Goal: Task Accomplishment & Management: Complete application form

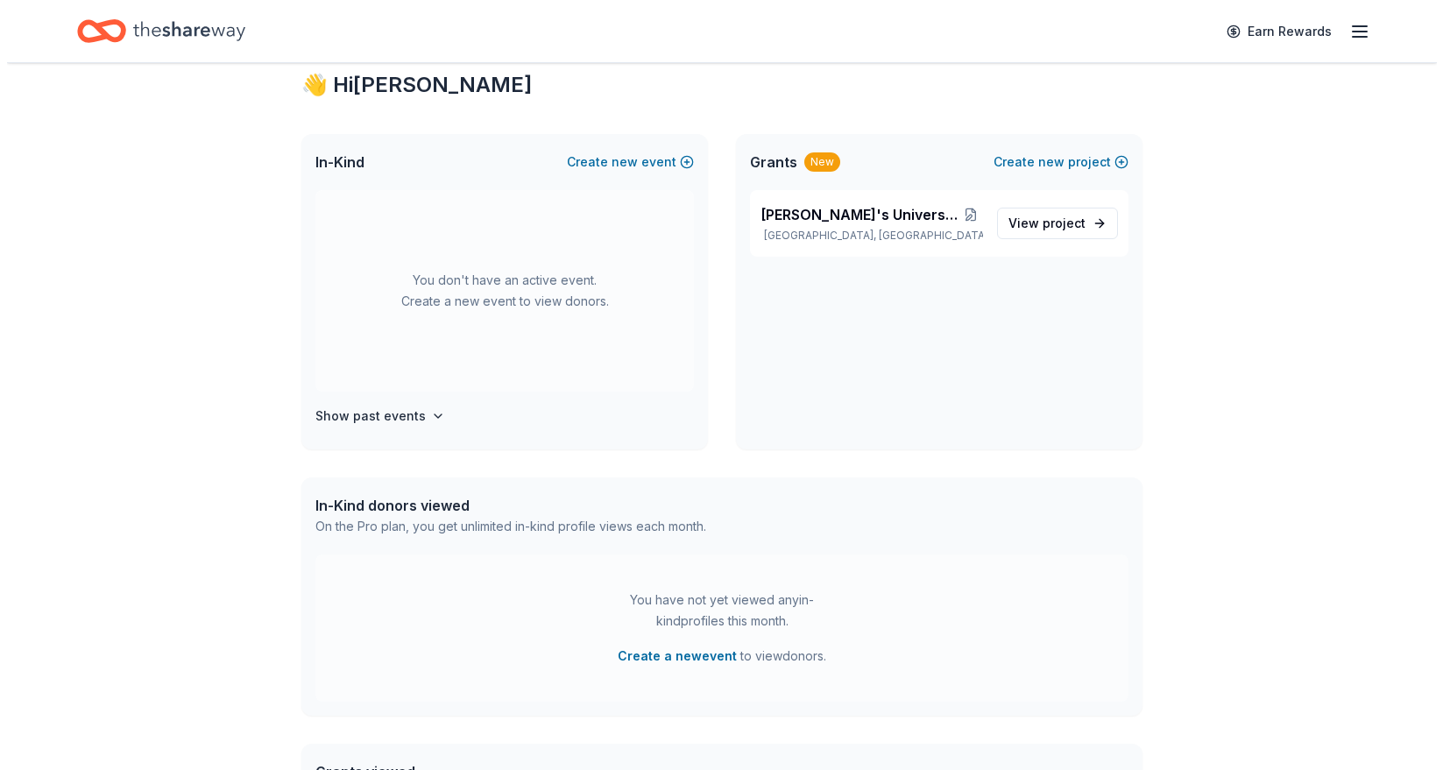
scroll to position [322, 0]
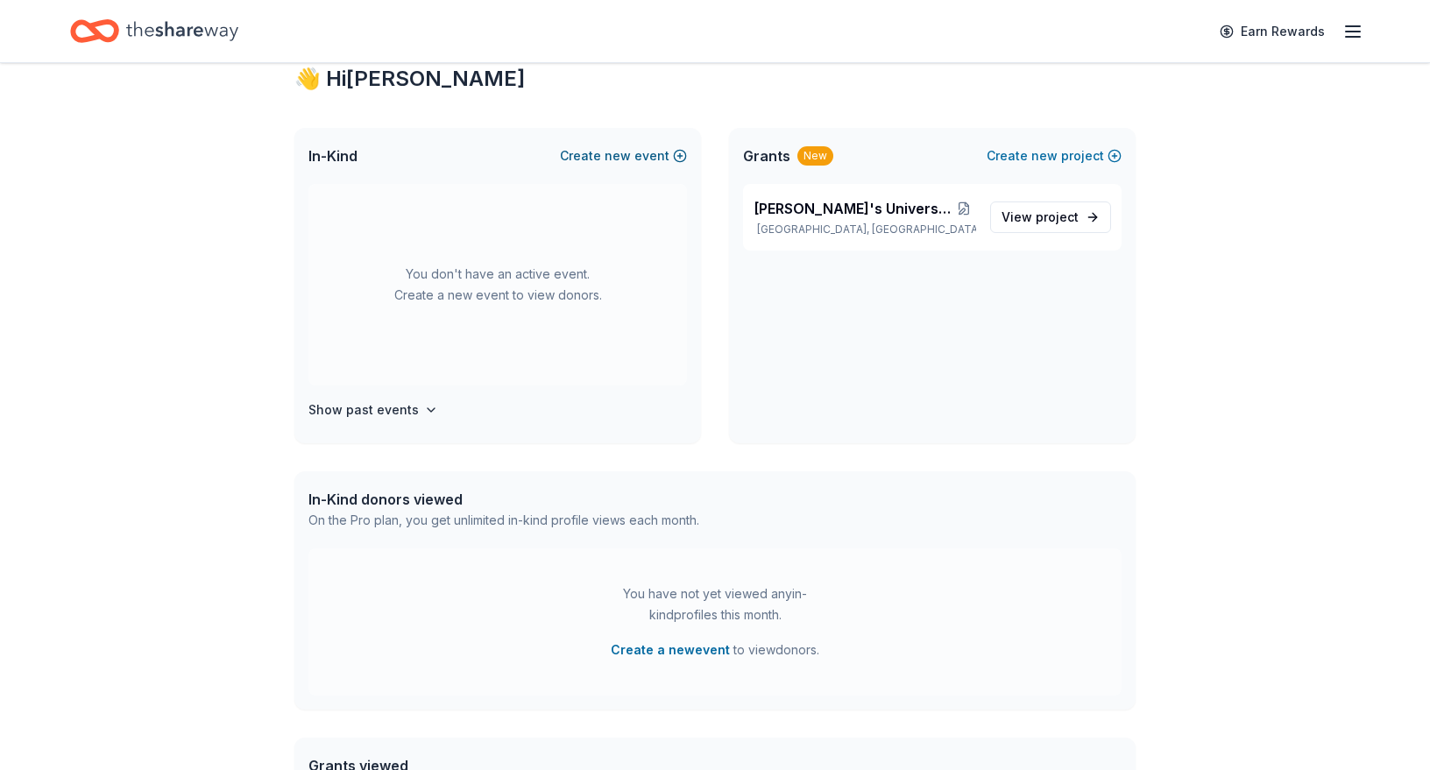
click at [642, 156] on button "Create new event" at bounding box center [623, 155] width 127 height 21
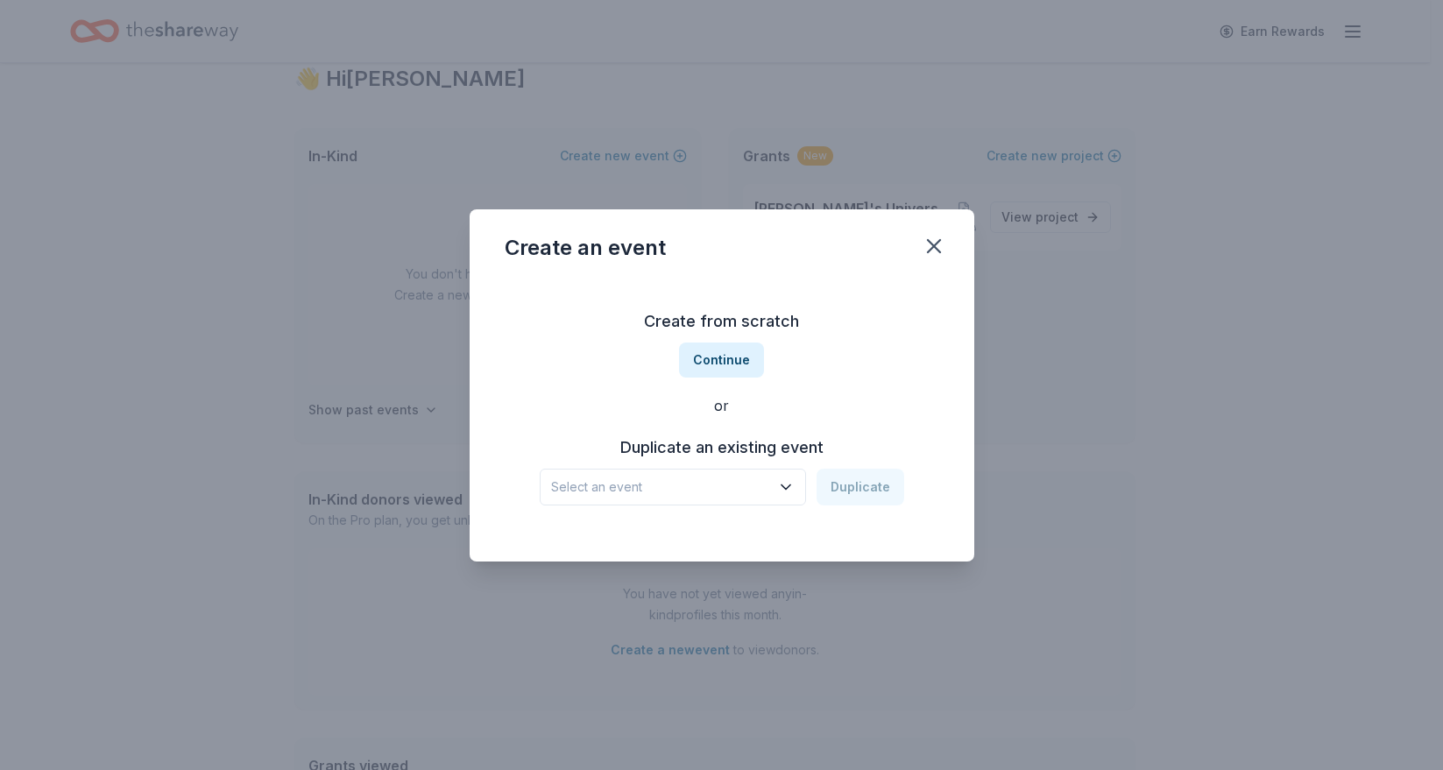
click at [791, 488] on icon "button" at bounding box center [786, 488] width 18 height 18
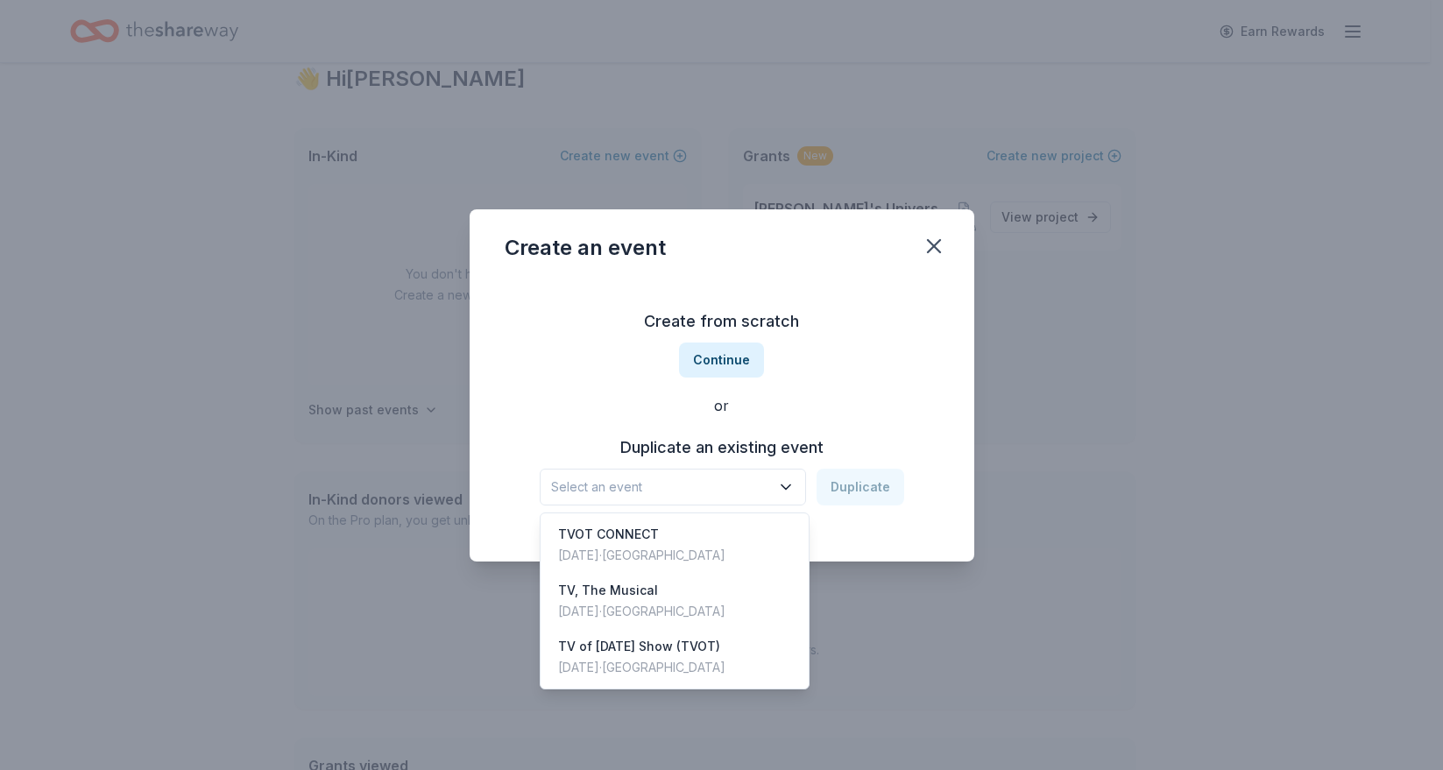
click at [726, 378] on div "Create from scratch Continue or Duplicate an existing event Select an event Dup…" at bounding box center [722, 407] width 435 height 254
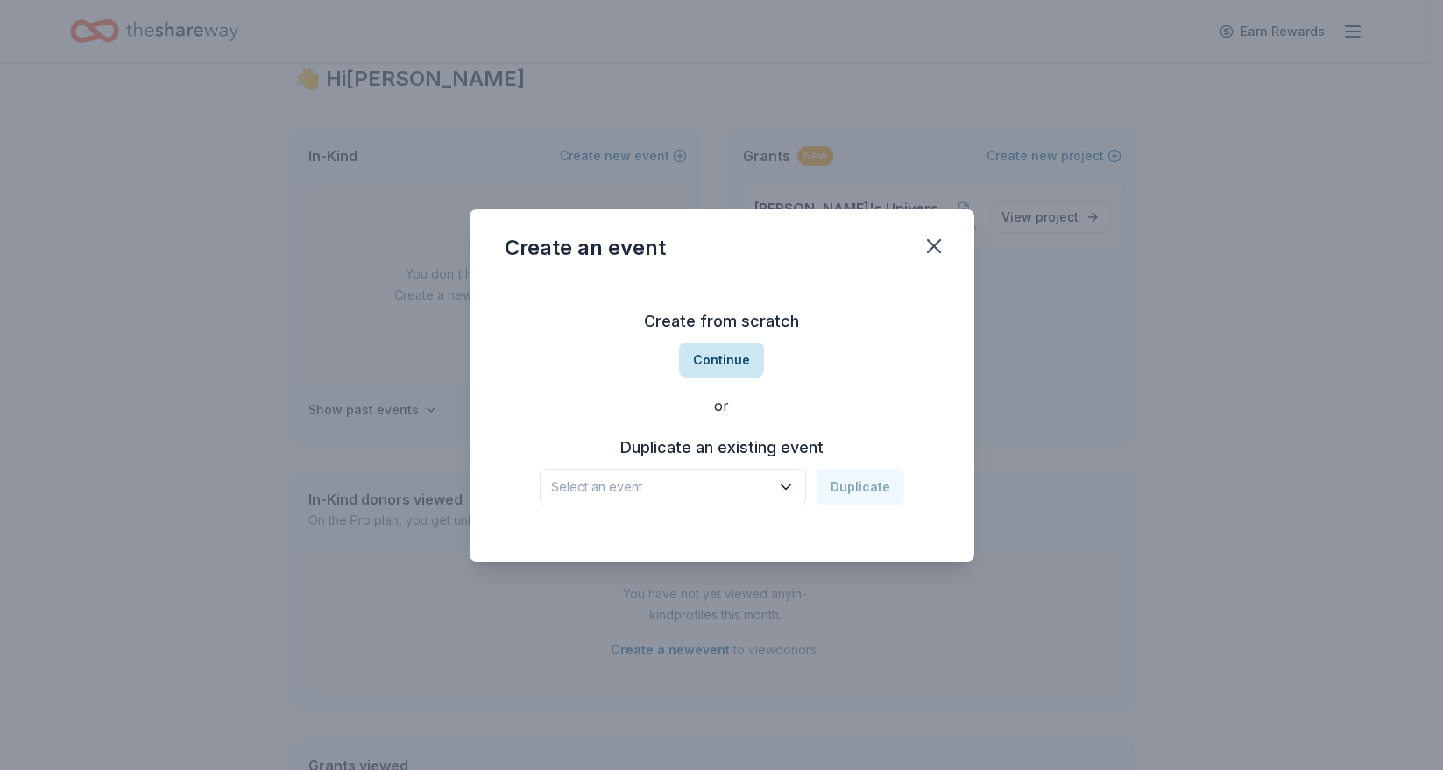
click at [717, 365] on button "Continue" at bounding box center [721, 360] width 85 height 35
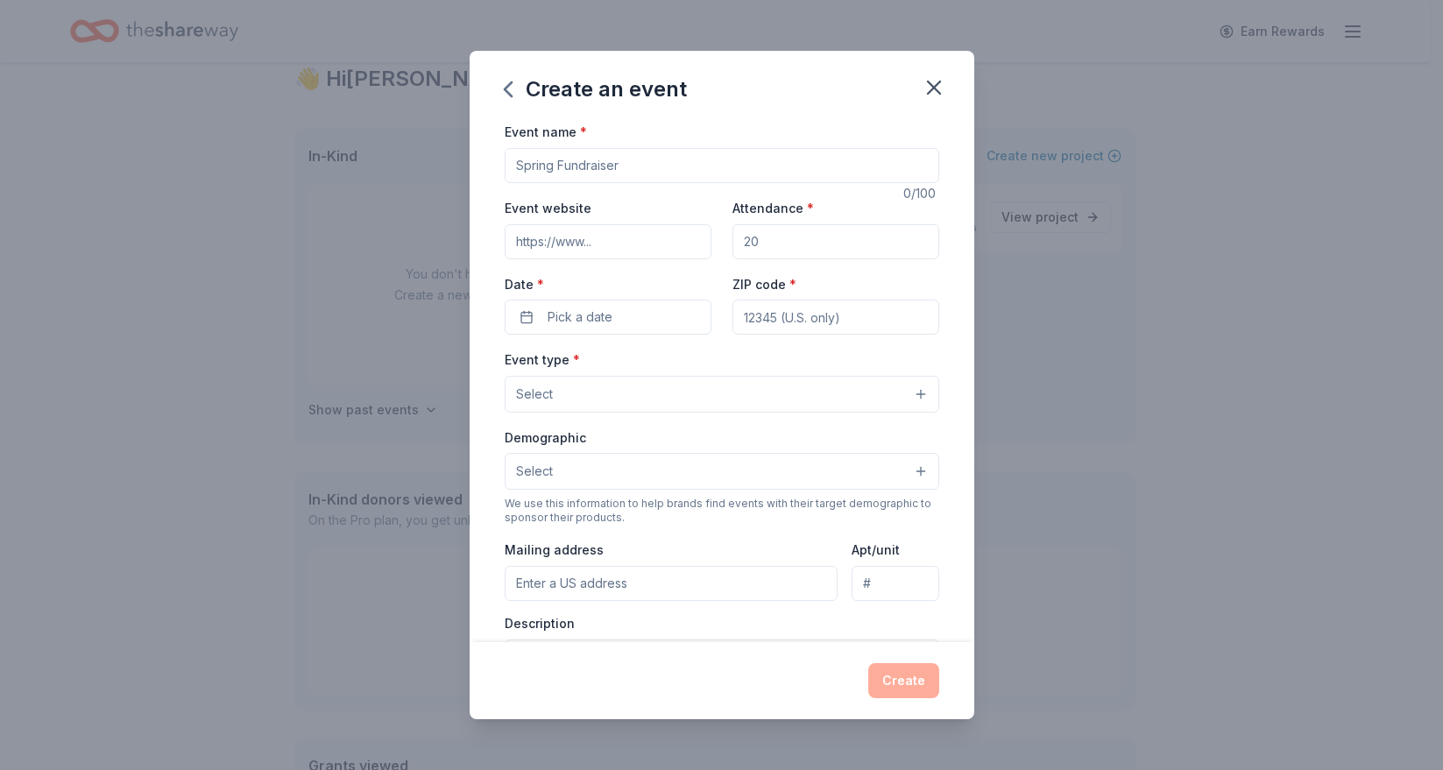
click at [589, 169] on input "Event name *" at bounding box center [722, 165] width 435 height 35
type input "TVOT [GEOGRAPHIC_DATA] 2025"
click at [658, 250] on input "Event website" at bounding box center [608, 241] width 207 height 35
drag, startPoint x: 551, startPoint y: 239, endPoint x: 581, endPoint y: 255, distance: 33.7
click at [552, 239] on input "Event website" at bounding box center [608, 241] width 207 height 35
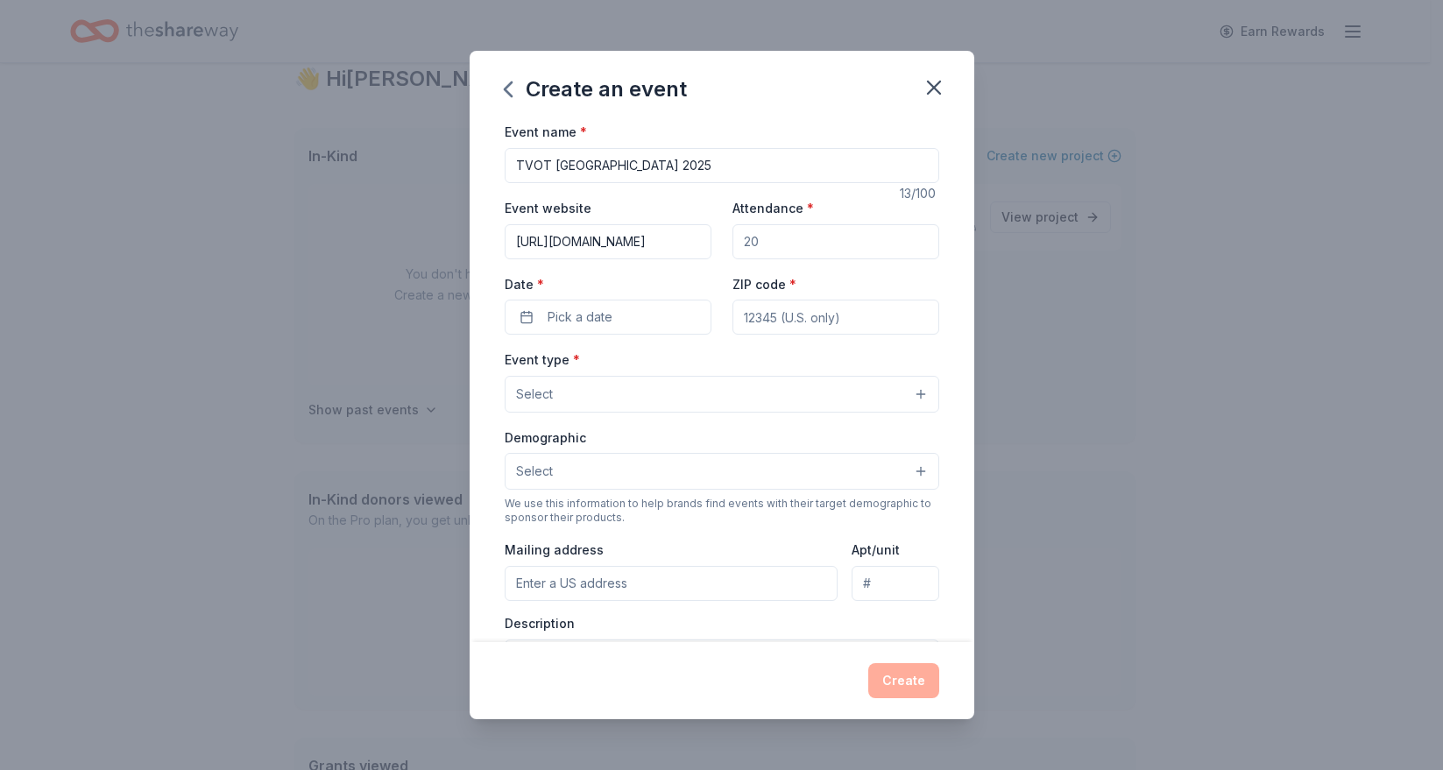
type input "https://itvt.com/tvot"
click at [792, 244] on input "Attendance *" at bounding box center [836, 241] width 207 height 35
drag, startPoint x: 781, startPoint y: 236, endPoint x: 709, endPoint y: 235, distance: 71.9
click at [709, 235] on div "Event website https://itvt.com/tvot Attendance * 50 Date * Pick a date ZIP code…" at bounding box center [722, 266] width 435 height 138
type input "250"
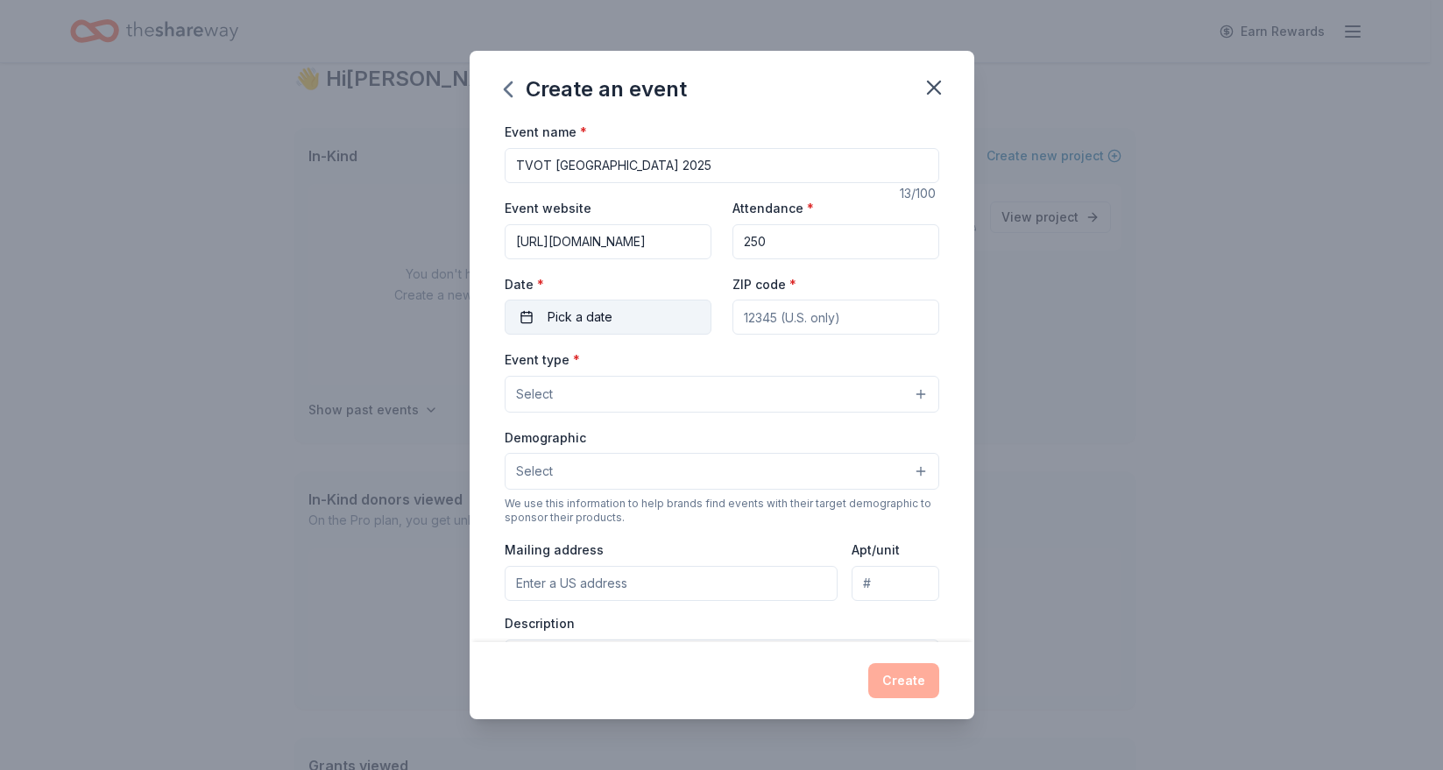
click at [557, 322] on span "Pick a date" at bounding box center [580, 317] width 65 height 21
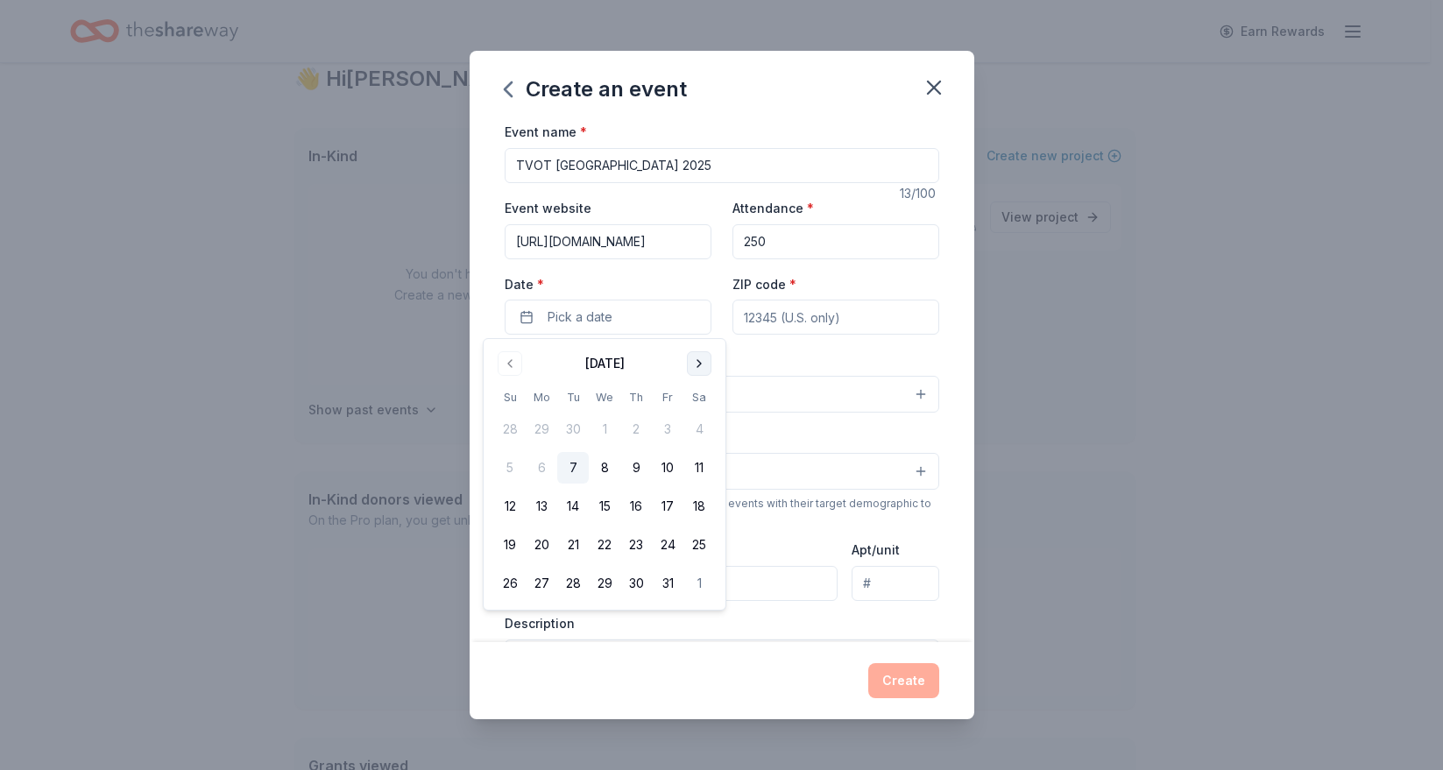
click at [705, 361] on button "Go to next month" at bounding box center [699, 363] width 25 height 25
click at [601, 430] on button "3" at bounding box center [605, 430] width 32 height 32
click at [833, 315] on input "ZIP code *" at bounding box center [836, 317] width 207 height 35
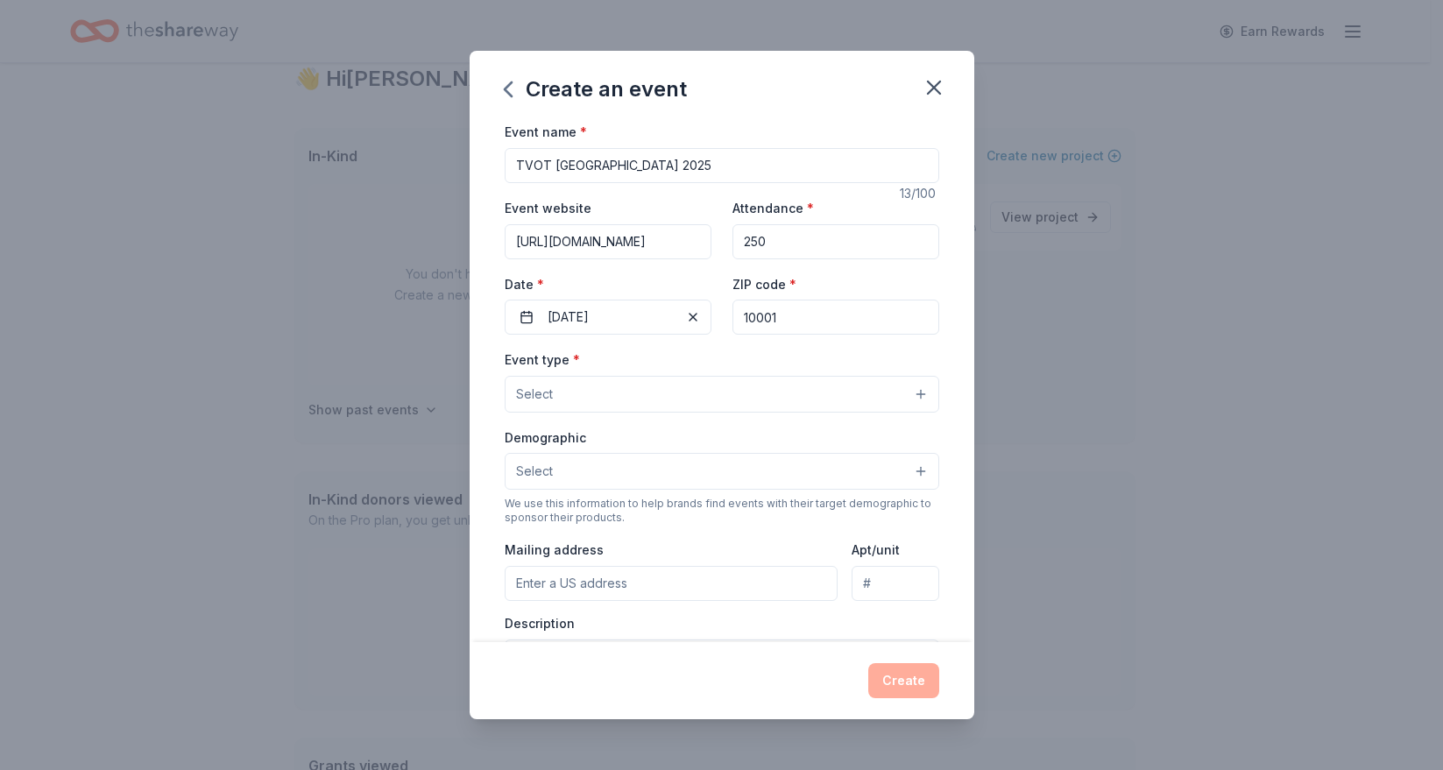
type input "10001"
click at [565, 390] on button "Select" at bounding box center [722, 394] width 435 height 37
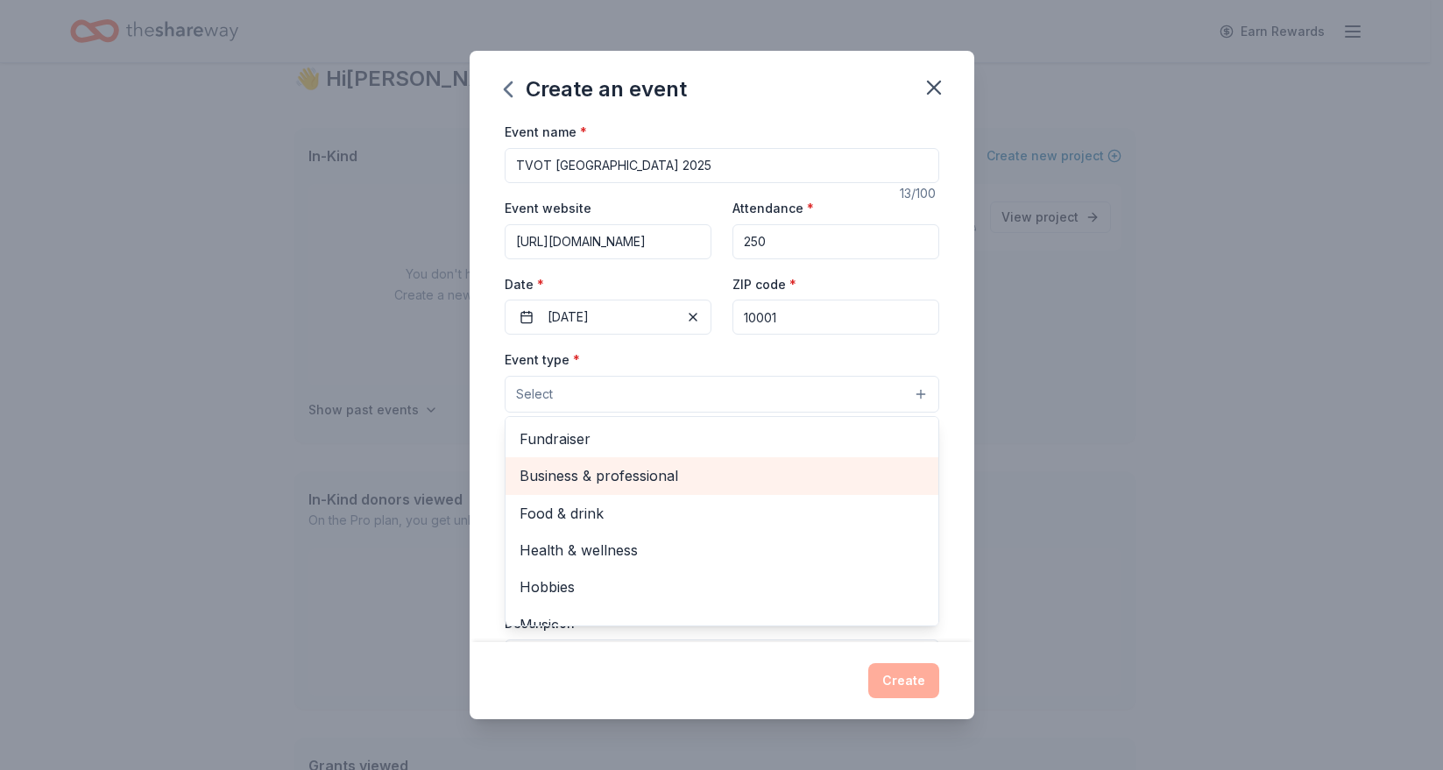
click at [575, 476] on span "Business & professional" at bounding box center [722, 475] width 405 height 23
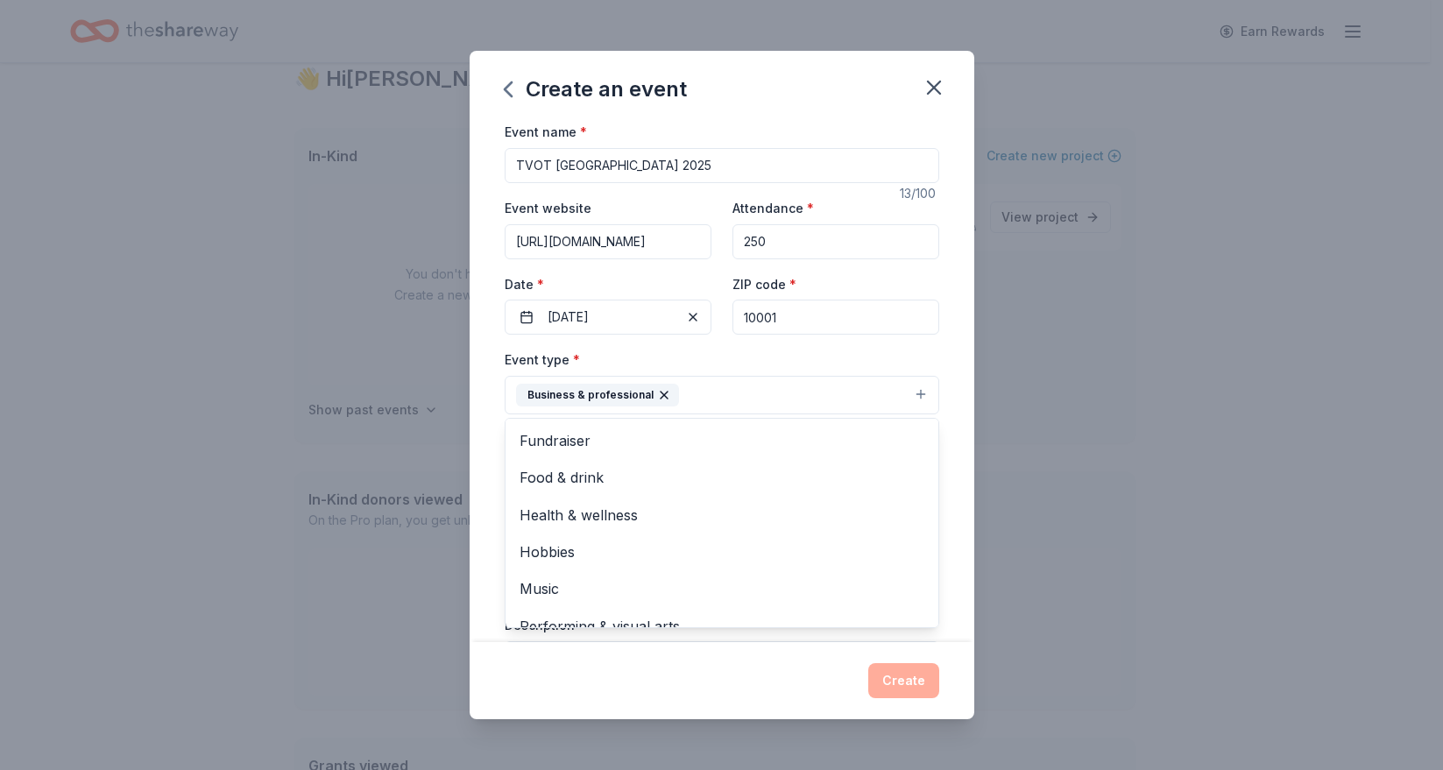
click at [480, 417] on div "Event name * TVOT NYC 2025 13 /100 Event website https://itvt.com/tvot Attendan…" at bounding box center [722, 381] width 505 height 521
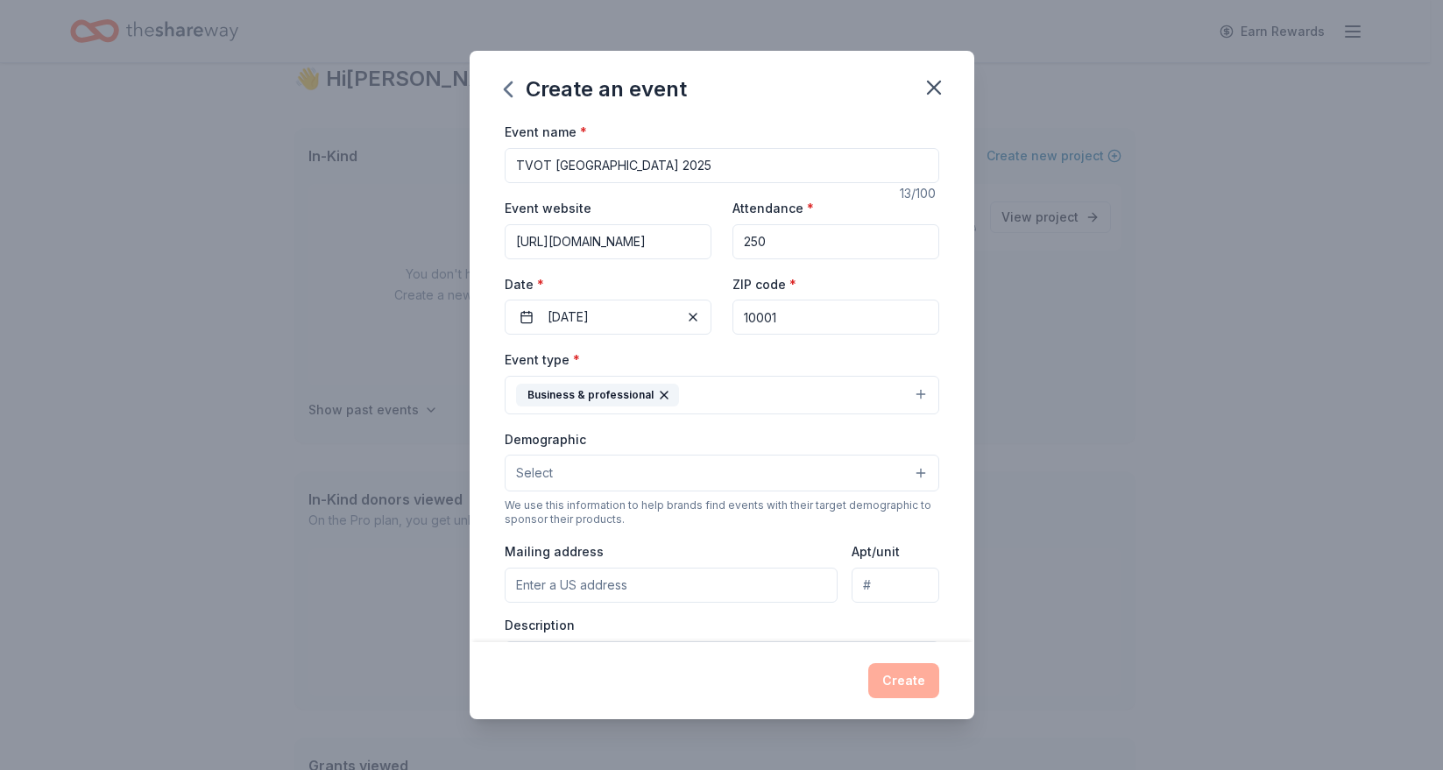
click at [550, 465] on span "Select" at bounding box center [534, 473] width 37 height 21
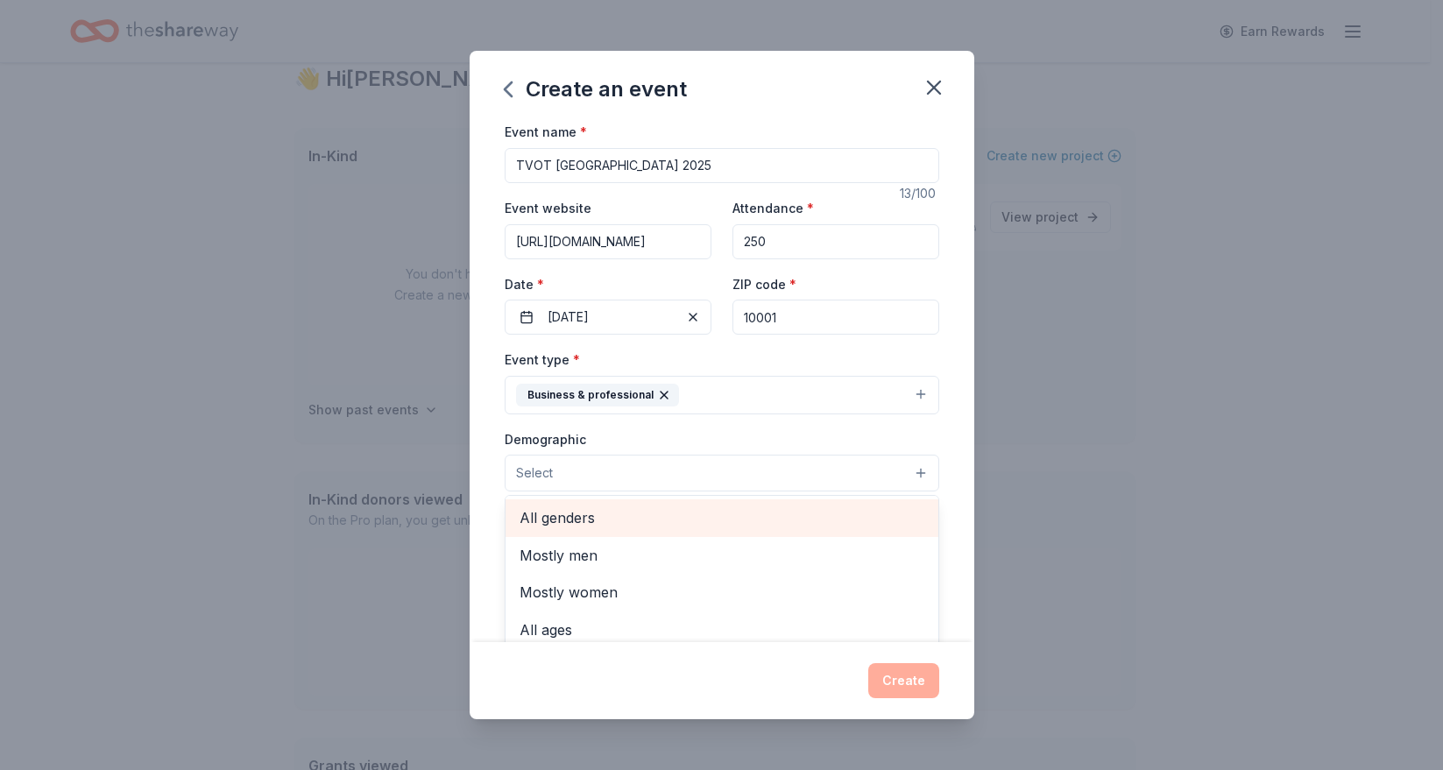
click at [545, 514] on span "All genders" at bounding box center [722, 518] width 405 height 23
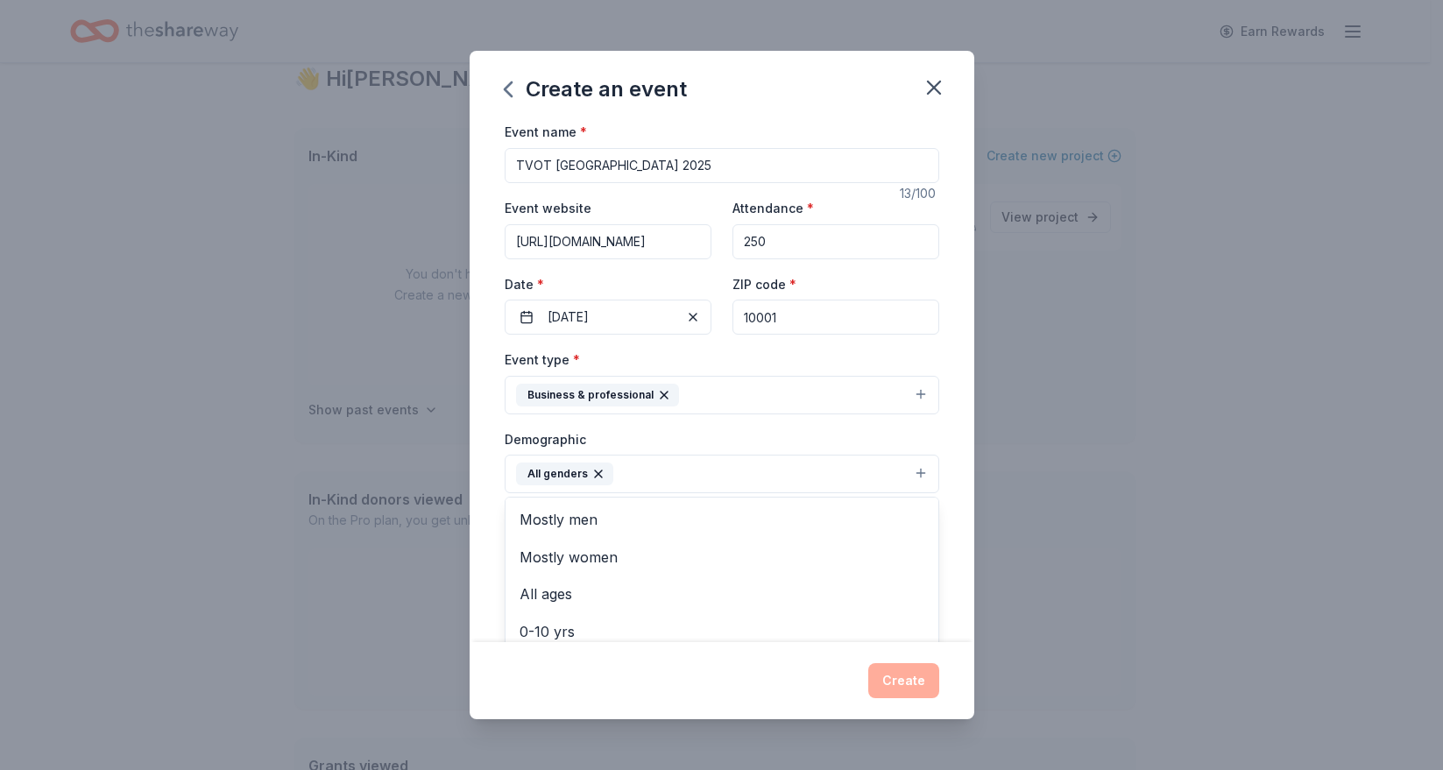
click at [493, 493] on div "Event name * TVOT NYC 2025 13 /100 Event website https://itvt.com/tvot Attendan…" at bounding box center [722, 381] width 505 height 521
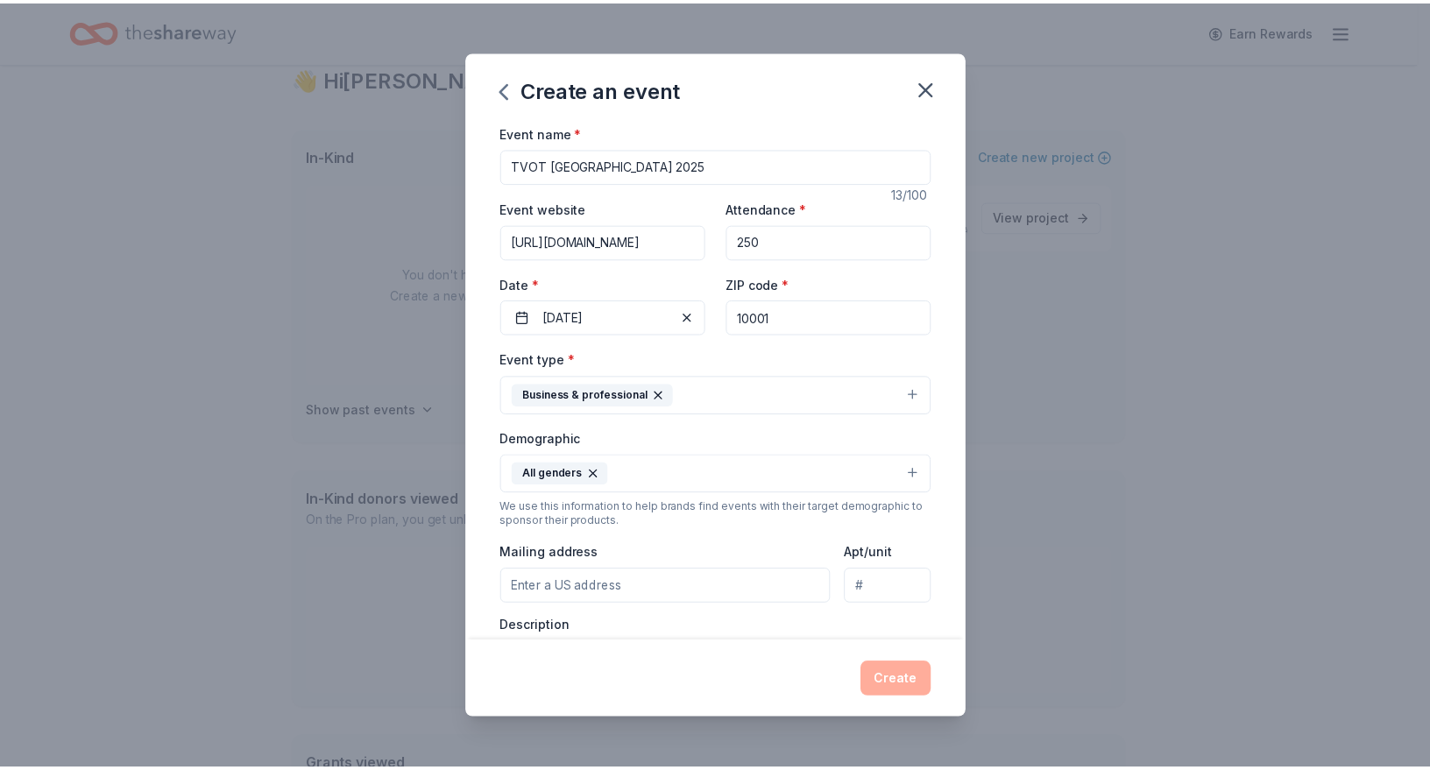
scroll to position [320, 0]
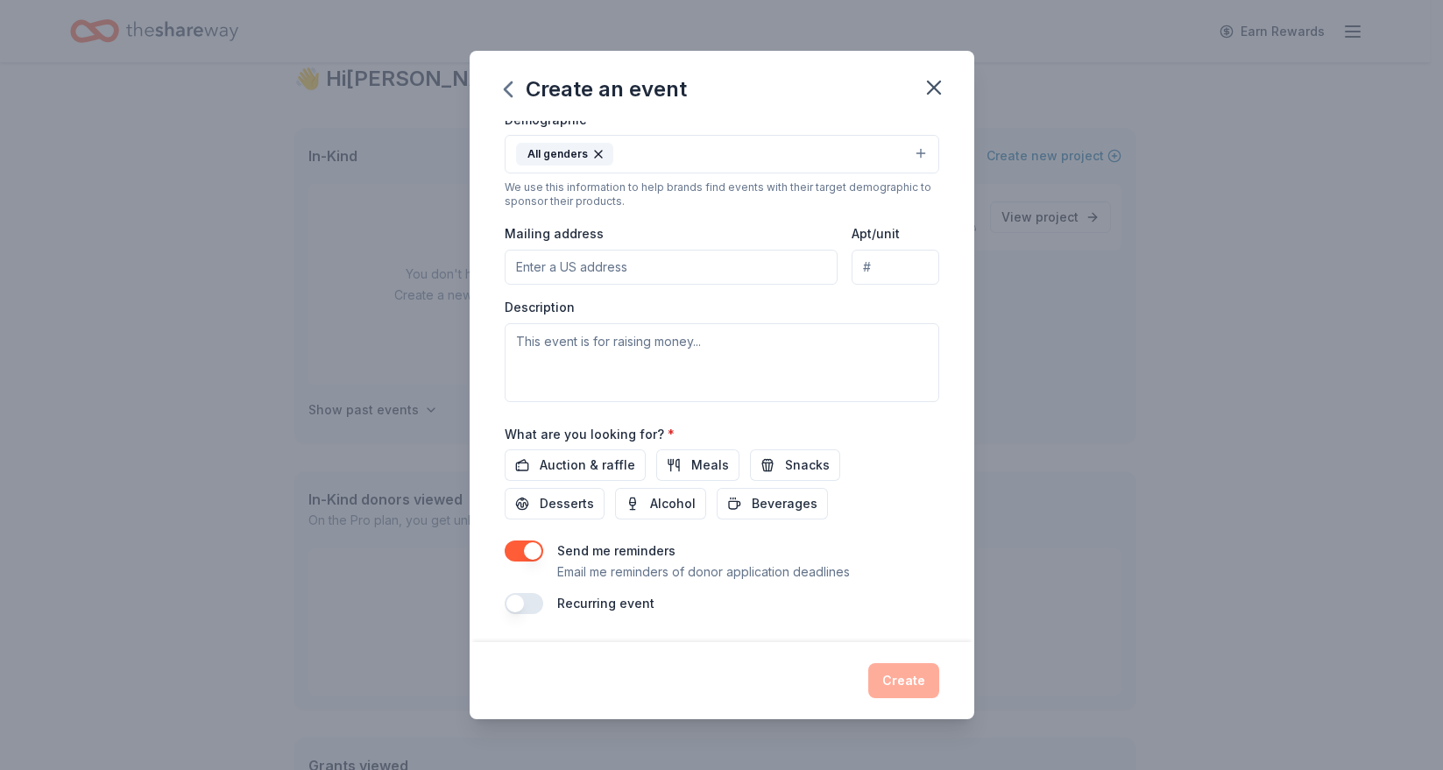
click at [602, 271] on input "Mailing address" at bounding box center [672, 267] width 334 height 35
type input "1147 NAPLES ST"
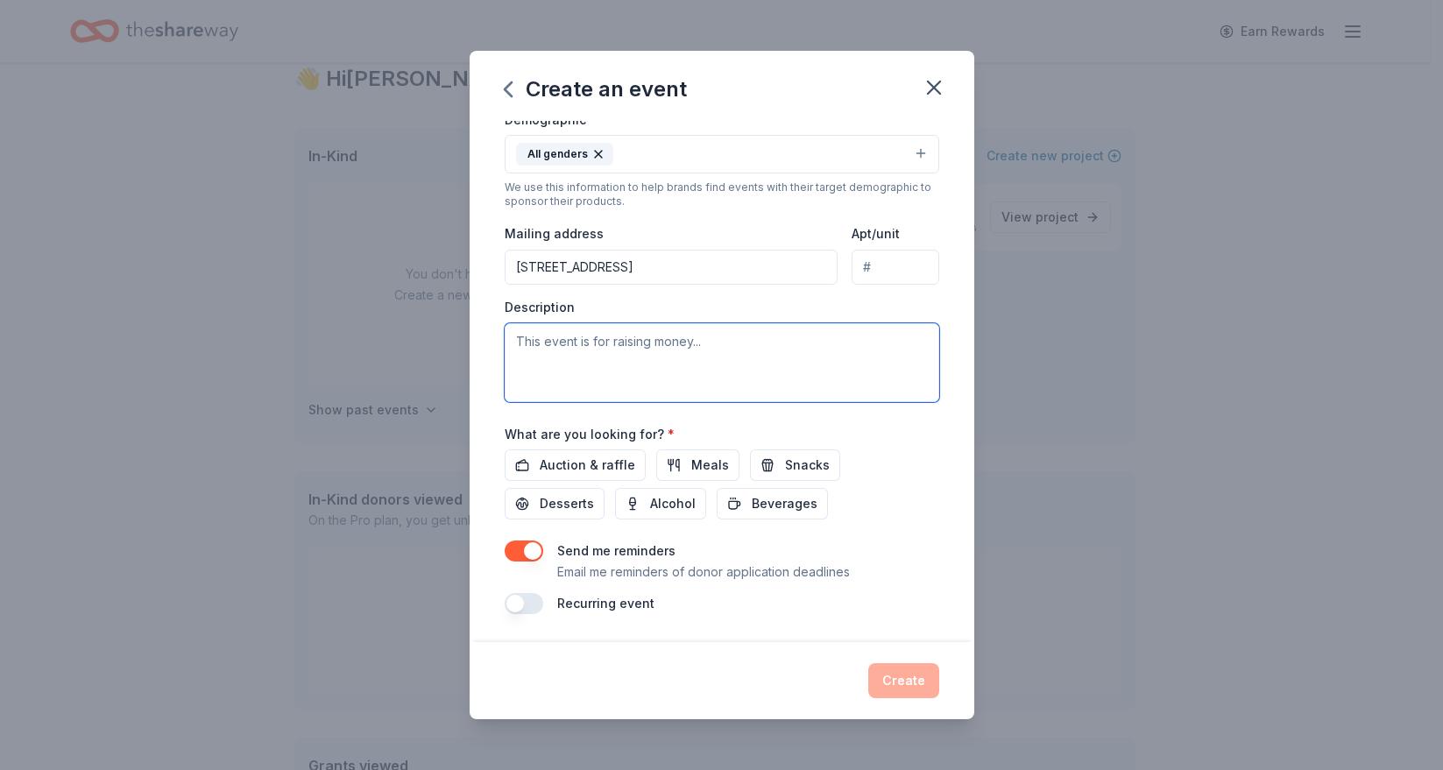
click at [600, 358] on textarea at bounding box center [722, 362] width 435 height 79
click at [808, 346] on textarea "This event is to gather TV executives together to discuss how to make TV more d…" at bounding box center [722, 362] width 435 height 79
click at [806, 365] on textarea "This event is to gather TV executives together to discuss how to make TV more d…" at bounding box center [722, 362] width 435 height 79
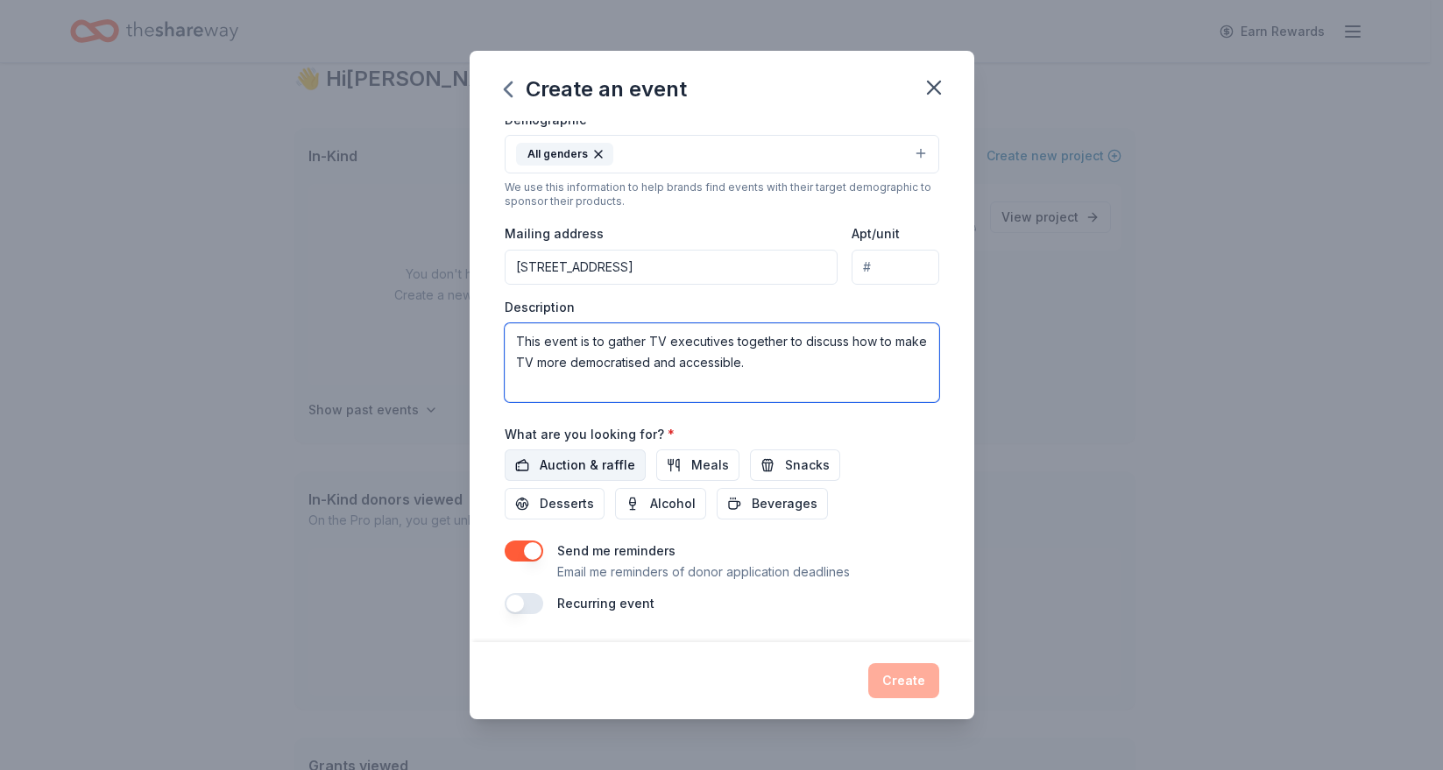
type textarea "This event is to gather TV executives together to discuss how to make TV more d…"
click at [599, 466] on span "Auction & raffle" at bounding box center [588, 465] width 96 height 21
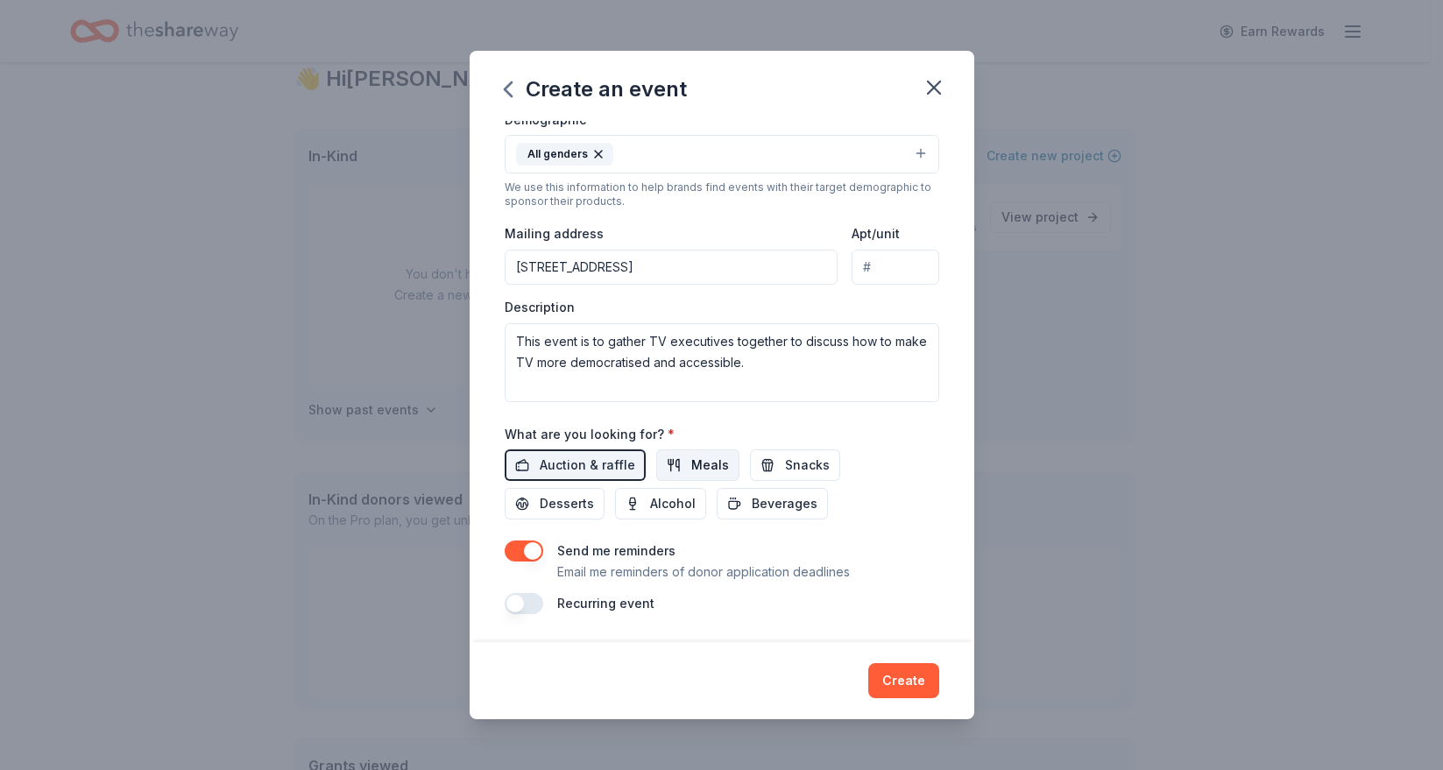
click at [719, 479] on button "Meals" at bounding box center [697, 466] width 83 height 32
click at [789, 466] on span "Snacks" at bounding box center [807, 465] width 45 height 21
click at [569, 504] on span "Desserts" at bounding box center [567, 503] width 54 height 21
click at [672, 507] on span "Alcohol" at bounding box center [673, 503] width 46 height 21
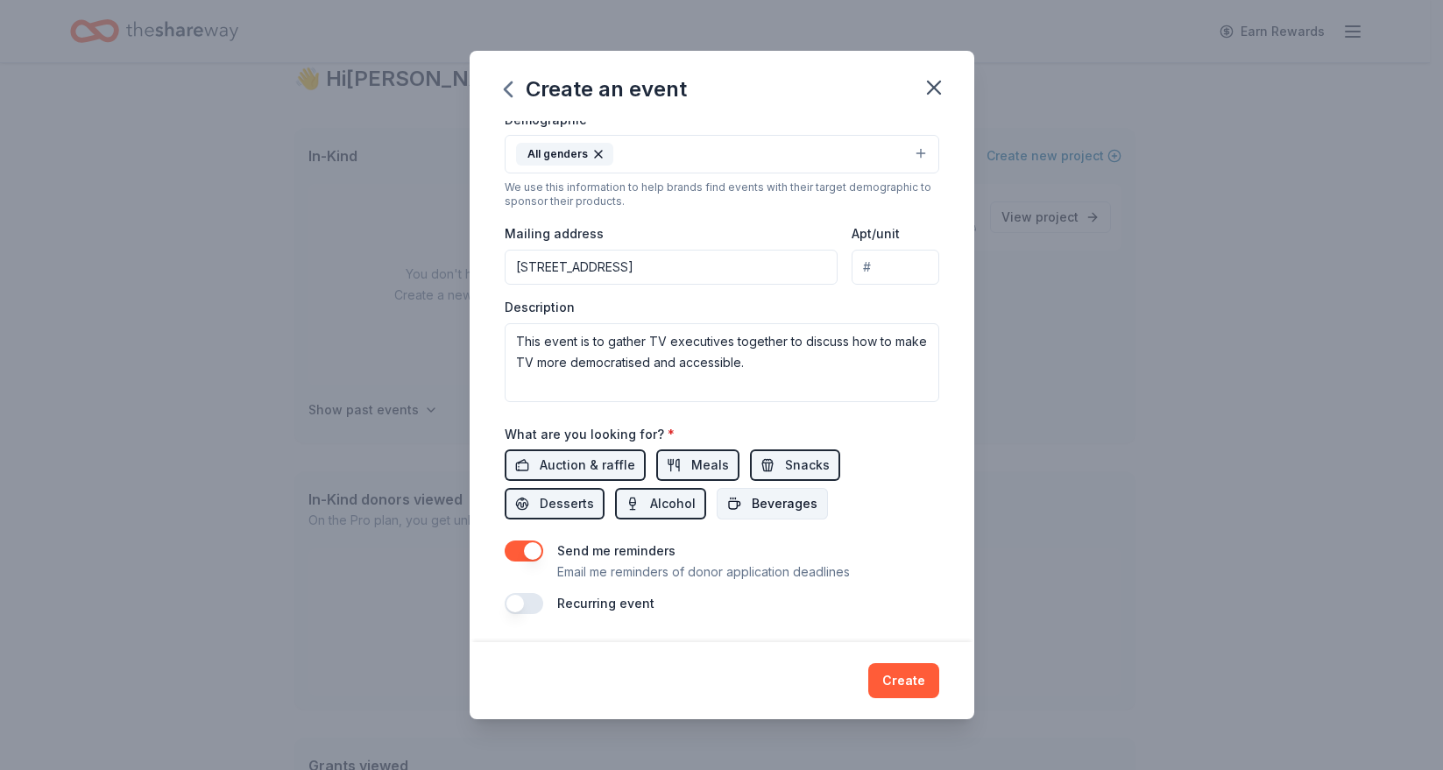
click at [757, 507] on span "Beverages" at bounding box center [785, 503] width 66 height 21
click at [905, 684] on button "Create" at bounding box center [904, 680] width 71 height 35
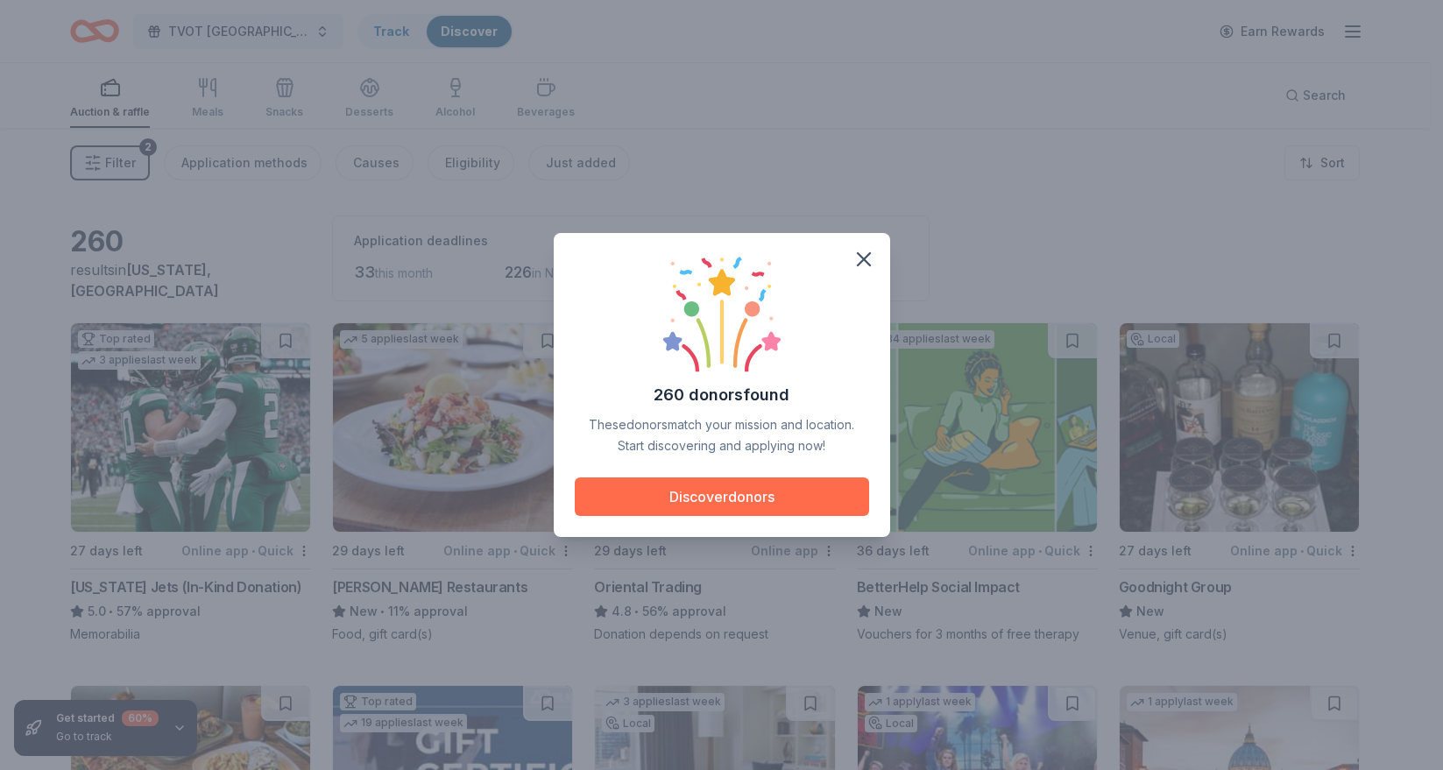
click at [750, 498] on button "Discover donors" at bounding box center [722, 497] width 294 height 39
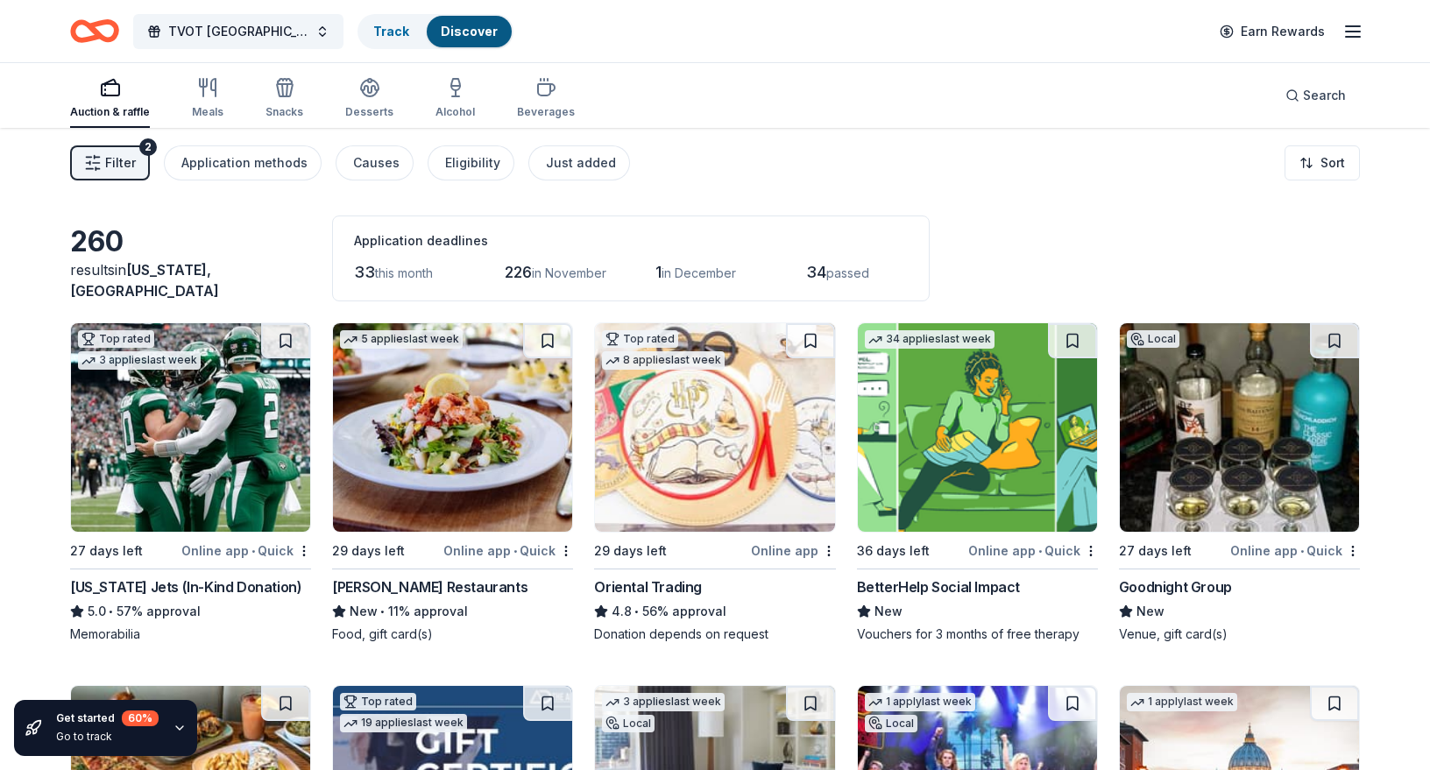
click at [429, 583] on div "Cameron Mitchell Restaurants" at bounding box center [429, 587] width 195 height 21
click at [445, 166] on div "Eligibility" at bounding box center [472, 162] width 55 height 21
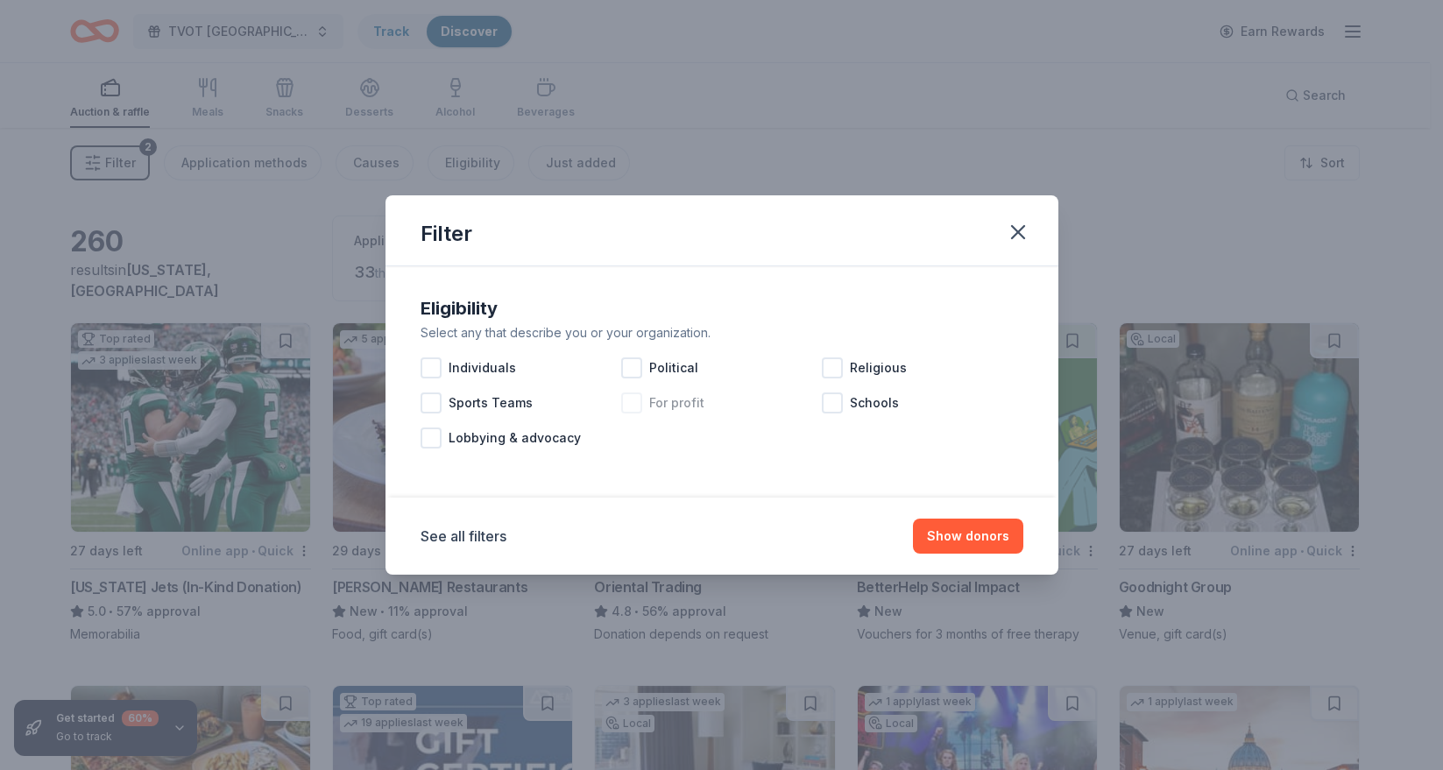
click at [638, 403] on div at bounding box center [631, 403] width 21 height 21
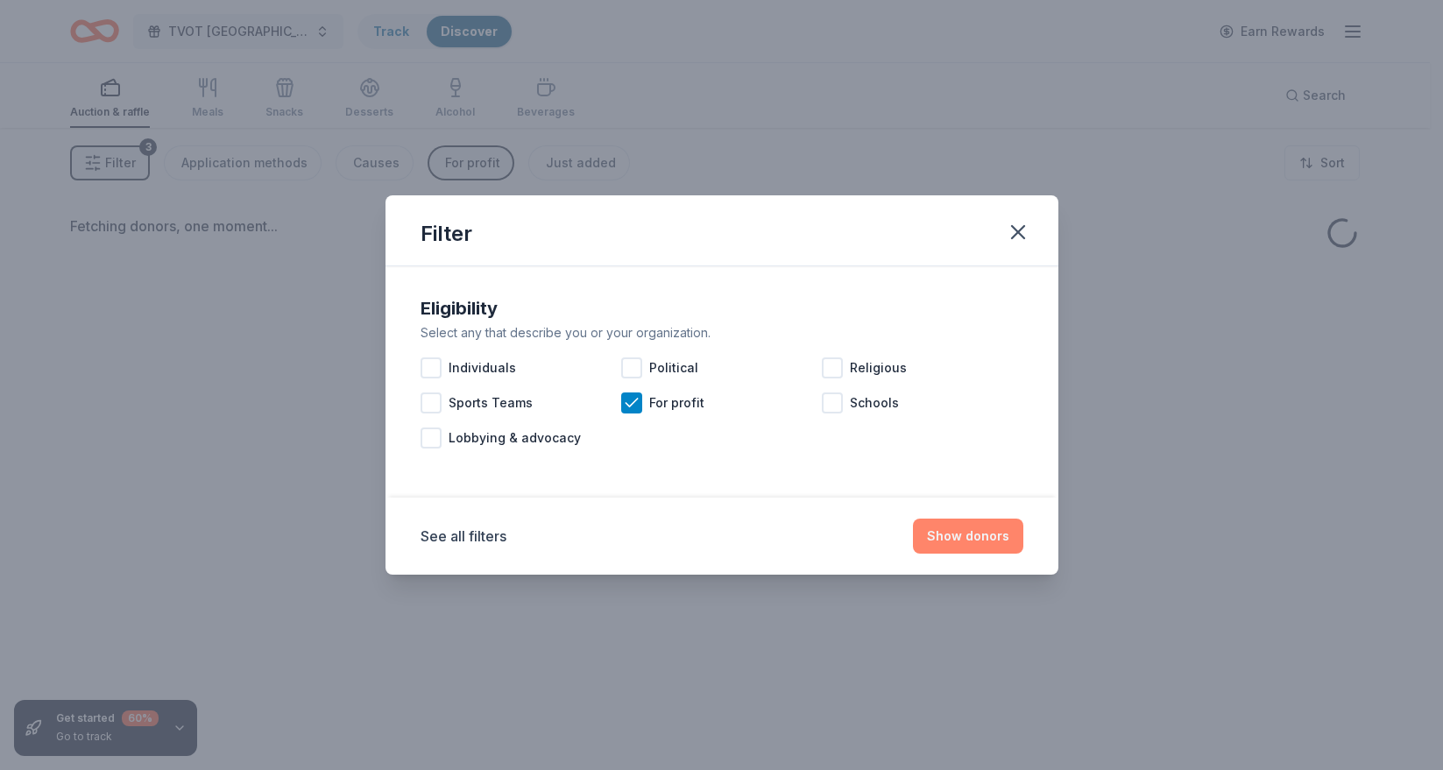
click at [979, 548] on button "Show donors" at bounding box center [968, 536] width 110 height 35
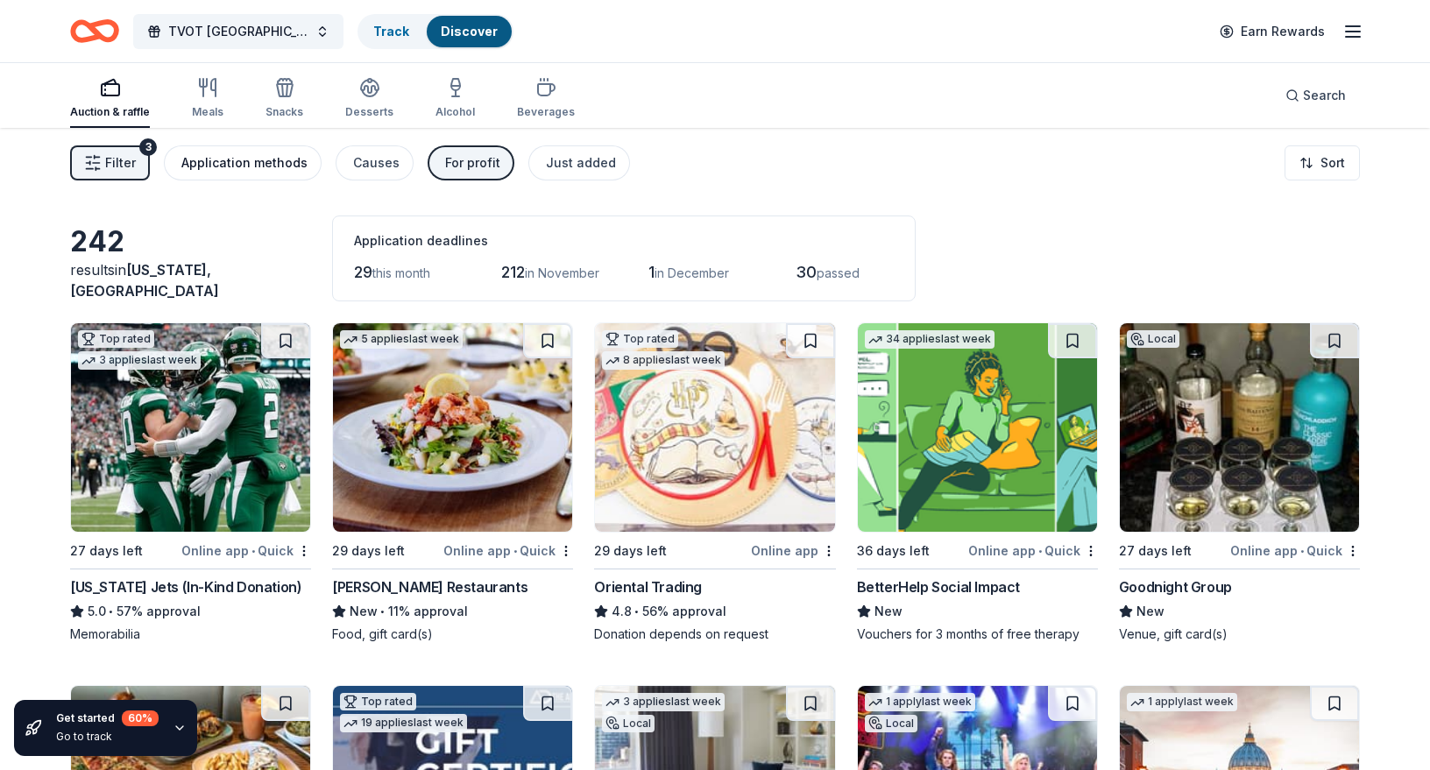
click at [231, 163] on div "Application methods" at bounding box center [244, 162] width 126 height 21
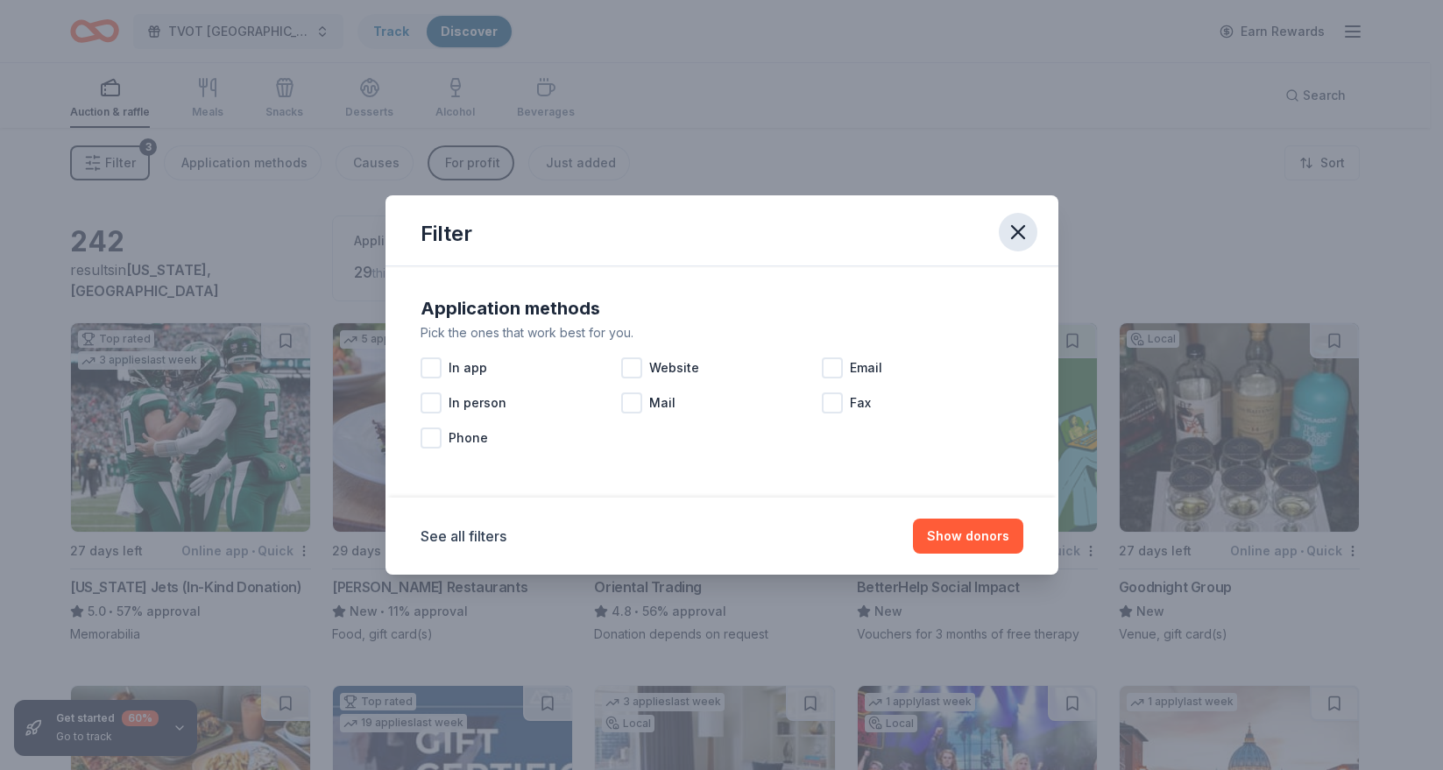
click at [1031, 233] on button "button" at bounding box center [1018, 232] width 39 height 39
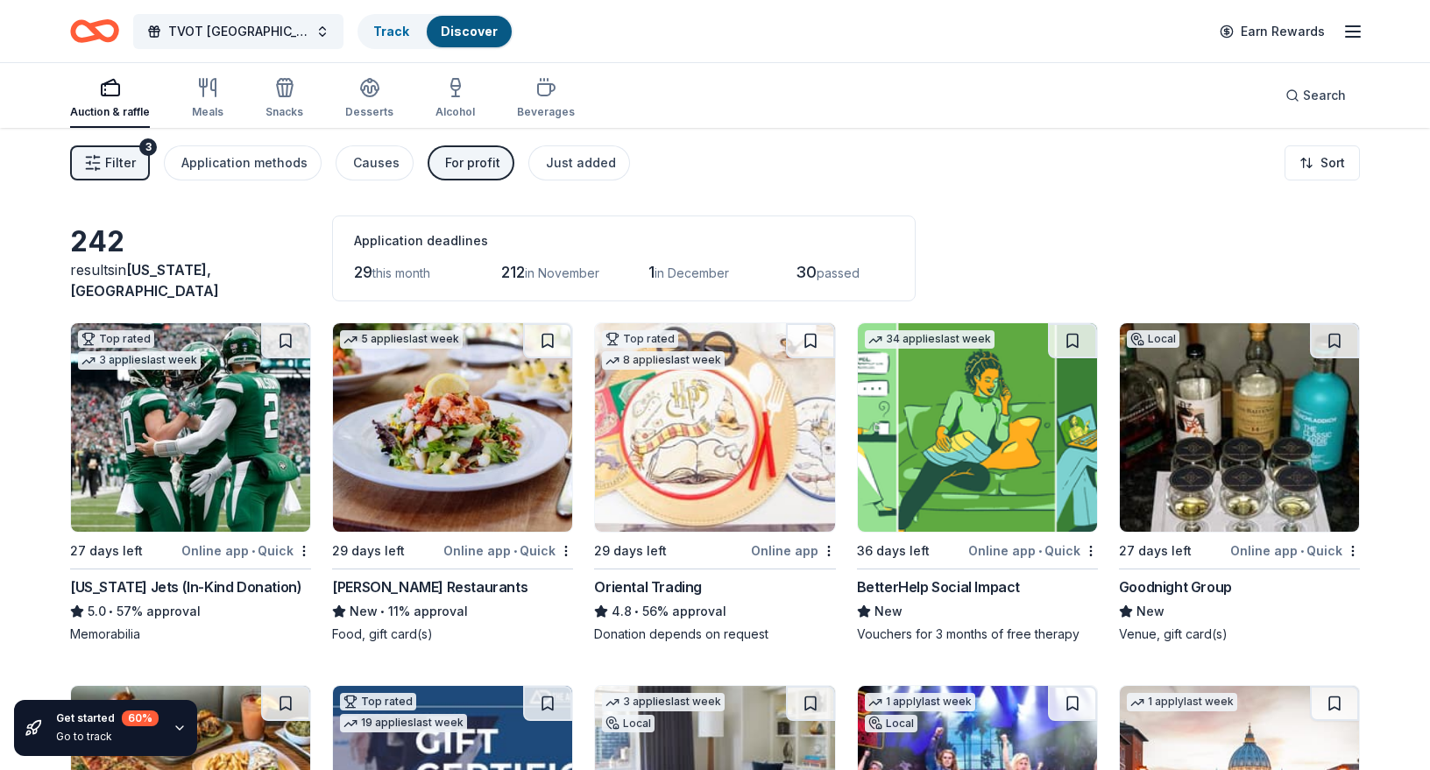
click at [1237, 490] on img at bounding box center [1239, 427] width 239 height 209
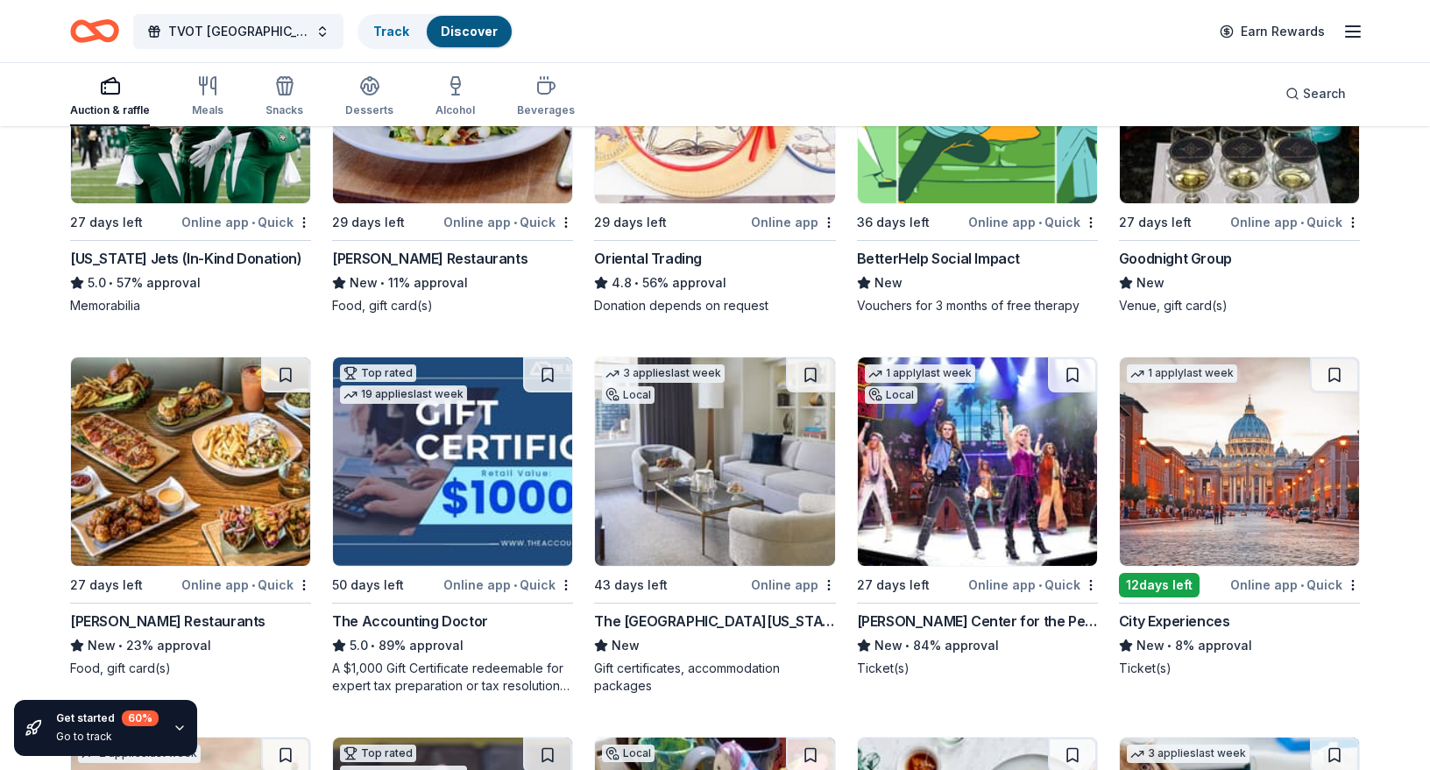
scroll to position [322, 0]
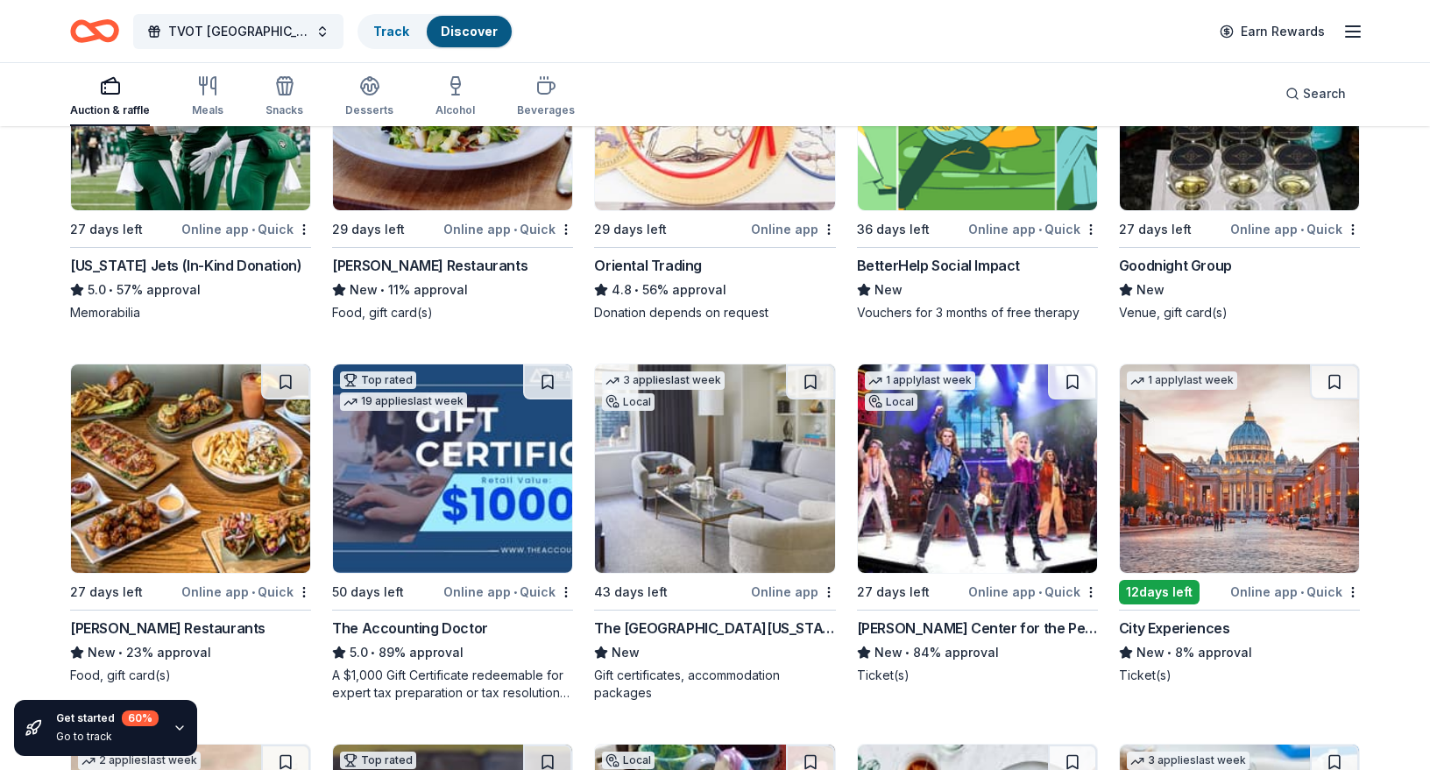
click at [177, 464] on img at bounding box center [190, 469] width 239 height 209
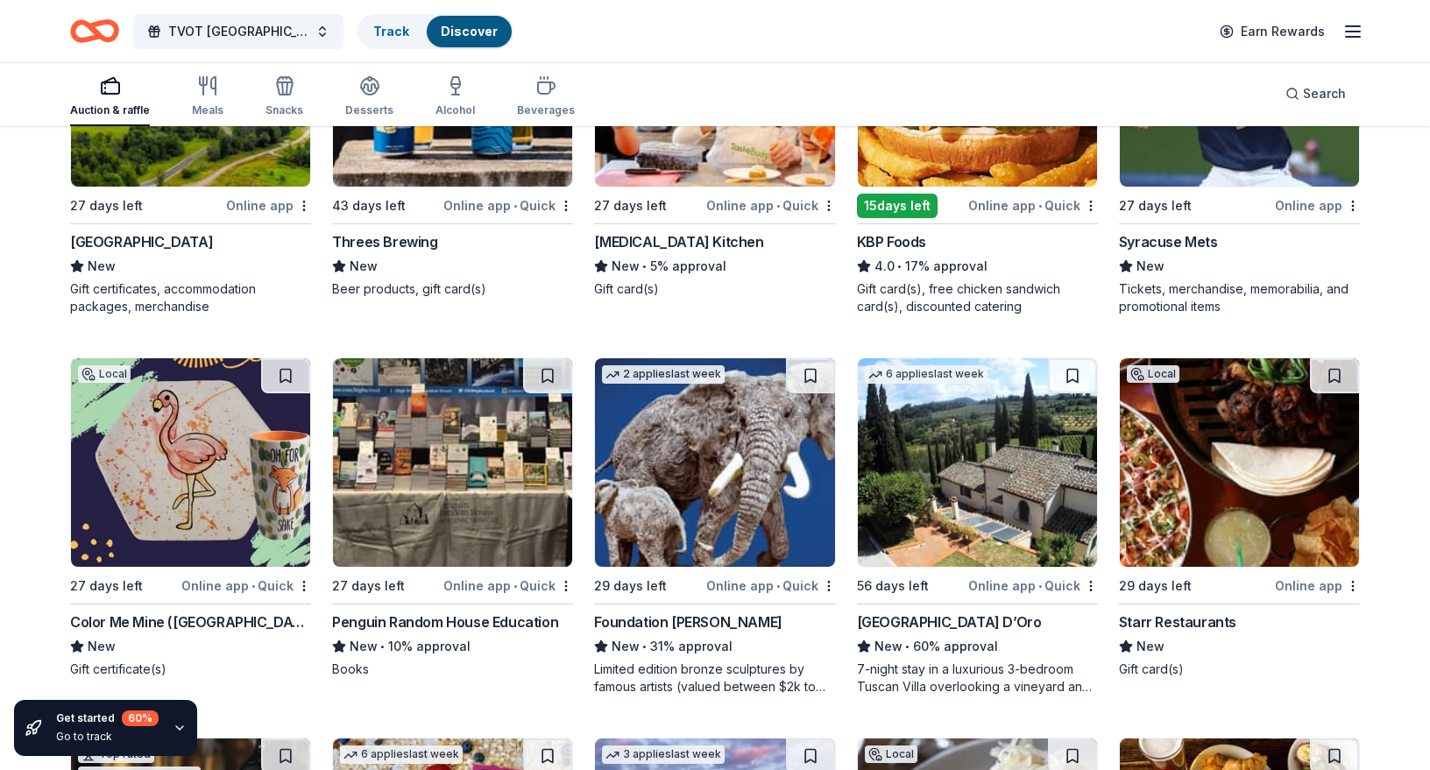
scroll to position [1476, 0]
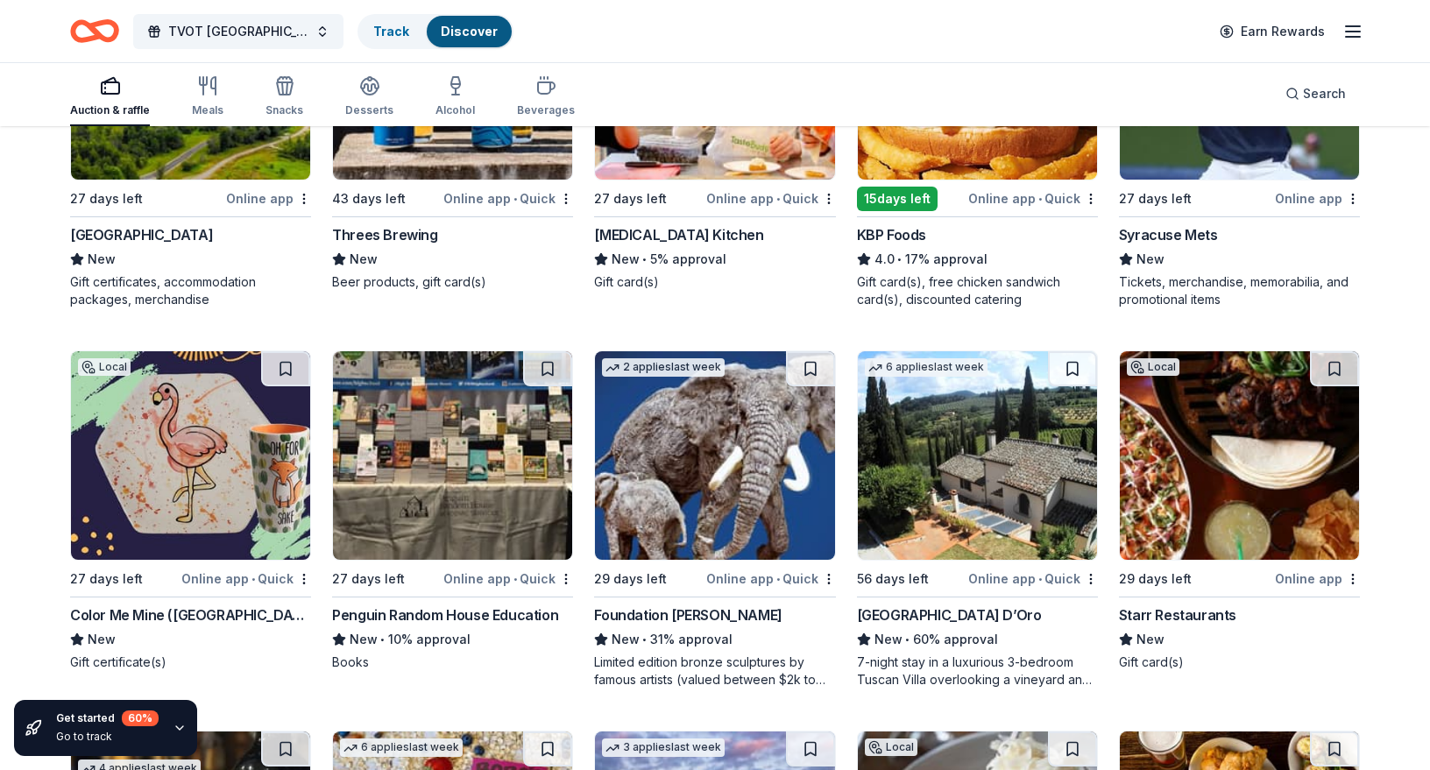
click at [947, 477] on img at bounding box center [977, 455] width 239 height 209
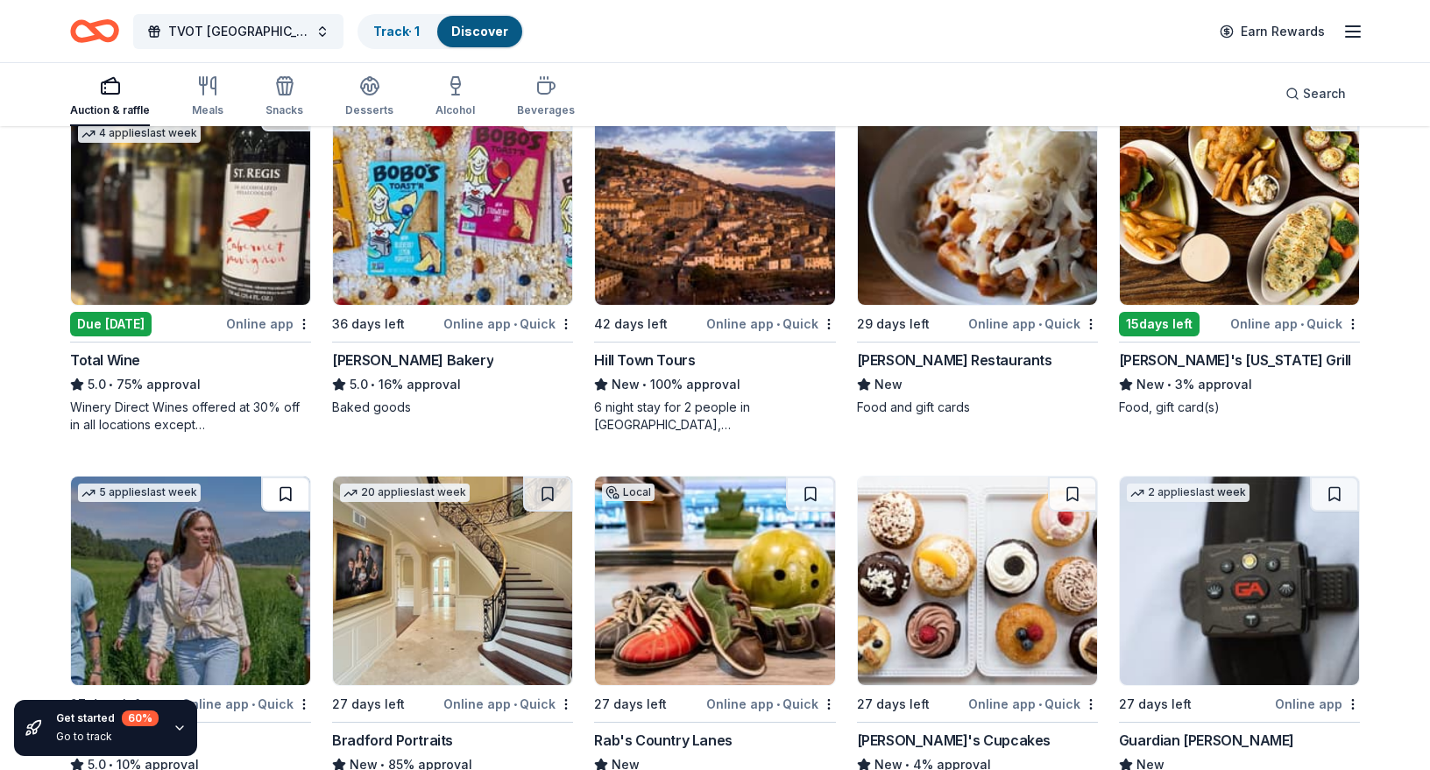
scroll to position [2118, 0]
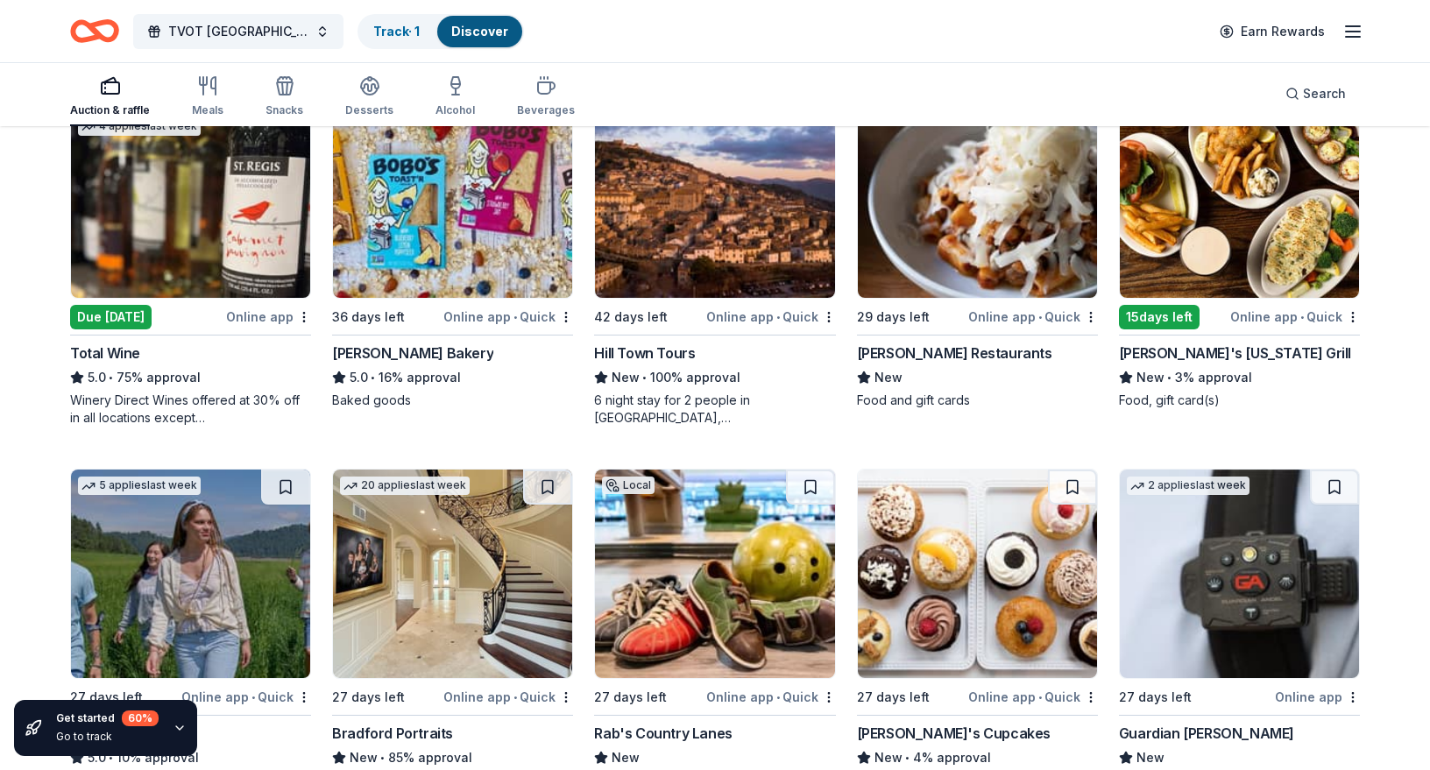
click at [135, 322] on div "Due tomorrow" at bounding box center [111, 317] width 82 height 25
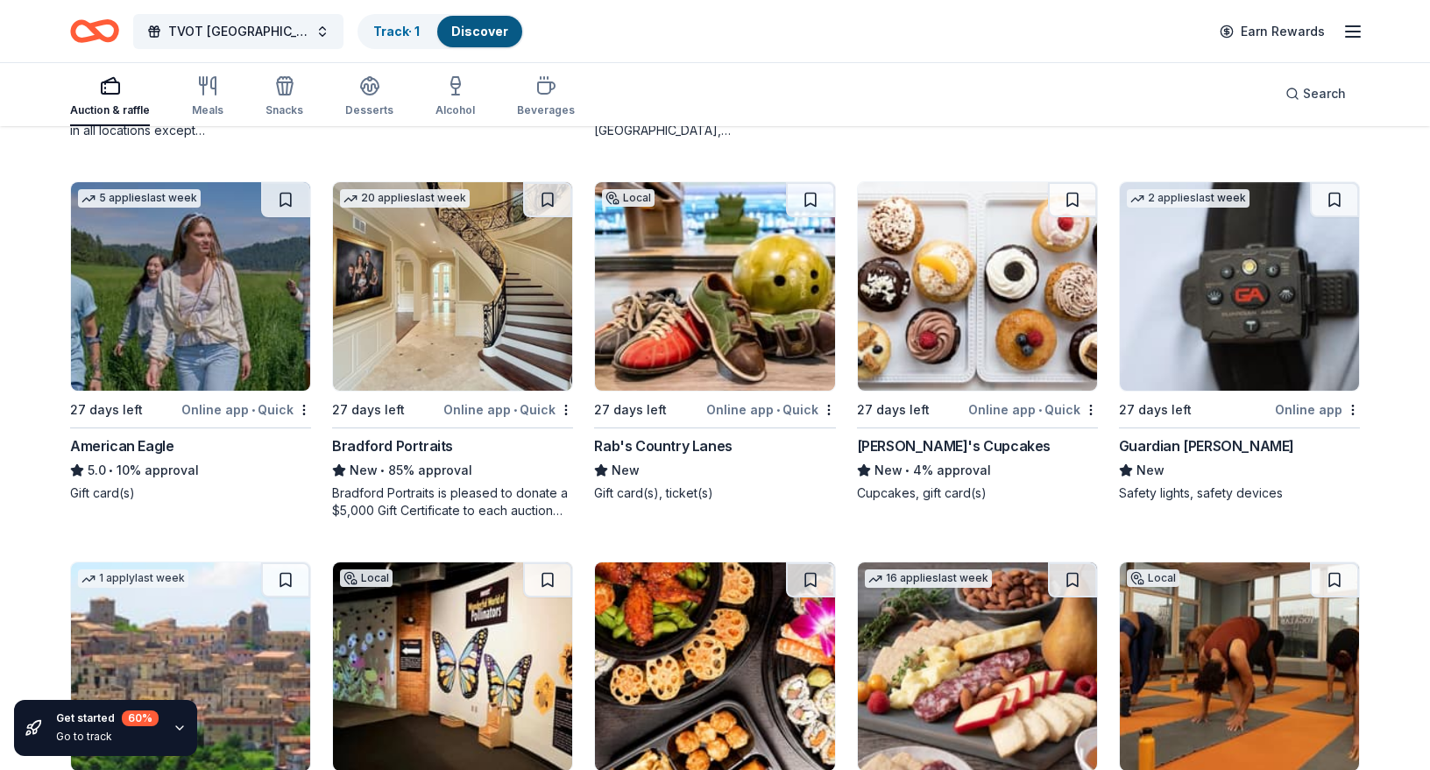
scroll to position [2440, 0]
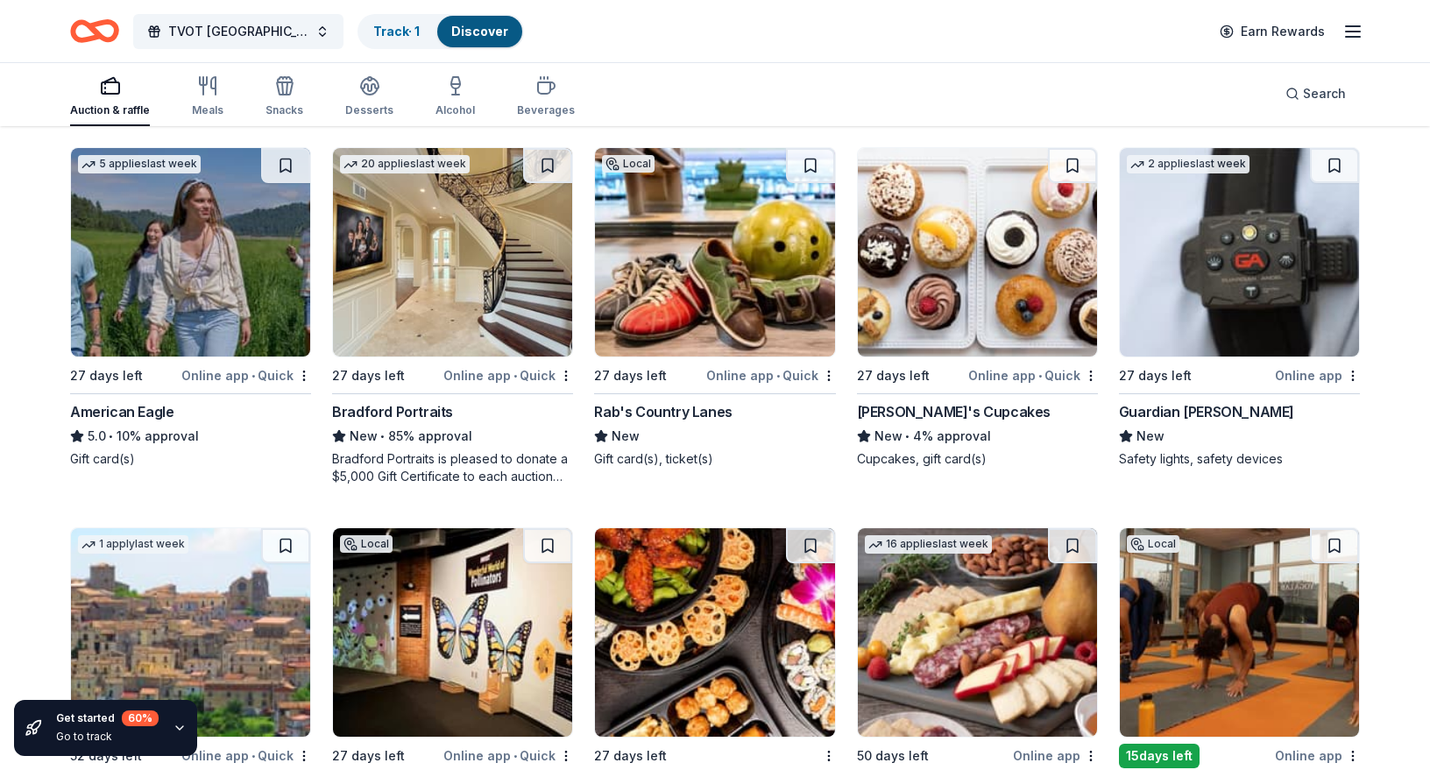
click at [975, 287] on img at bounding box center [977, 252] width 239 height 209
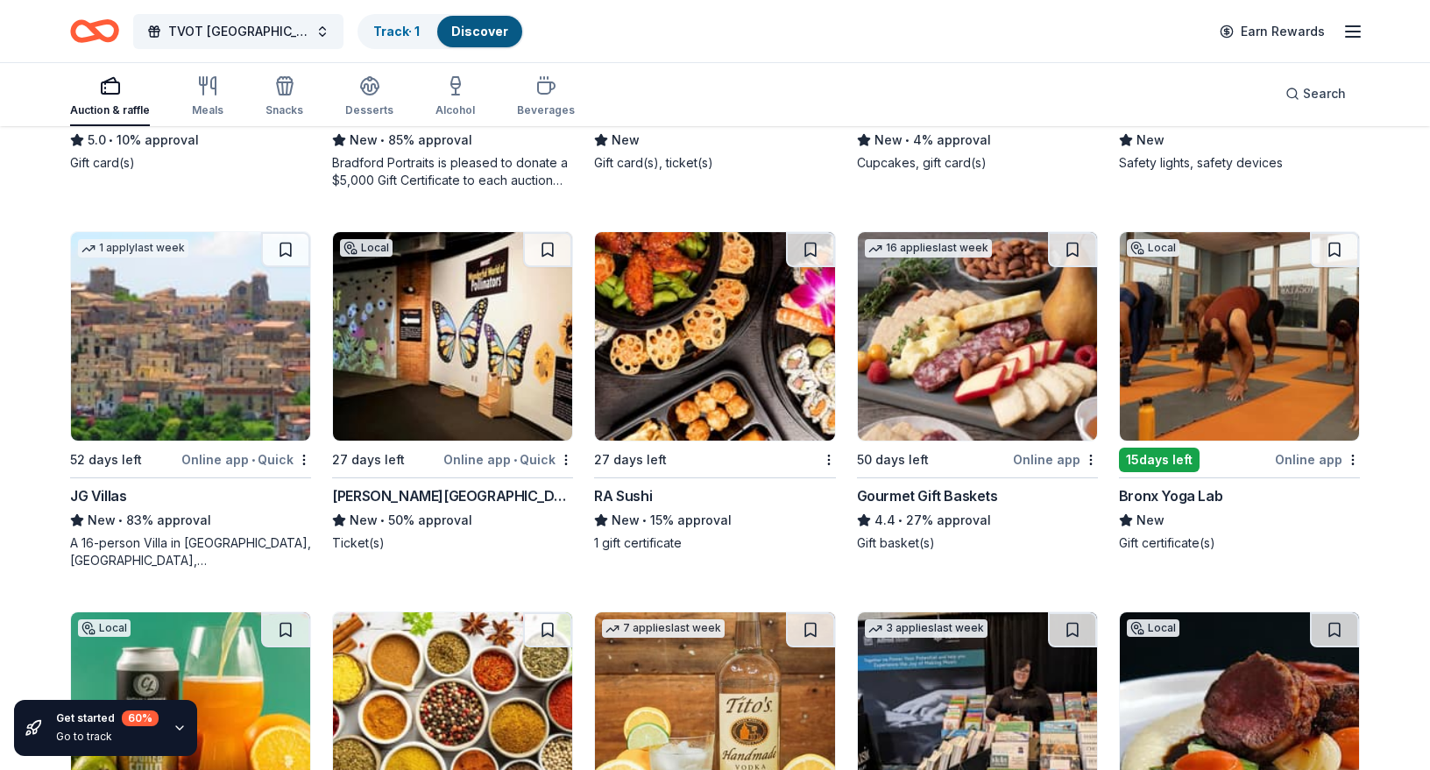
scroll to position [2234, 0]
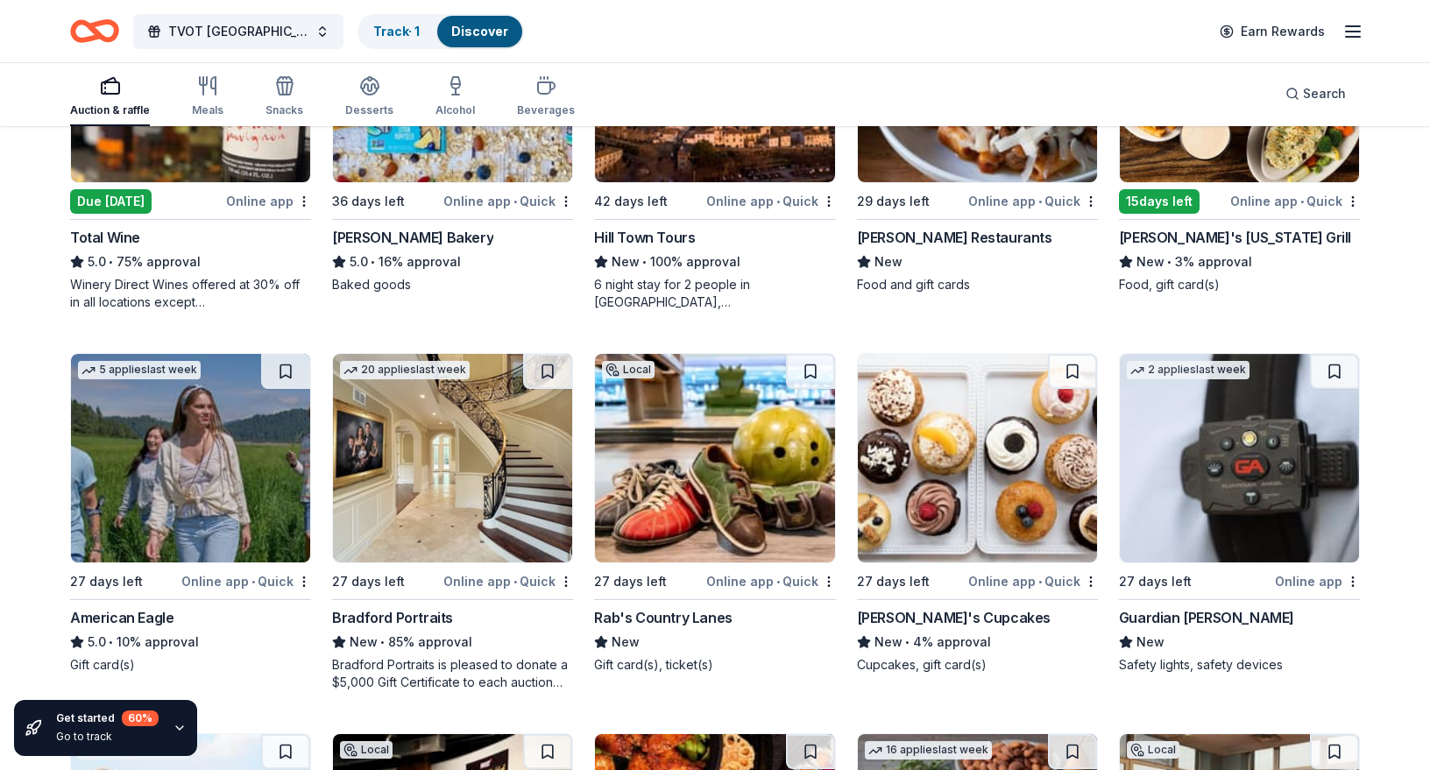
click at [1351, 29] on icon "button" at bounding box center [1353, 31] width 21 height 21
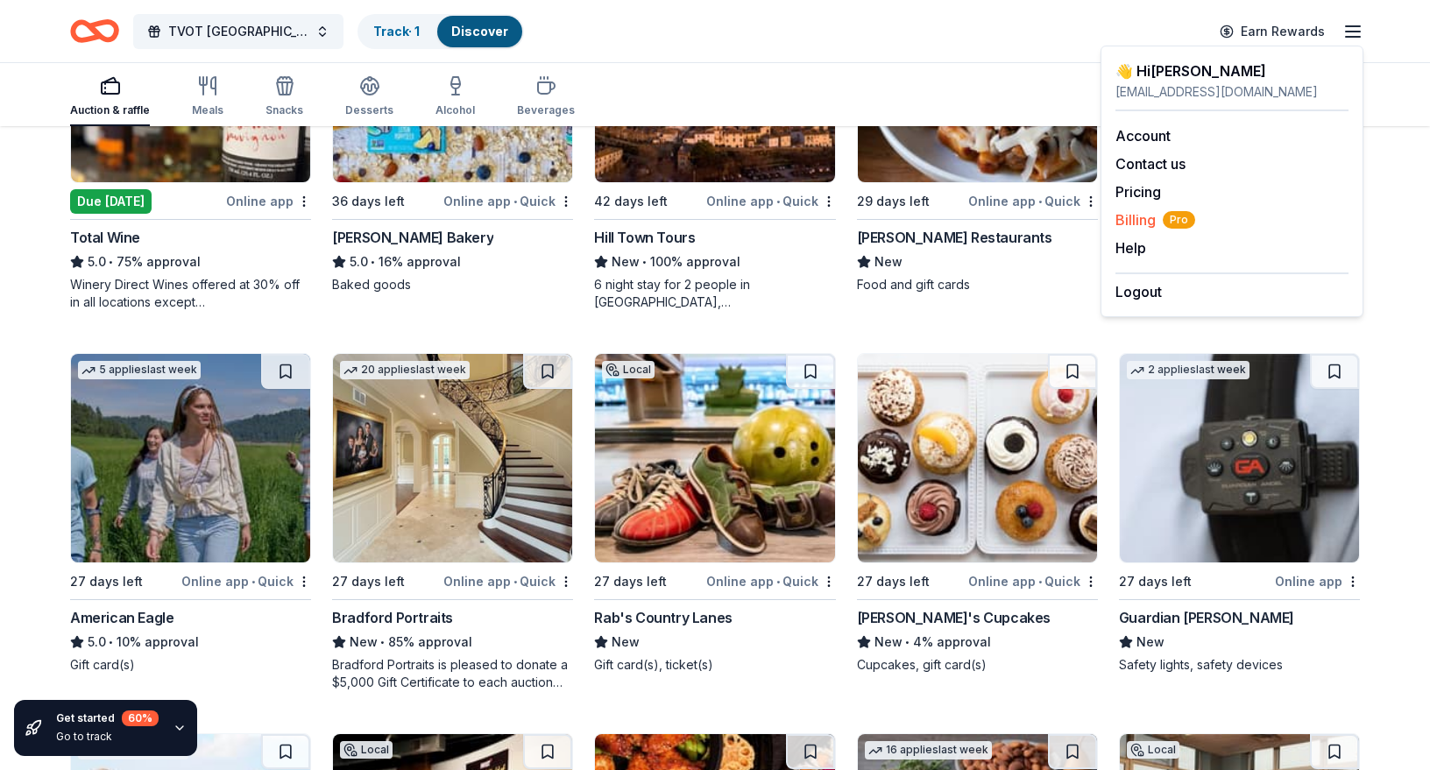
click at [1139, 221] on span "Billing Pro" at bounding box center [1156, 219] width 80 height 21
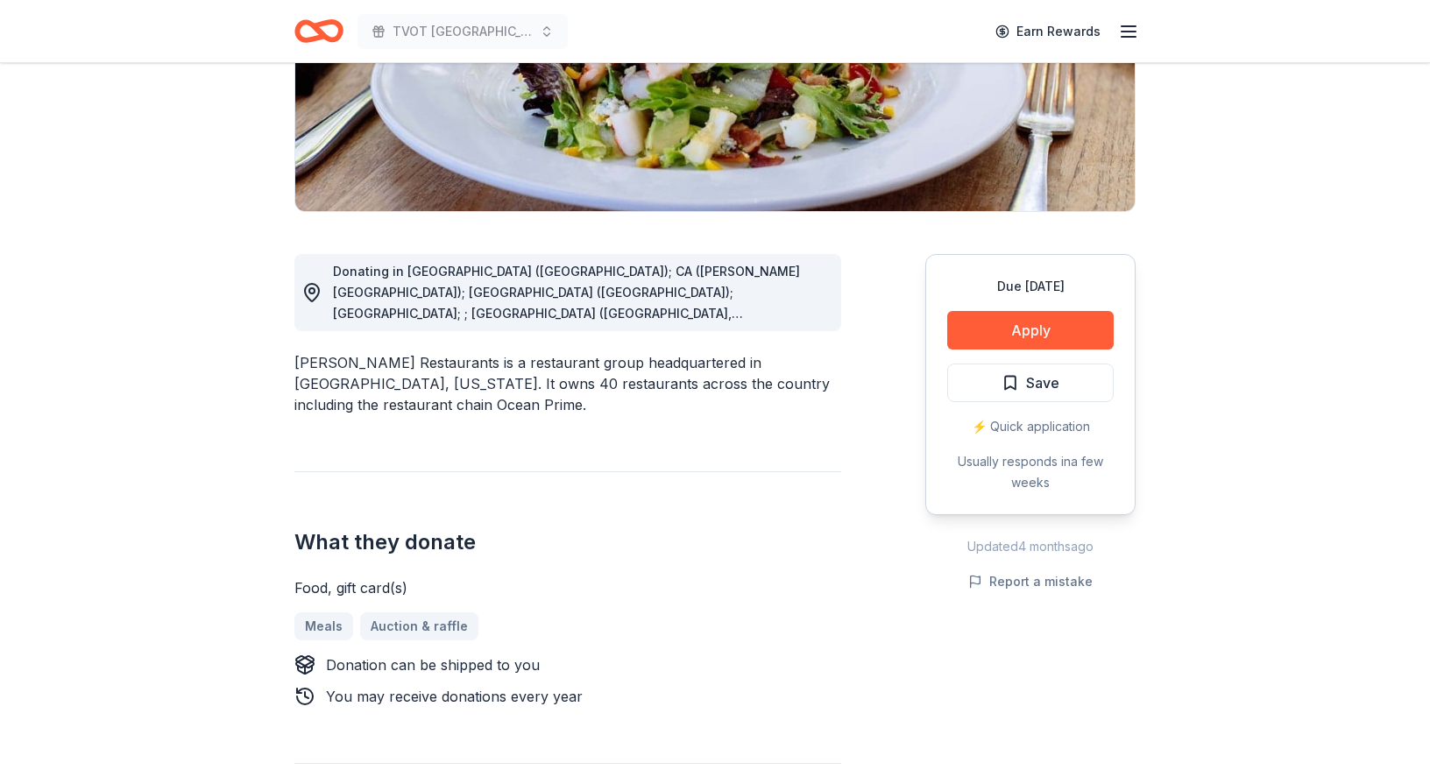
scroll to position [322, 0]
click at [1018, 348] on button "Apply" at bounding box center [1030, 329] width 167 height 39
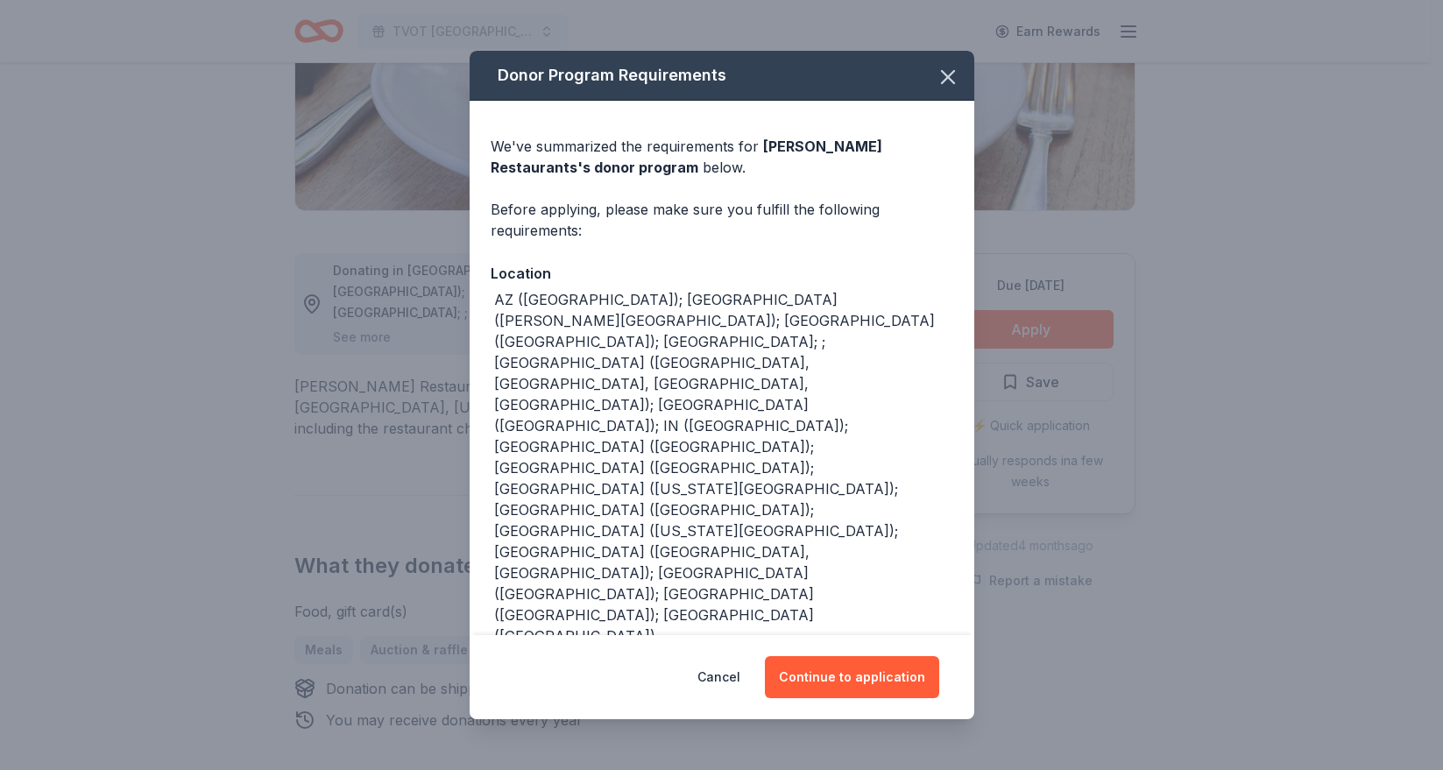
drag, startPoint x: 938, startPoint y: 80, endPoint x: 722, endPoint y: 171, distance: 234.1
click at [942, 81] on icon "button" at bounding box center [948, 77] width 12 height 12
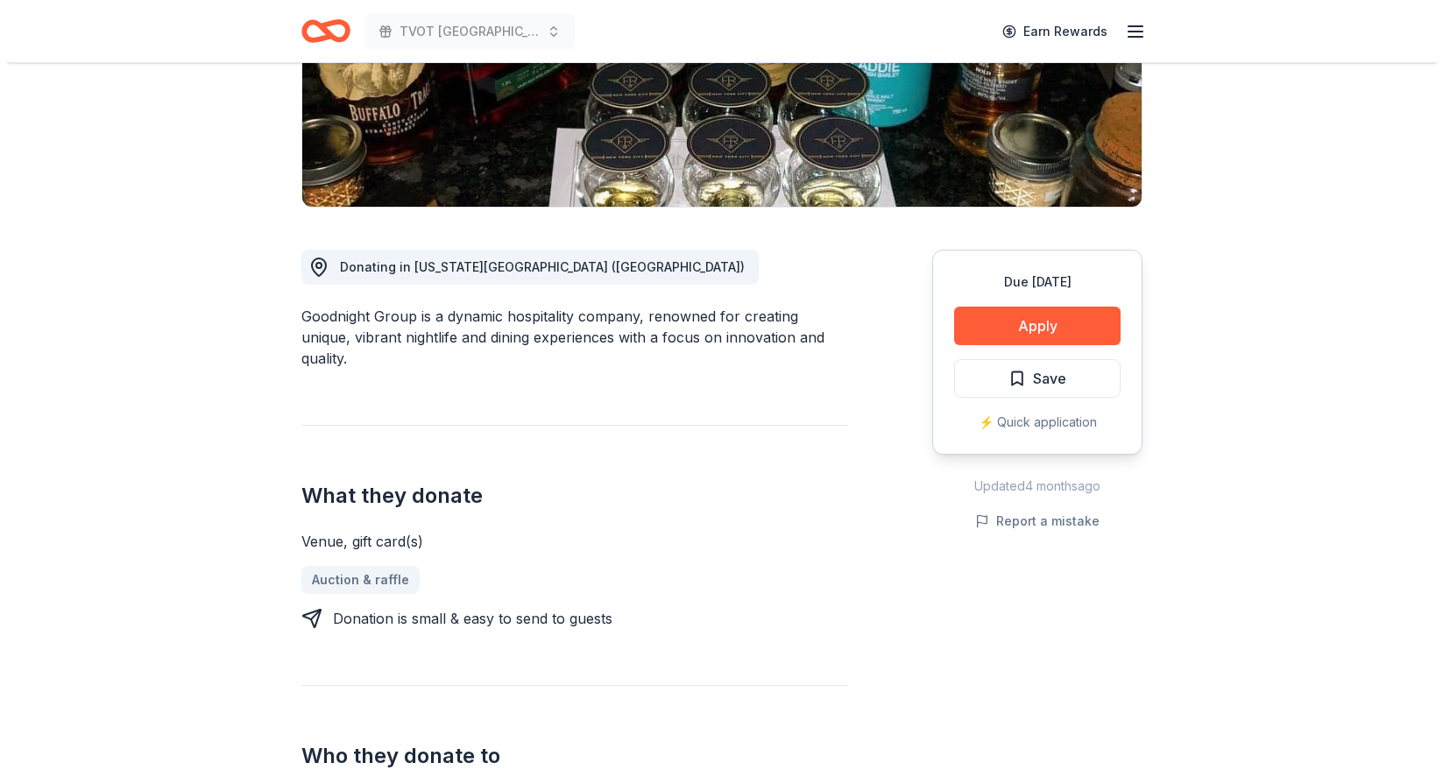
scroll to position [322, 0]
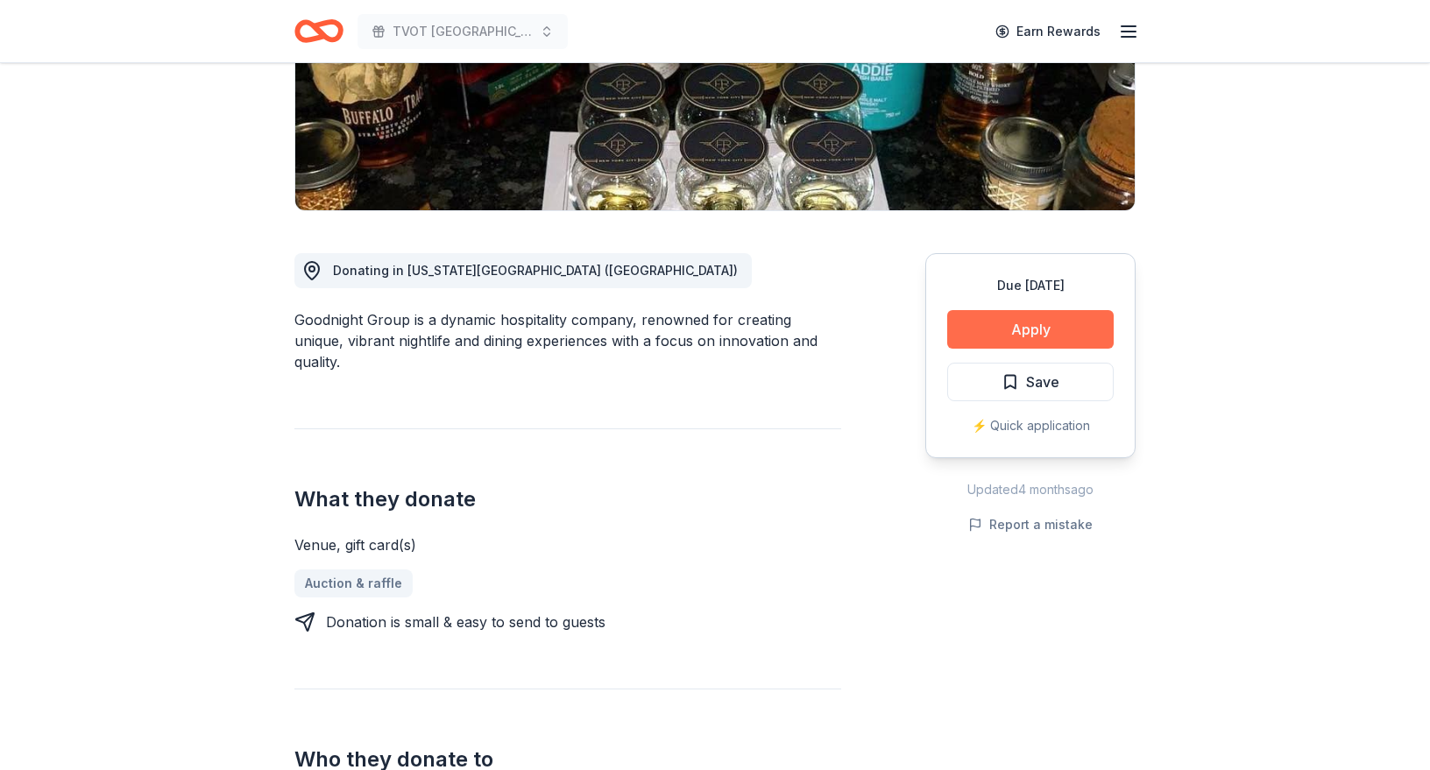
click at [1035, 329] on button "Apply" at bounding box center [1030, 329] width 167 height 39
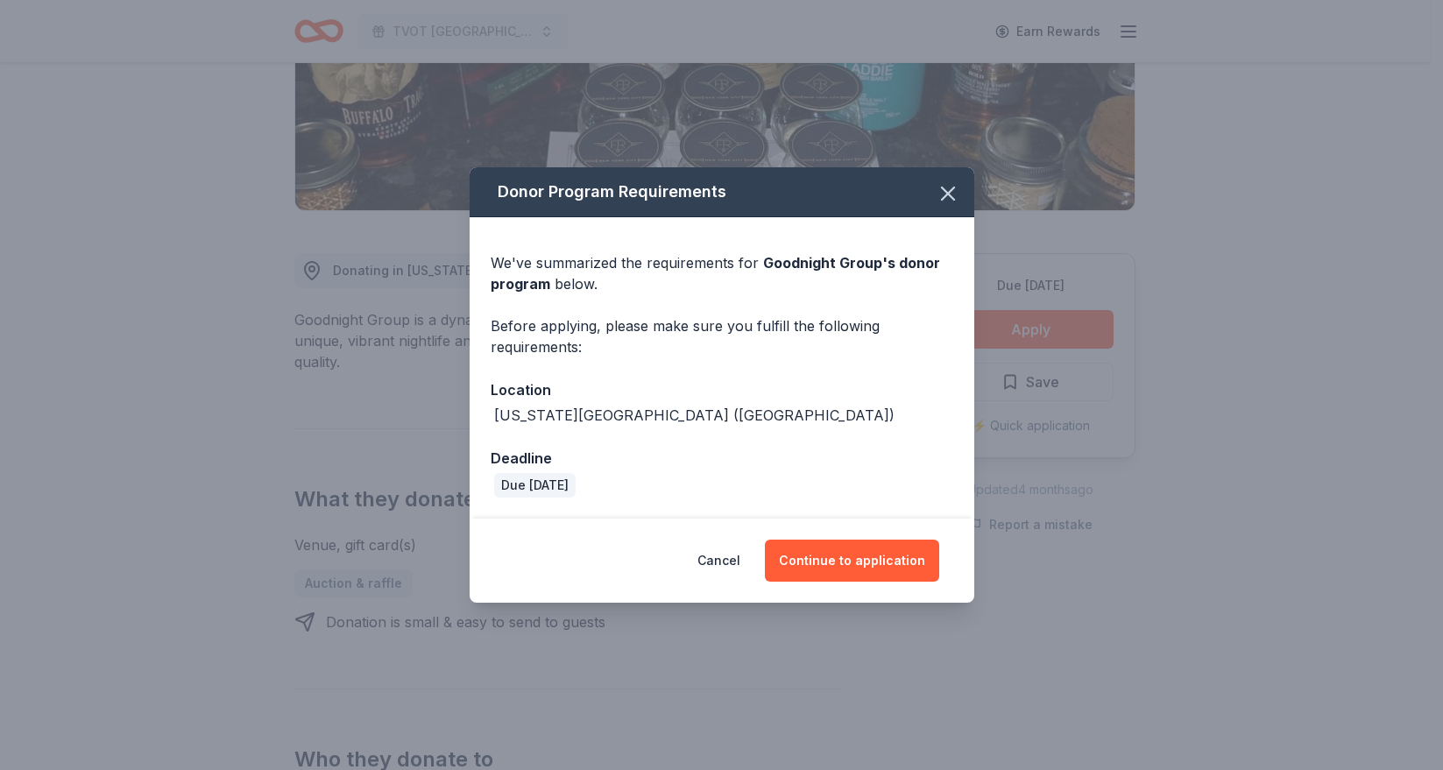
click at [913, 538] on div "Cancel Continue to application" at bounding box center [722, 561] width 505 height 84
click at [895, 559] on button "Continue to application" at bounding box center [852, 561] width 174 height 42
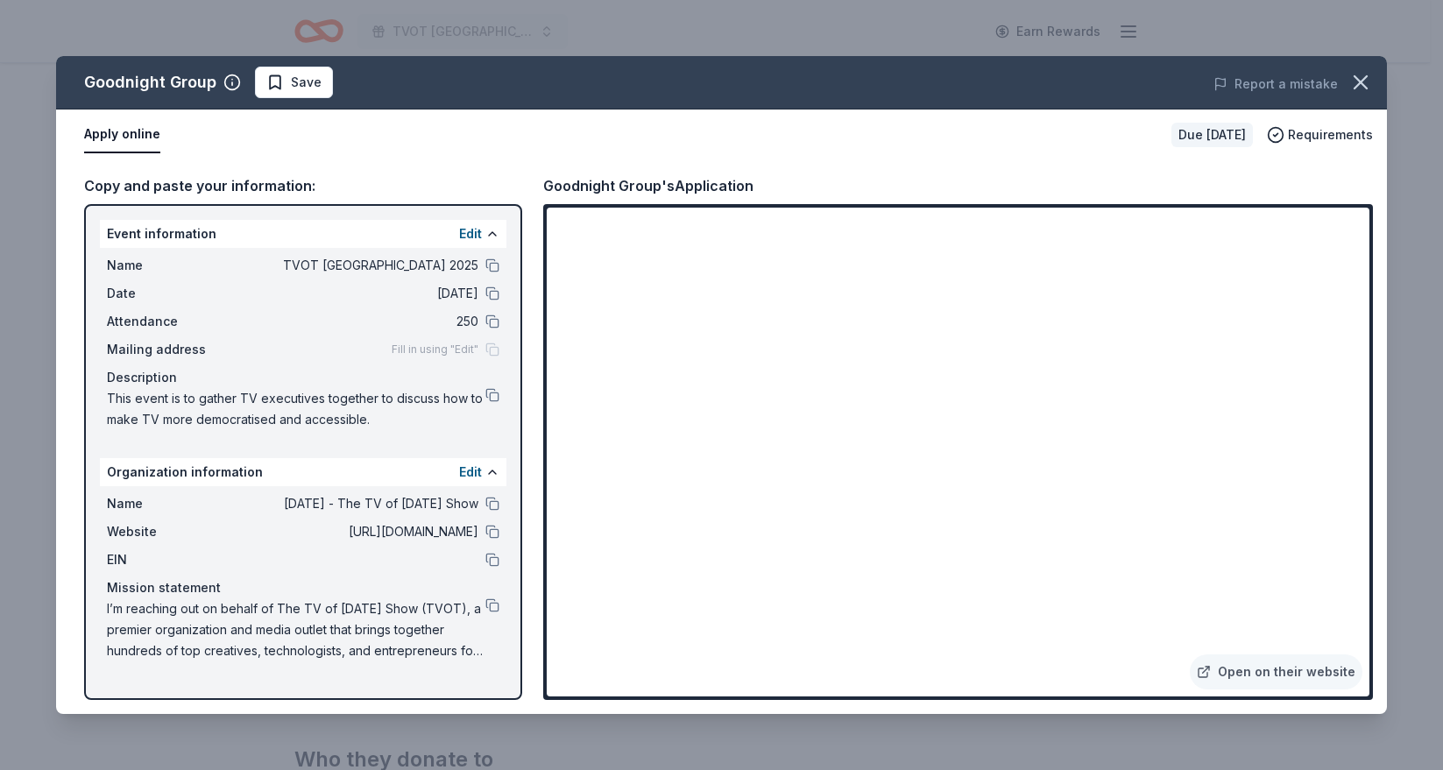
click at [430, 354] on span "Fill in using "Edit"" at bounding box center [435, 350] width 87 height 14
click at [466, 237] on button "Edit" at bounding box center [470, 233] width 23 height 21
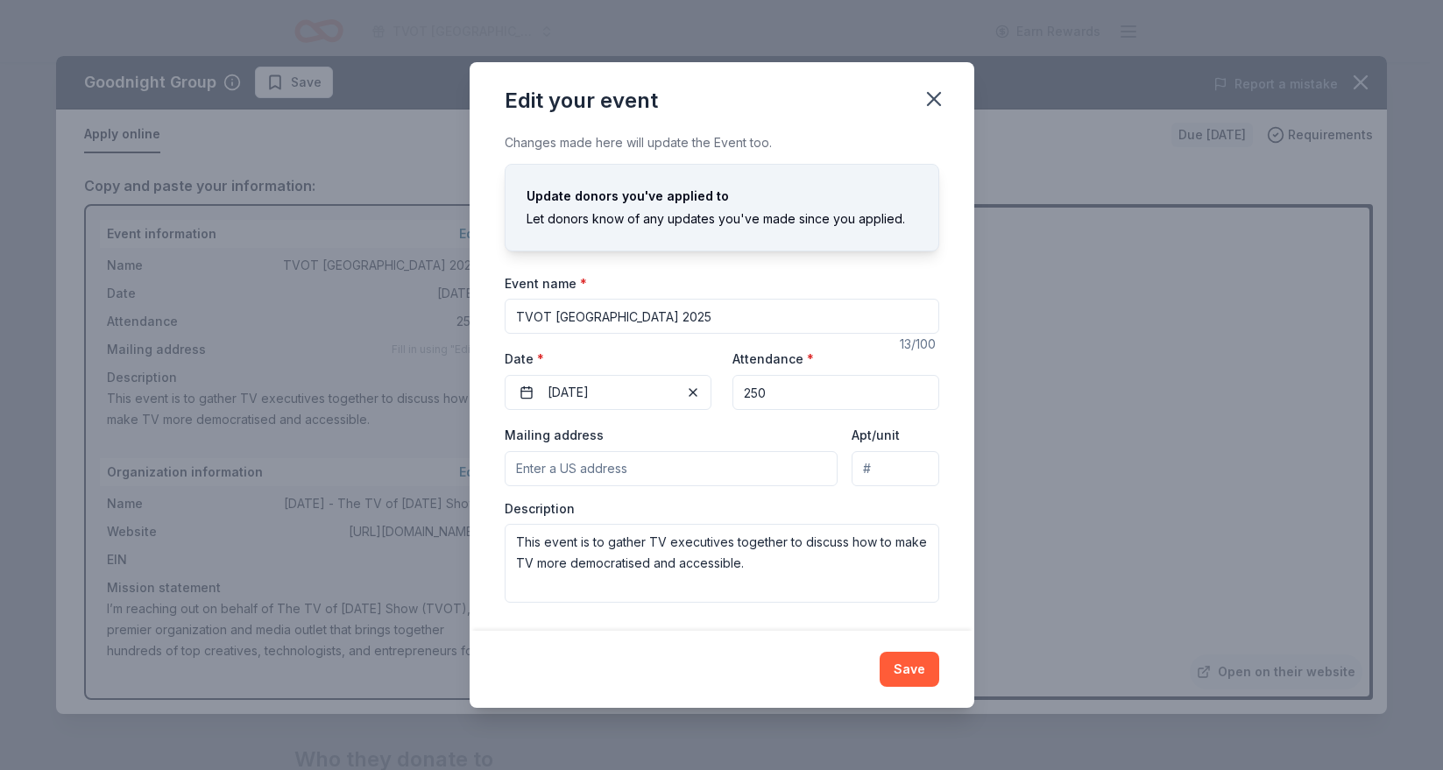
click at [560, 464] on input "Mailing address" at bounding box center [672, 468] width 334 height 35
type input "1147 Naples Street, San Francisco, CA, 94112"
click at [900, 671] on button "Save" at bounding box center [910, 669] width 60 height 35
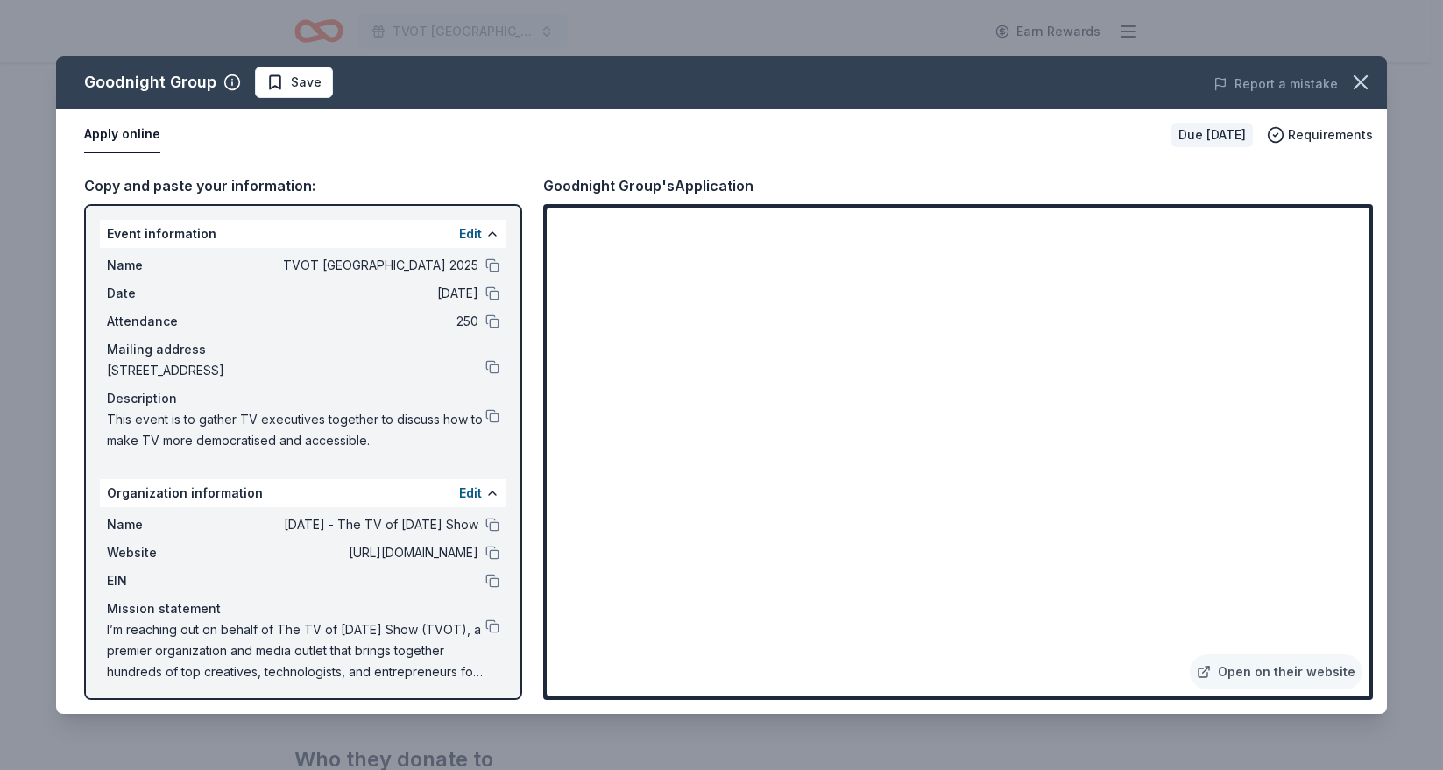
scroll to position [5, 0]
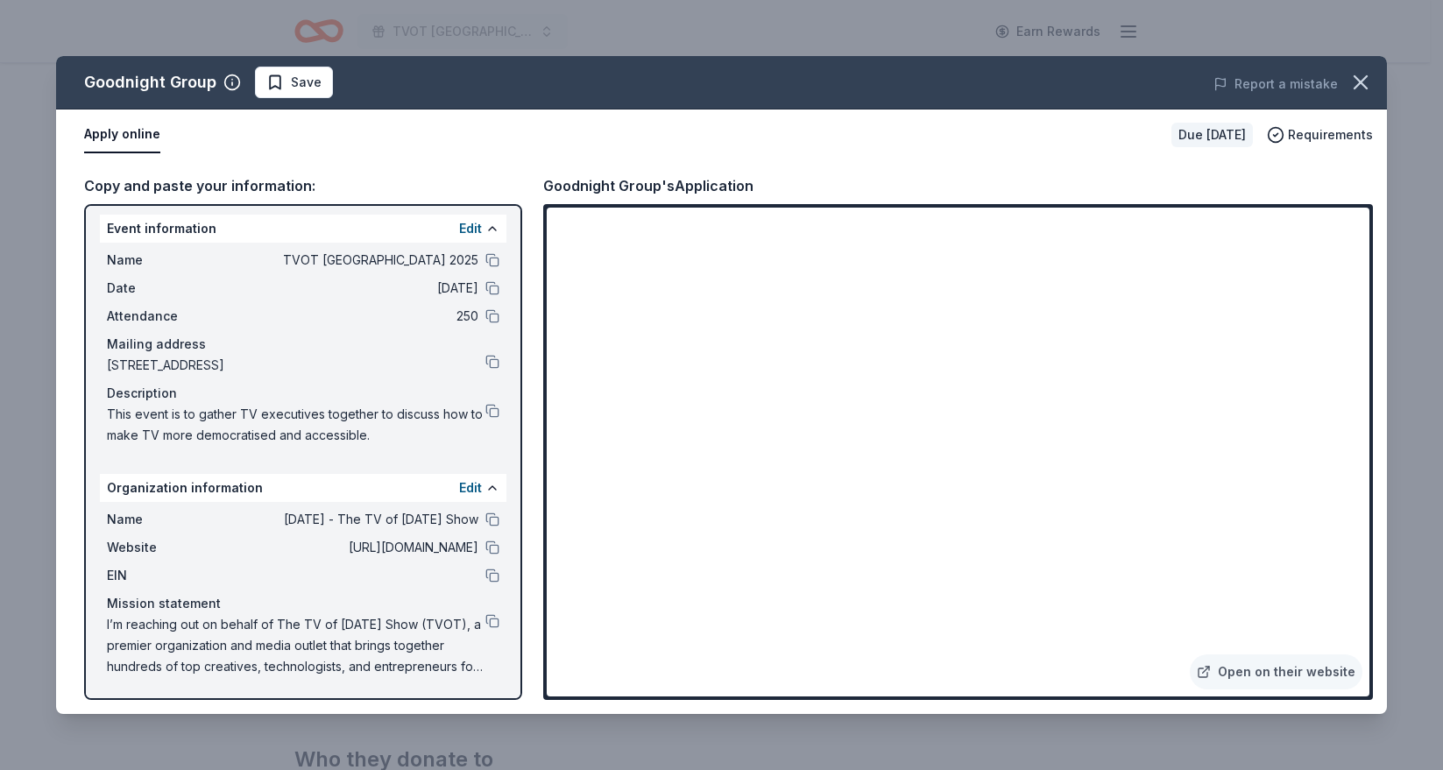
drag, startPoint x: 402, startPoint y: 436, endPoint x: 136, endPoint y: 413, distance: 267.4
click at [136, 413] on span "This event is to gather TV executives together to discuss how to make TV more d…" at bounding box center [296, 425] width 379 height 42
click at [1321, 670] on link "Open on their website" at bounding box center [1276, 672] width 173 height 35
click at [1273, 677] on link "Open on their website" at bounding box center [1276, 672] width 173 height 35
drag, startPoint x: 1353, startPoint y: 77, endPoint x: 1262, endPoint y: 101, distance: 94.2
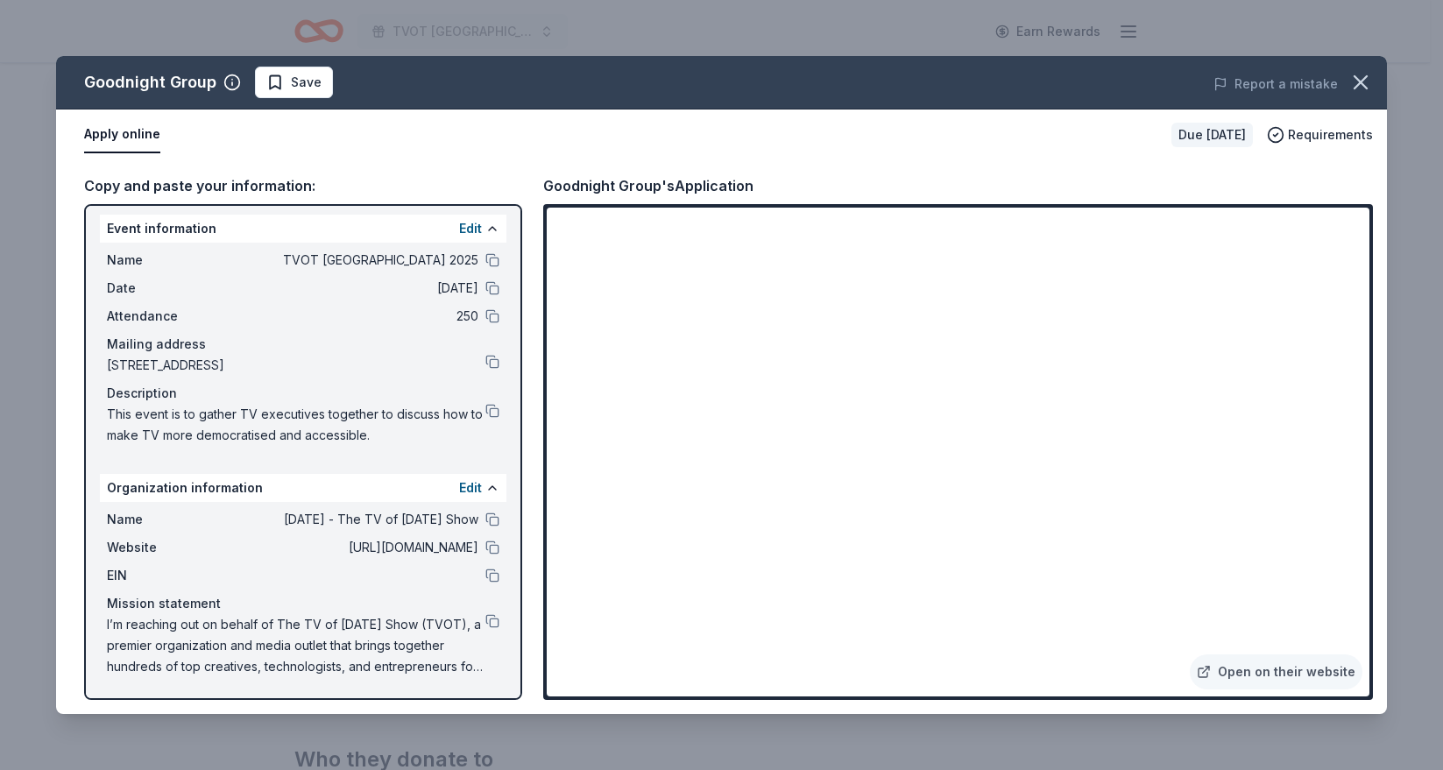
click at [1262, 101] on div "Goodnight Group Save Report a mistake Apply online Due in 27 days Requirements …" at bounding box center [721, 385] width 1331 height 658
click at [1274, 89] on button "Report a mistake" at bounding box center [1276, 84] width 124 height 21
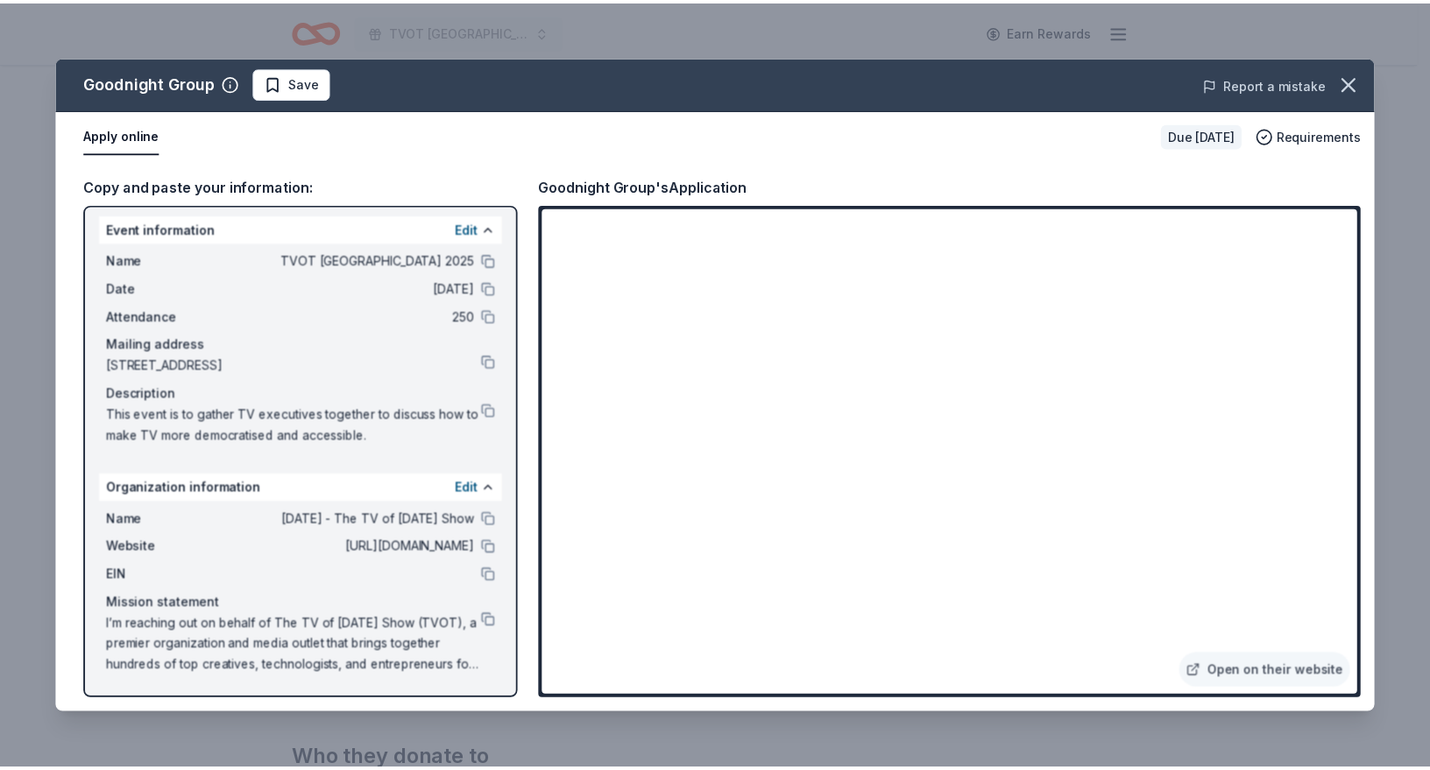
scroll to position [0, 0]
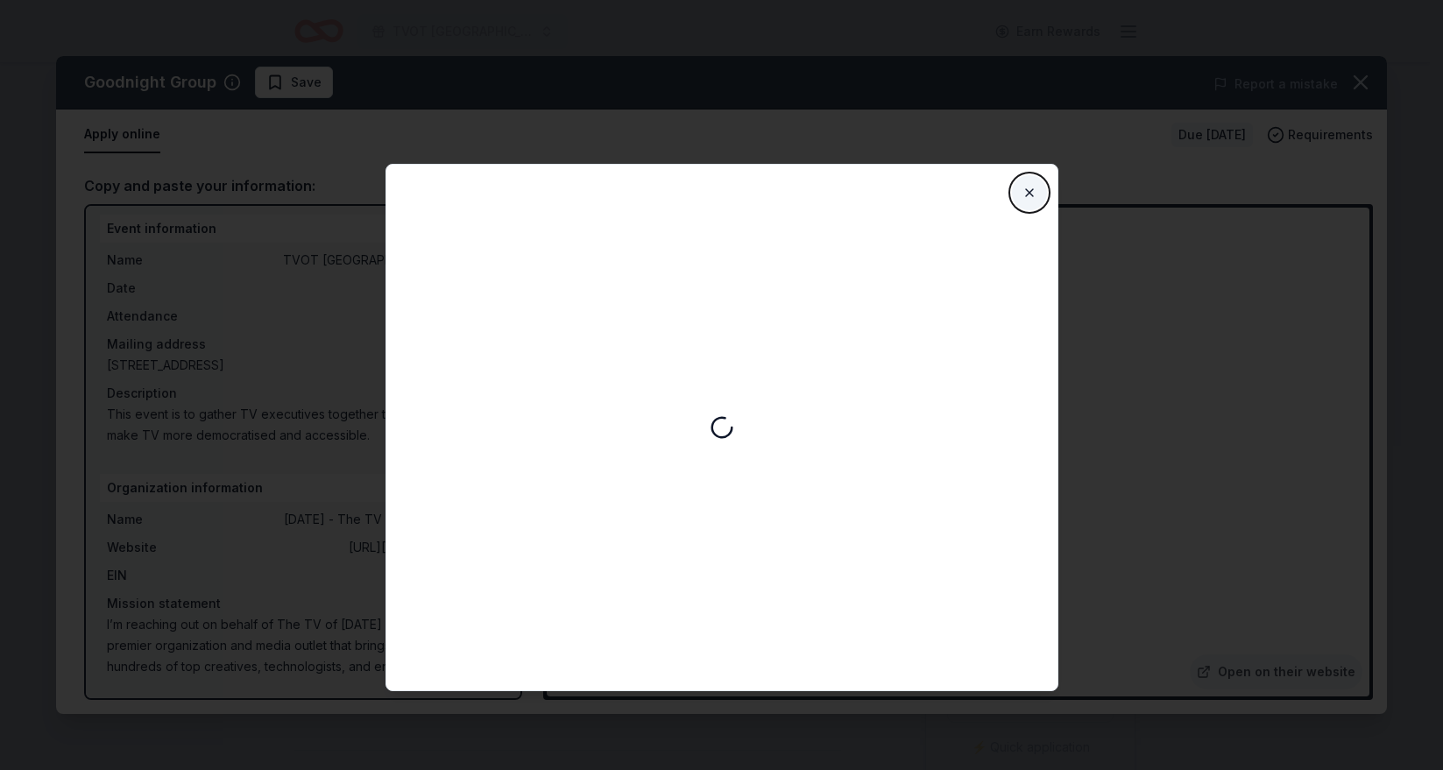
click at [1029, 196] on button "Close" at bounding box center [1029, 192] width 35 height 35
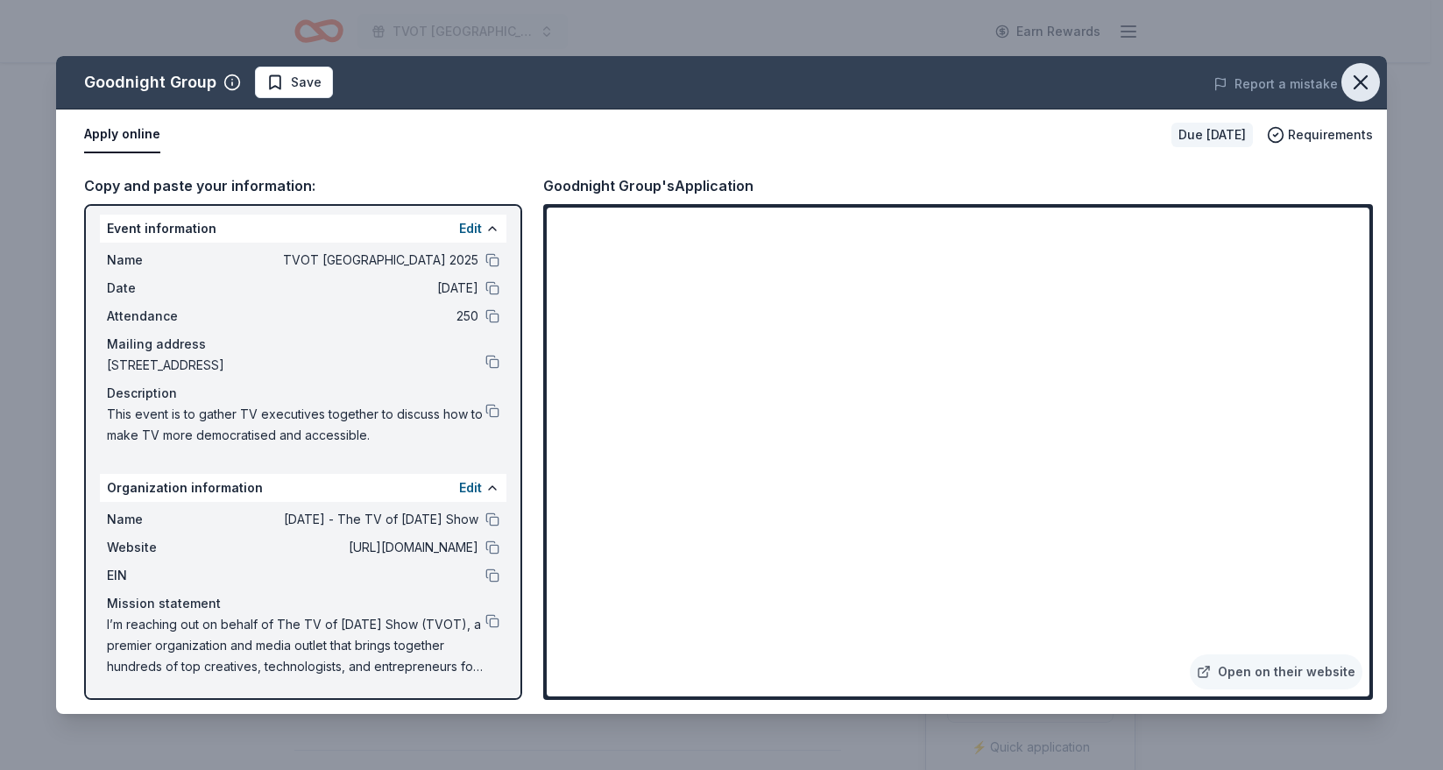
click at [1362, 85] on icon "button" at bounding box center [1361, 82] width 25 height 25
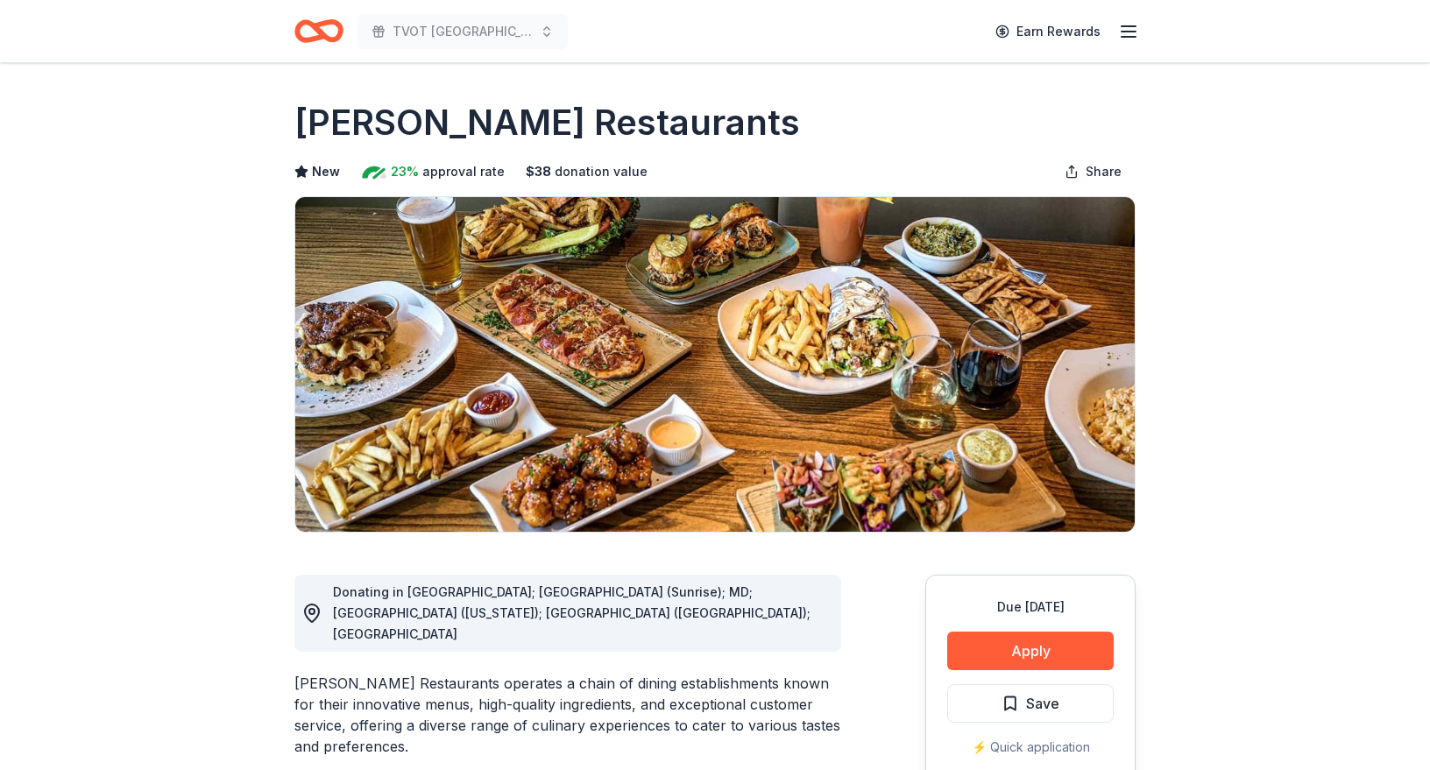
scroll to position [322, 0]
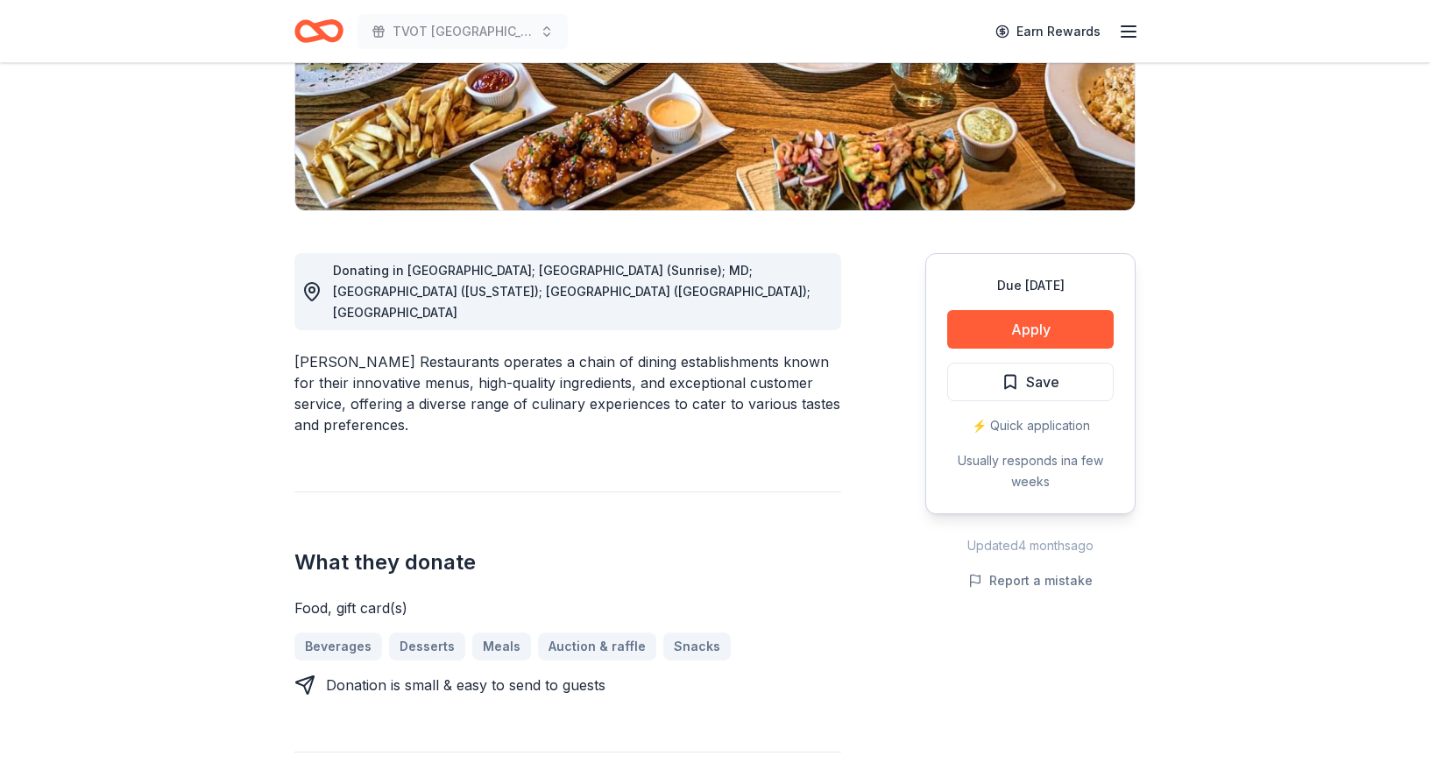
click at [1016, 349] on div "Due in 27 days Apply Save ⚡️ Quick application Usually responds in a few weeks" at bounding box center [1030, 383] width 210 height 261
click at [1007, 332] on button "Apply" at bounding box center [1030, 329] width 167 height 39
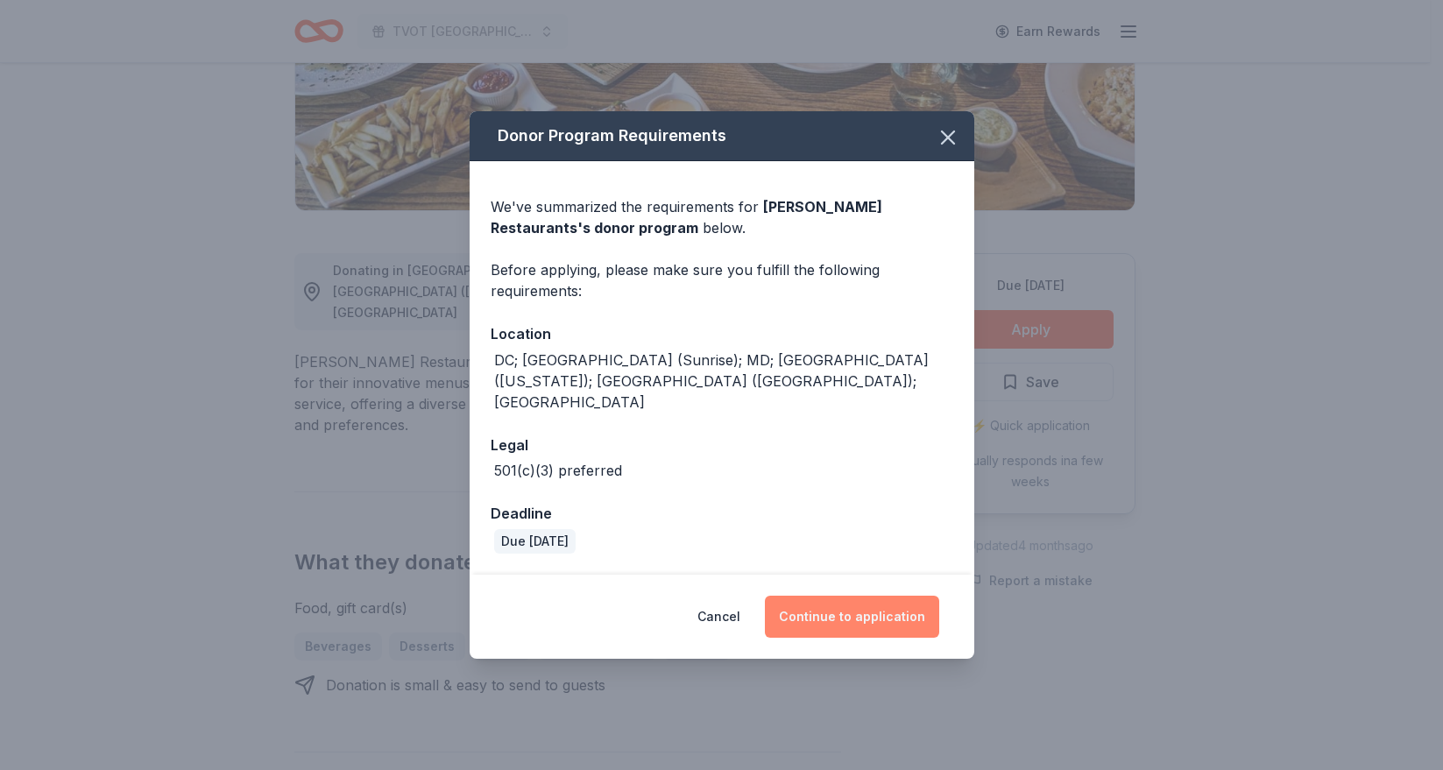
click at [847, 596] on button "Continue to application" at bounding box center [852, 617] width 174 height 42
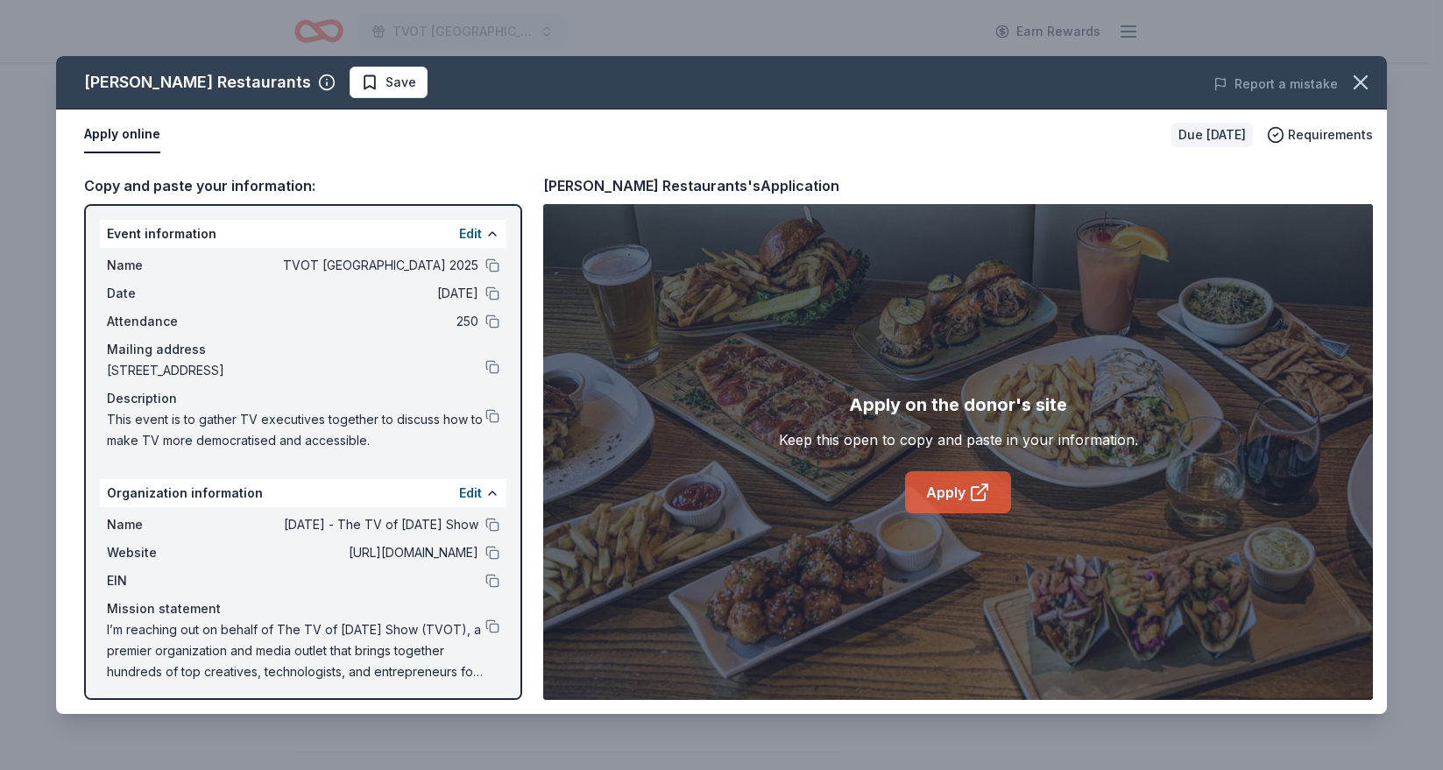
click at [961, 493] on link "Apply" at bounding box center [958, 493] width 106 height 42
click at [1359, 71] on icon "button" at bounding box center [1361, 82] width 25 height 25
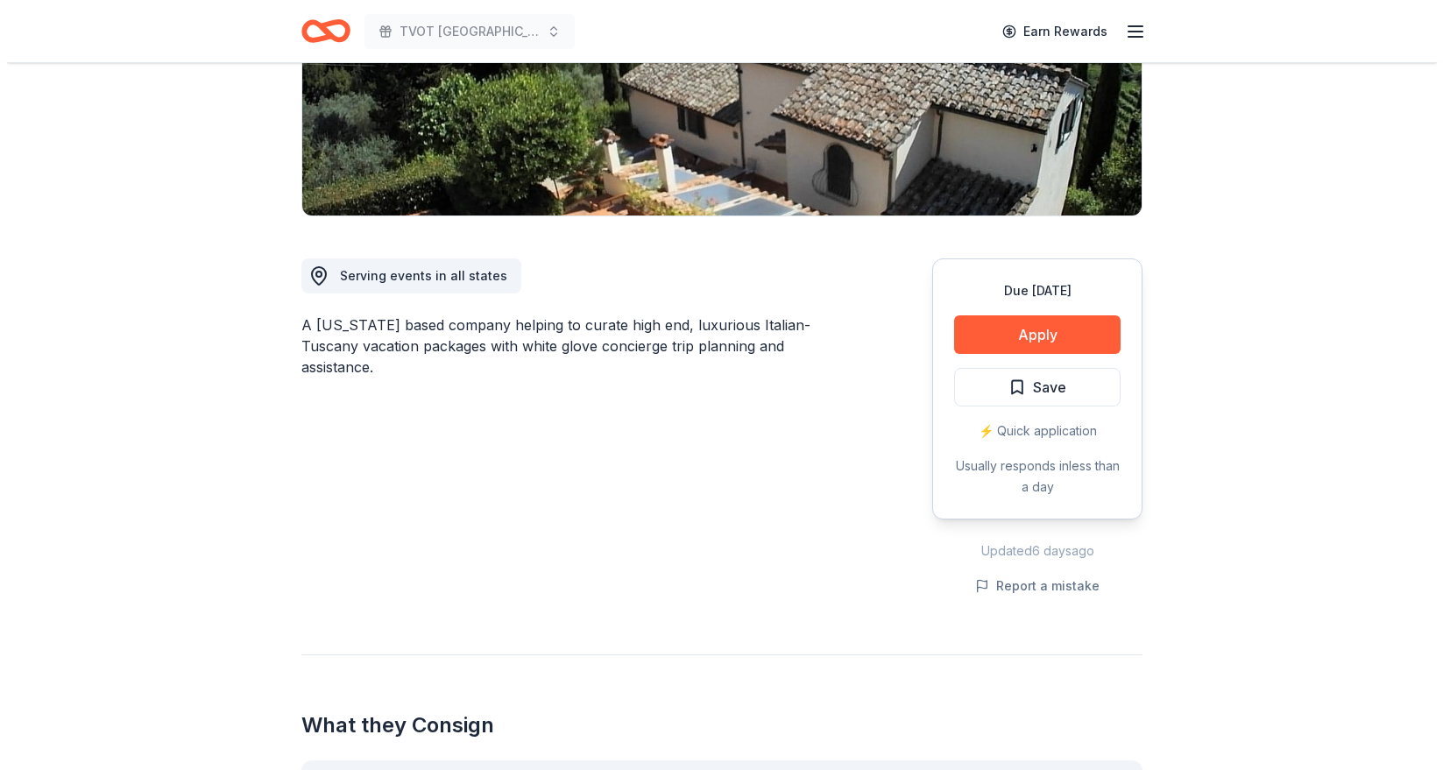
scroll to position [322, 0]
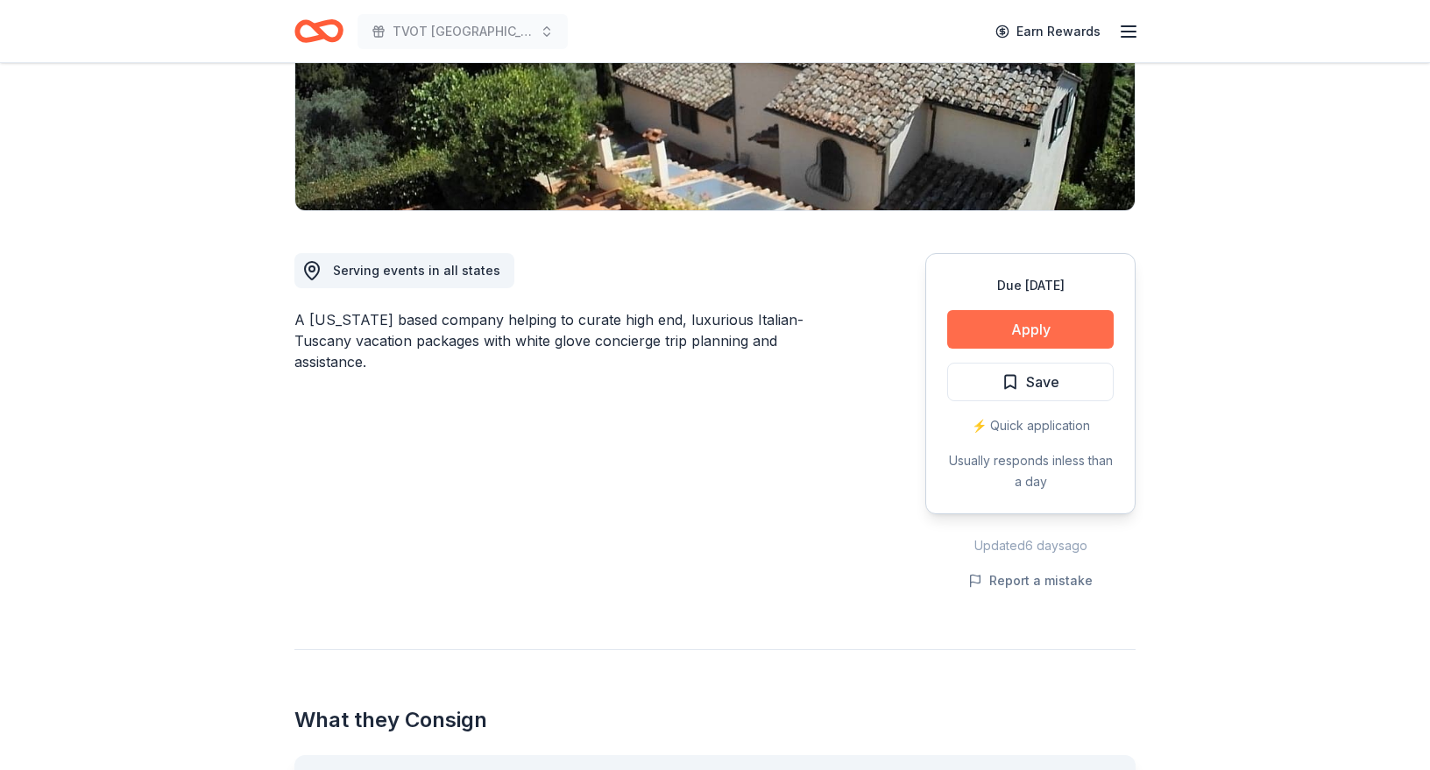
click at [1062, 330] on button "Apply" at bounding box center [1030, 329] width 167 height 39
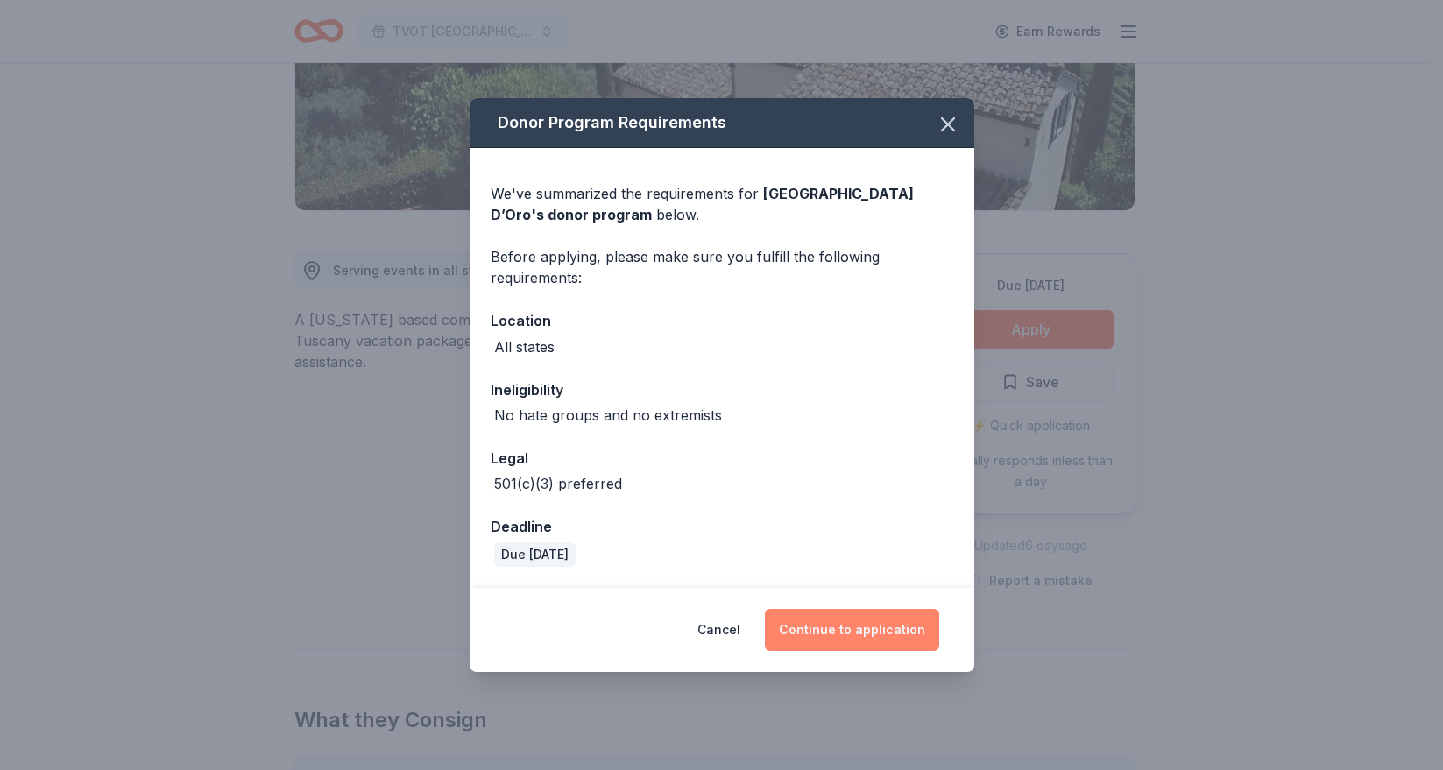
click at [822, 626] on button "Continue to application" at bounding box center [852, 630] width 174 height 42
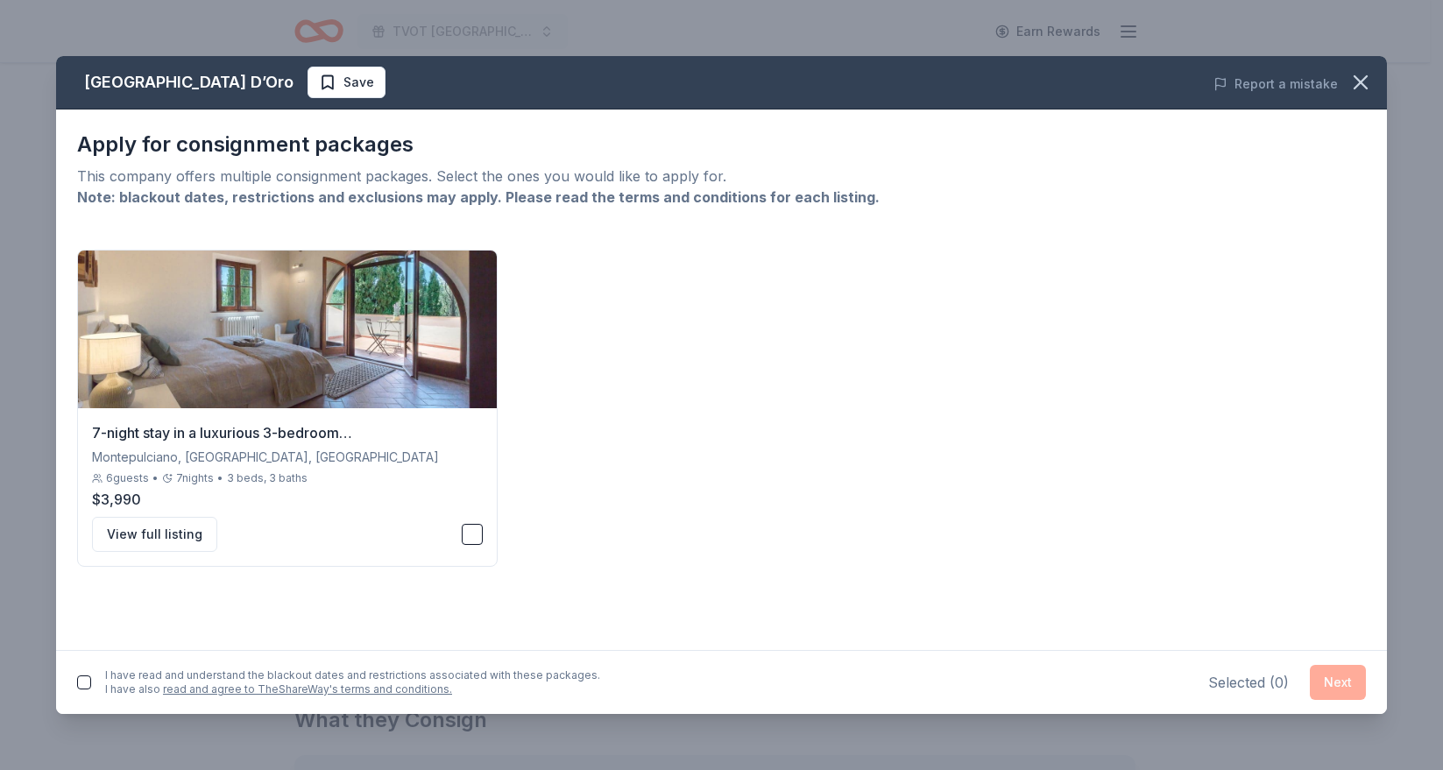
click at [82, 678] on button "button" at bounding box center [84, 683] width 14 height 14
click at [160, 543] on button "View full listing" at bounding box center [154, 534] width 125 height 35
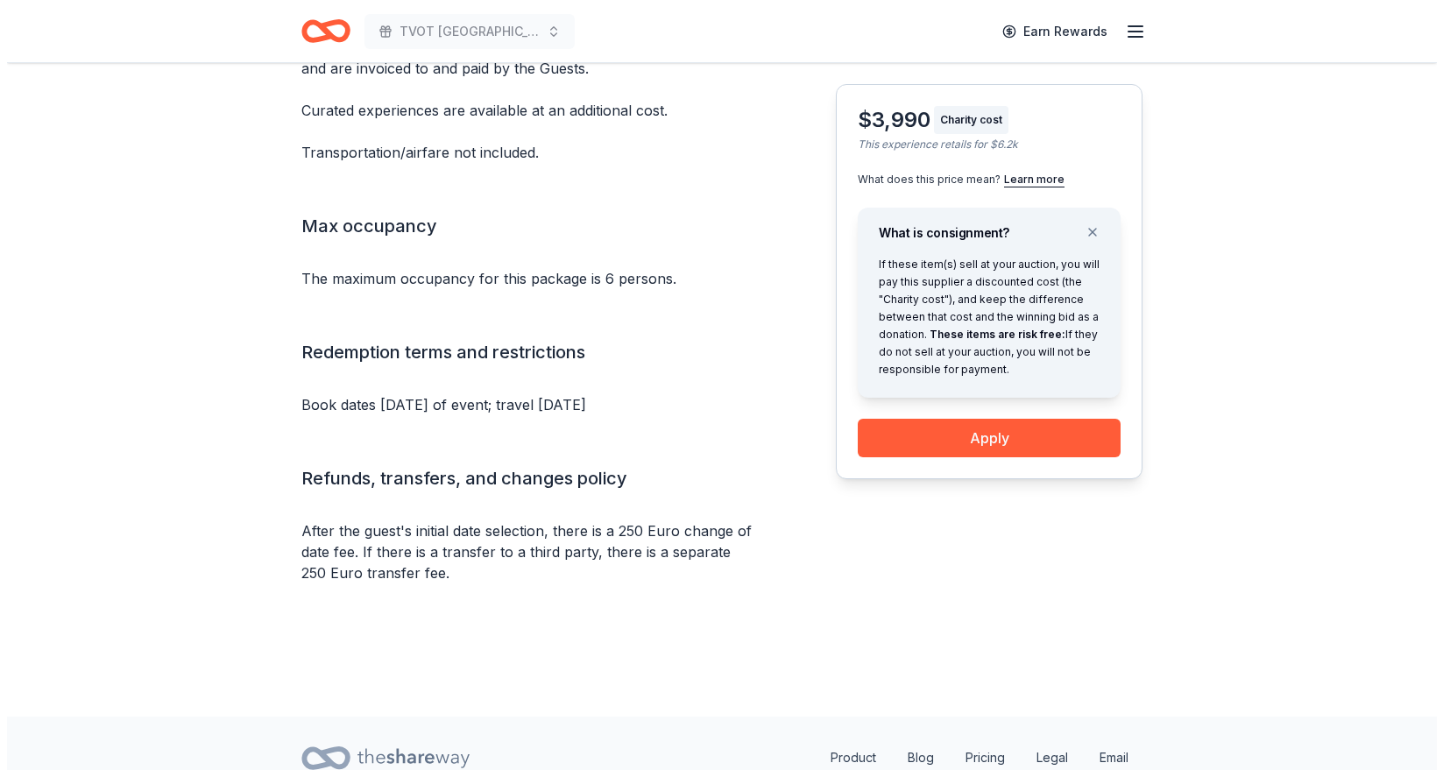
scroll to position [1606, 0]
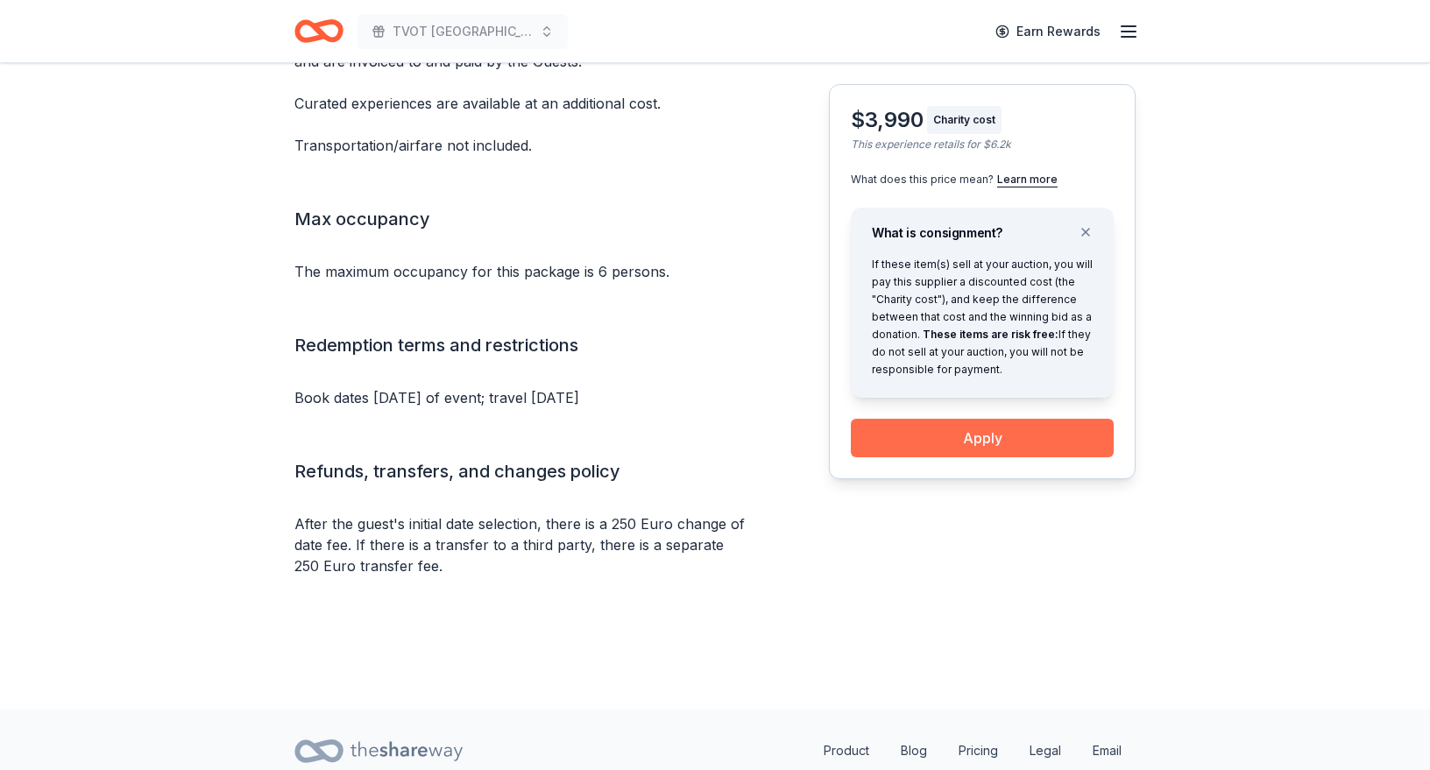
click at [1004, 434] on button "Apply" at bounding box center [982, 438] width 263 height 39
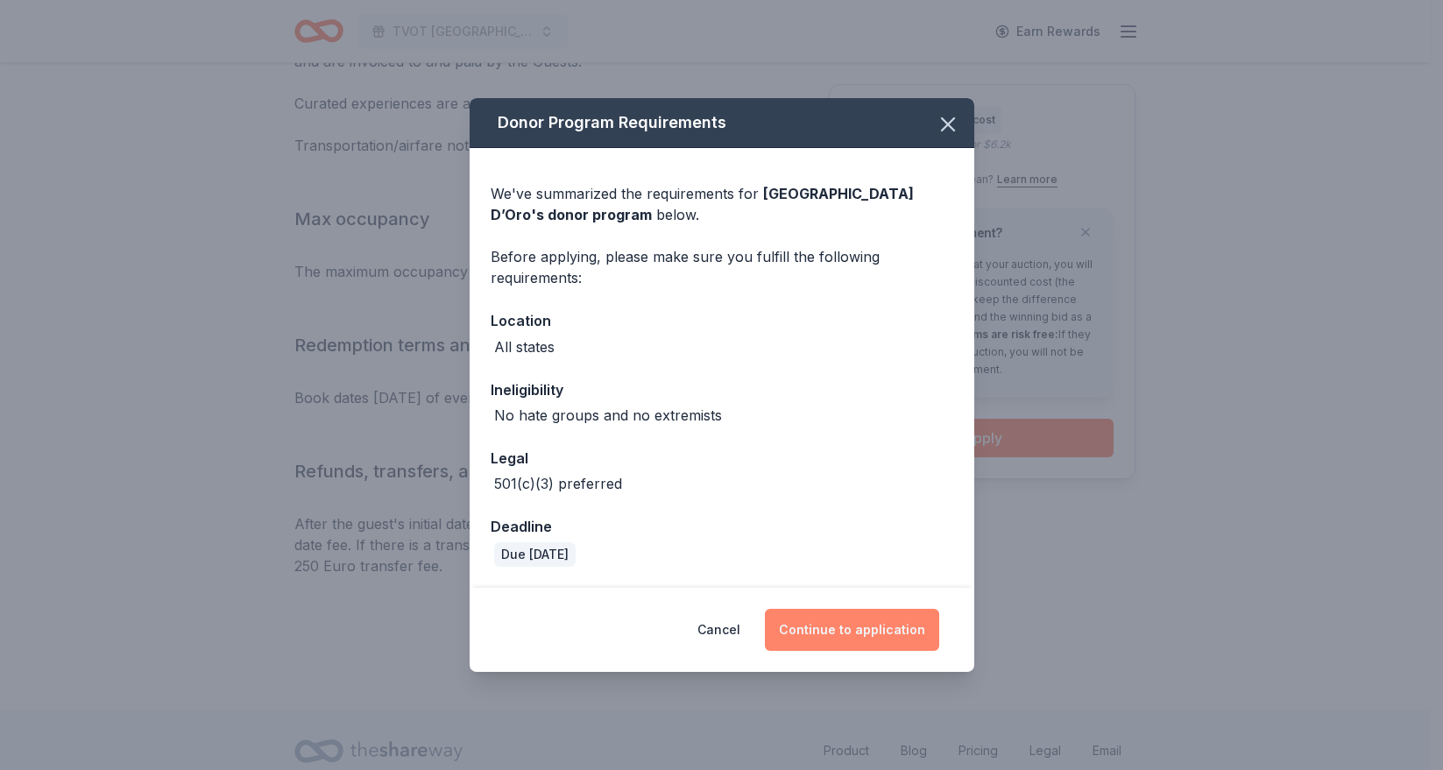
click at [860, 627] on button "Continue to application" at bounding box center [852, 630] width 174 height 42
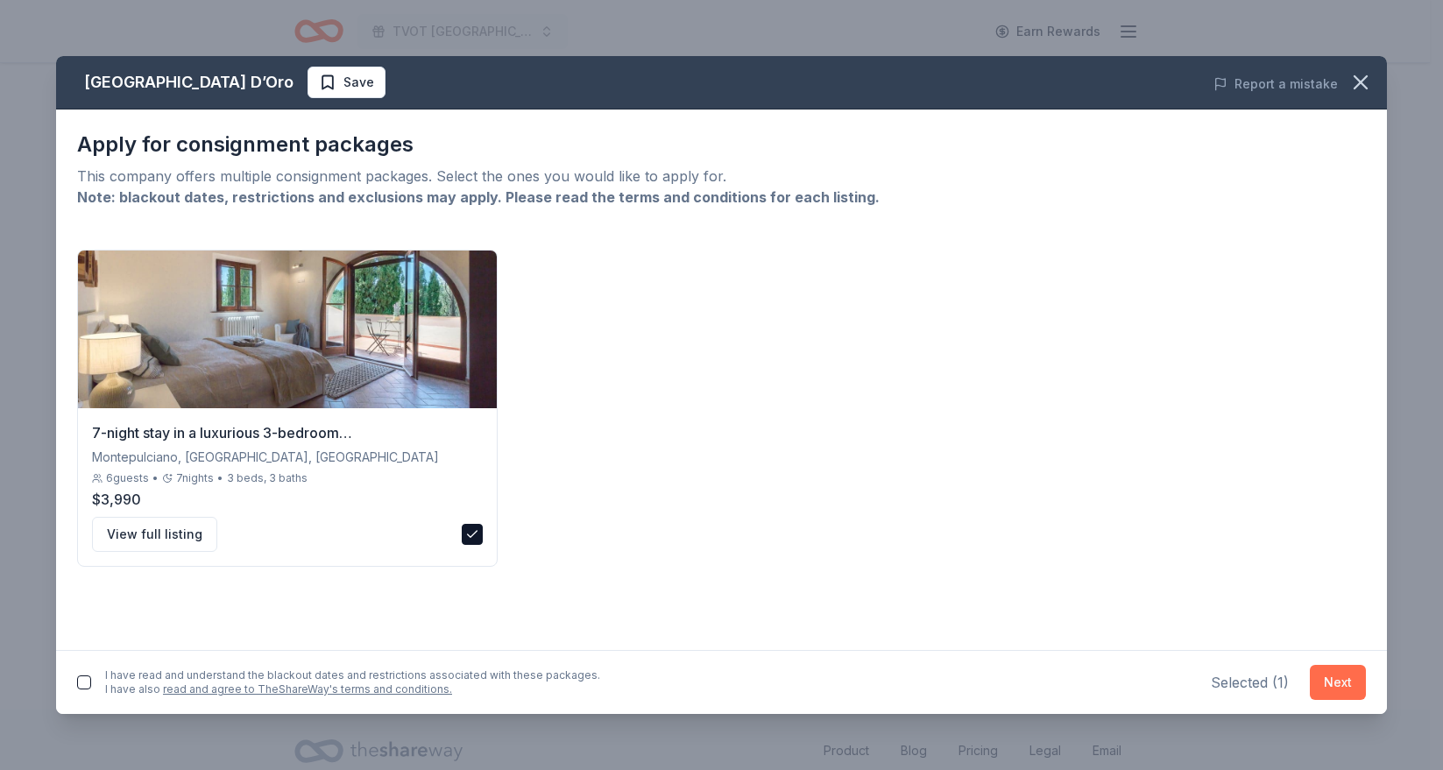
click at [1323, 679] on button "Next" at bounding box center [1338, 682] width 56 height 35
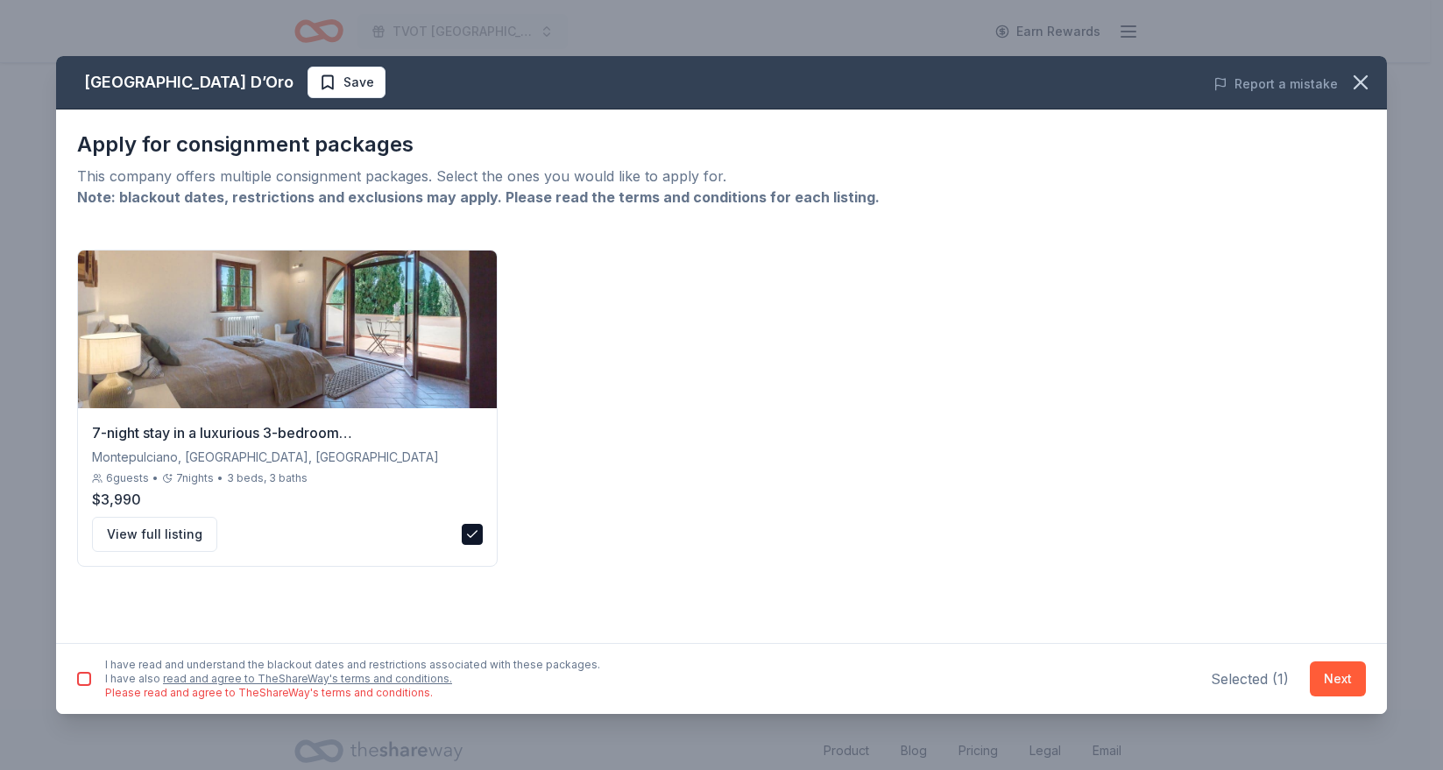
click at [107, 673] on div "I have read and understand the blackout dates and restrictions associated with …" at bounding box center [338, 679] width 523 height 42
click at [89, 680] on button "button" at bounding box center [84, 679] width 14 height 14
click at [1328, 671] on button "Next" at bounding box center [1338, 679] width 56 height 35
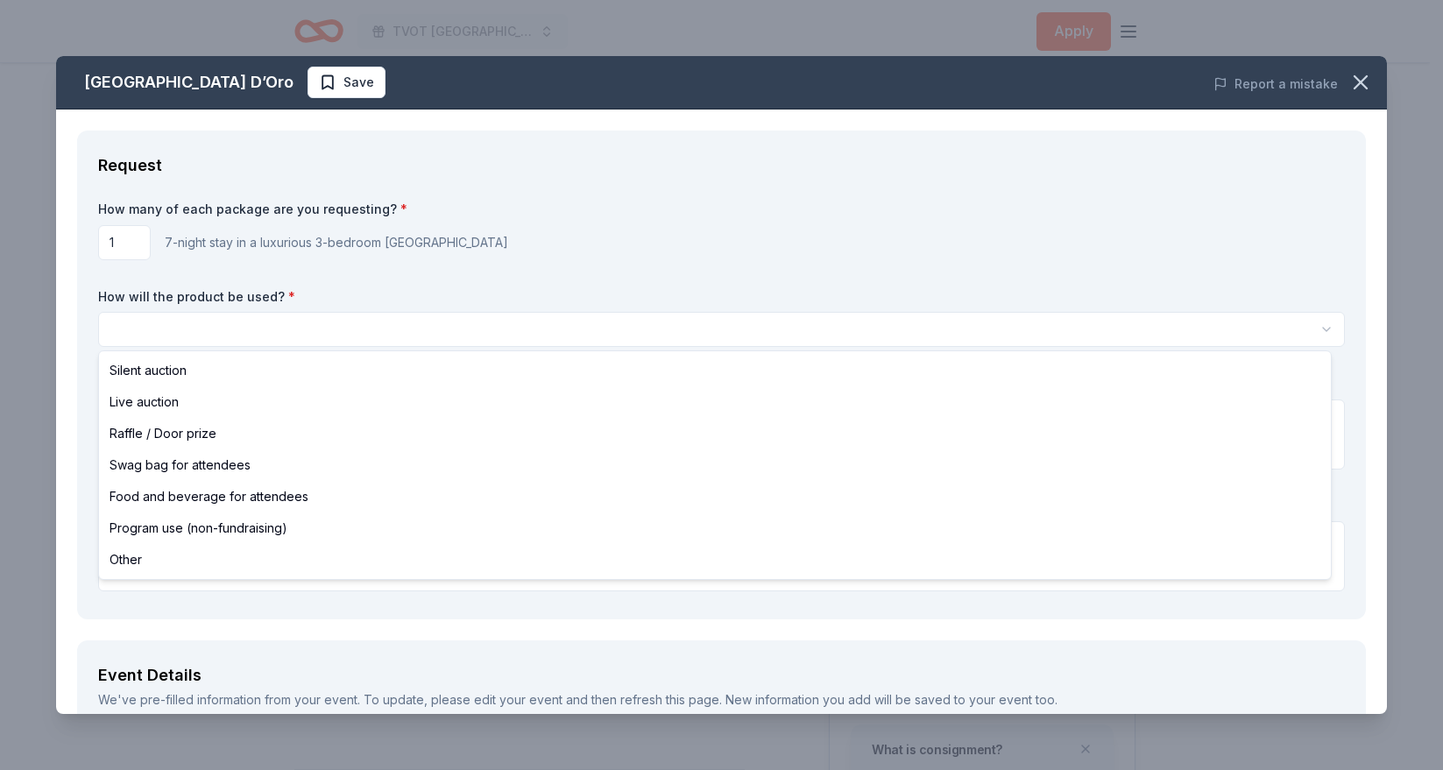
scroll to position [0, 0]
click at [186, 336] on html "TVOT [GEOGRAPHIC_DATA] 2025 Apply Back to [GEOGRAPHIC_DATA] D’Oro 12 [GEOGRAPHI…" at bounding box center [721, 385] width 1443 height 770
select select "raffleDoorPrize"
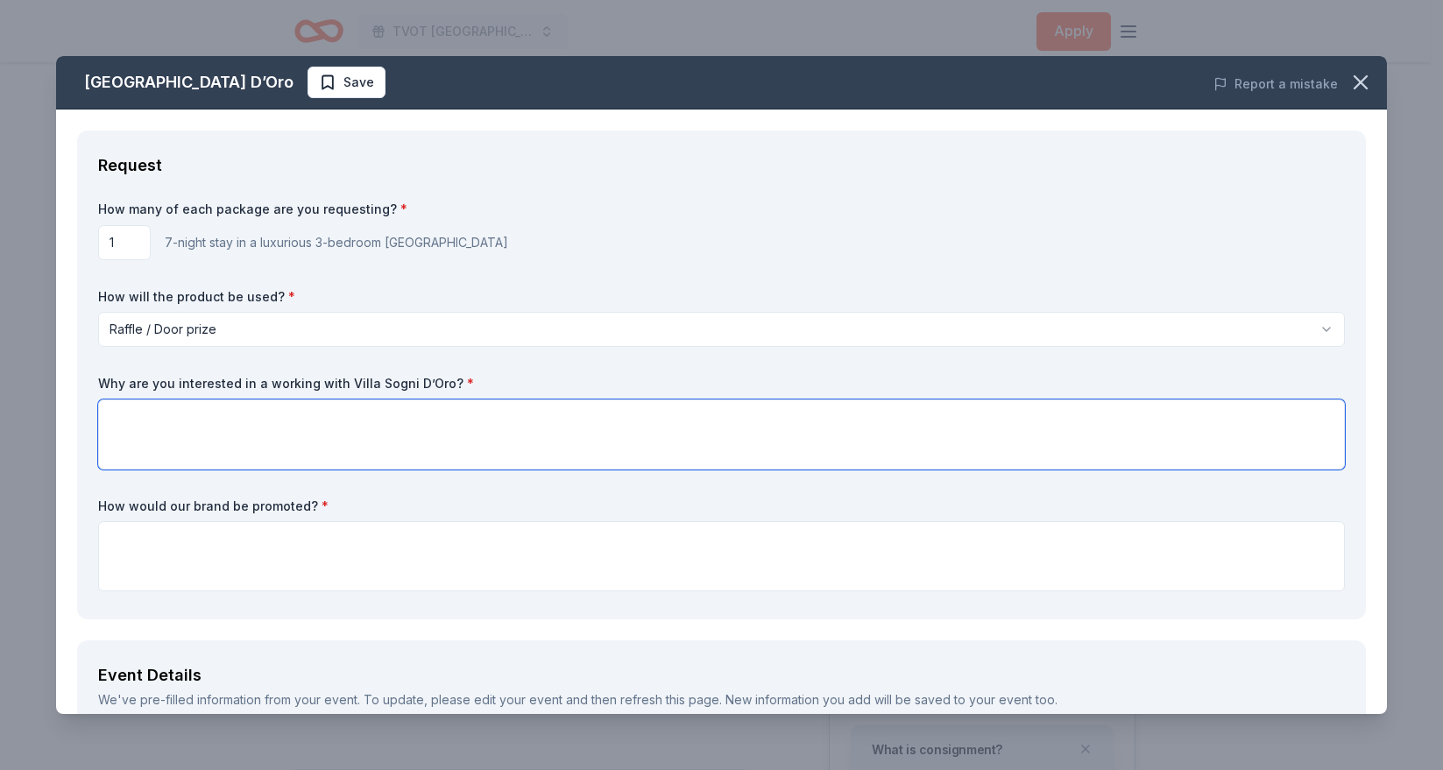
click at [156, 435] on textarea at bounding box center [721, 435] width 1247 height 70
type textarea "Would be great to offer this one of our event attendees."
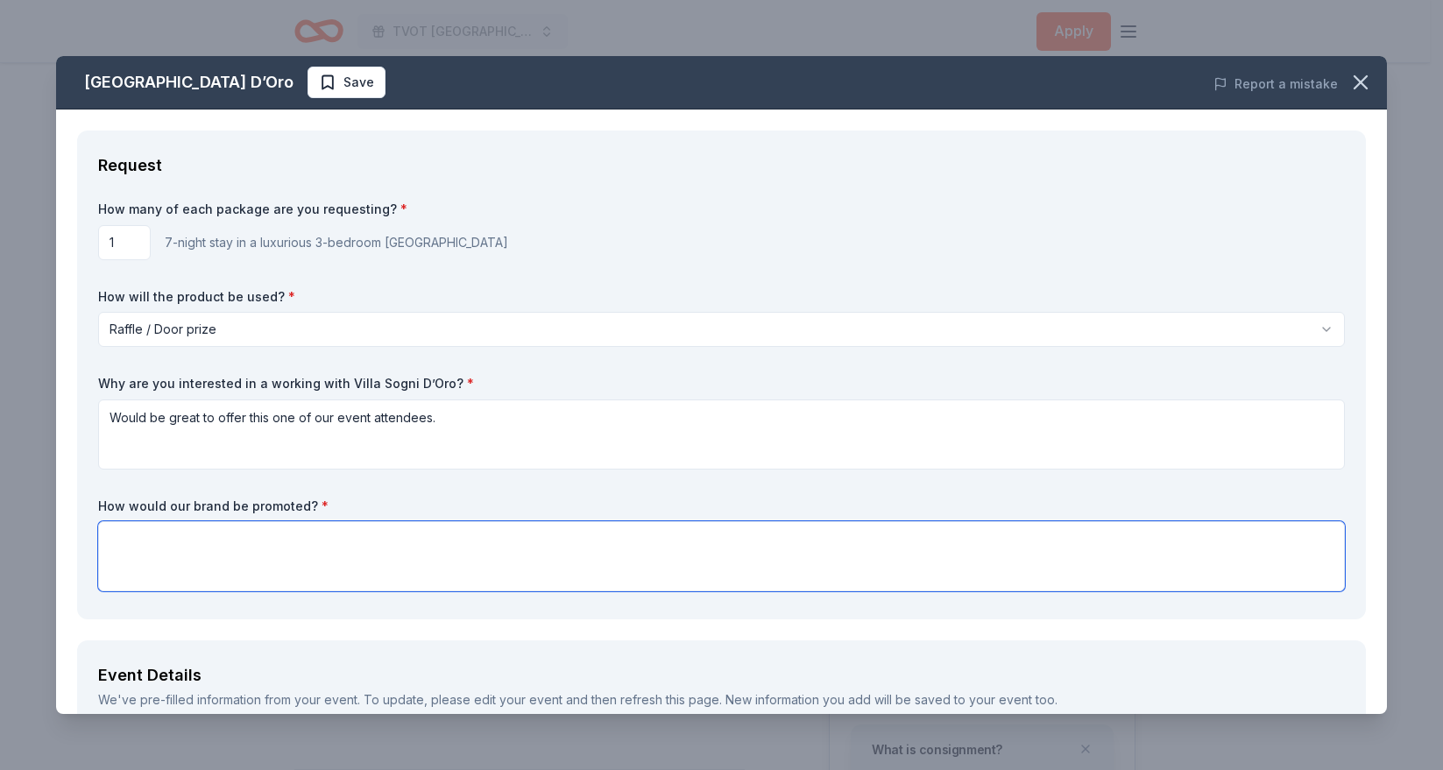
click at [236, 545] on textarea at bounding box center [721, 556] width 1247 height 70
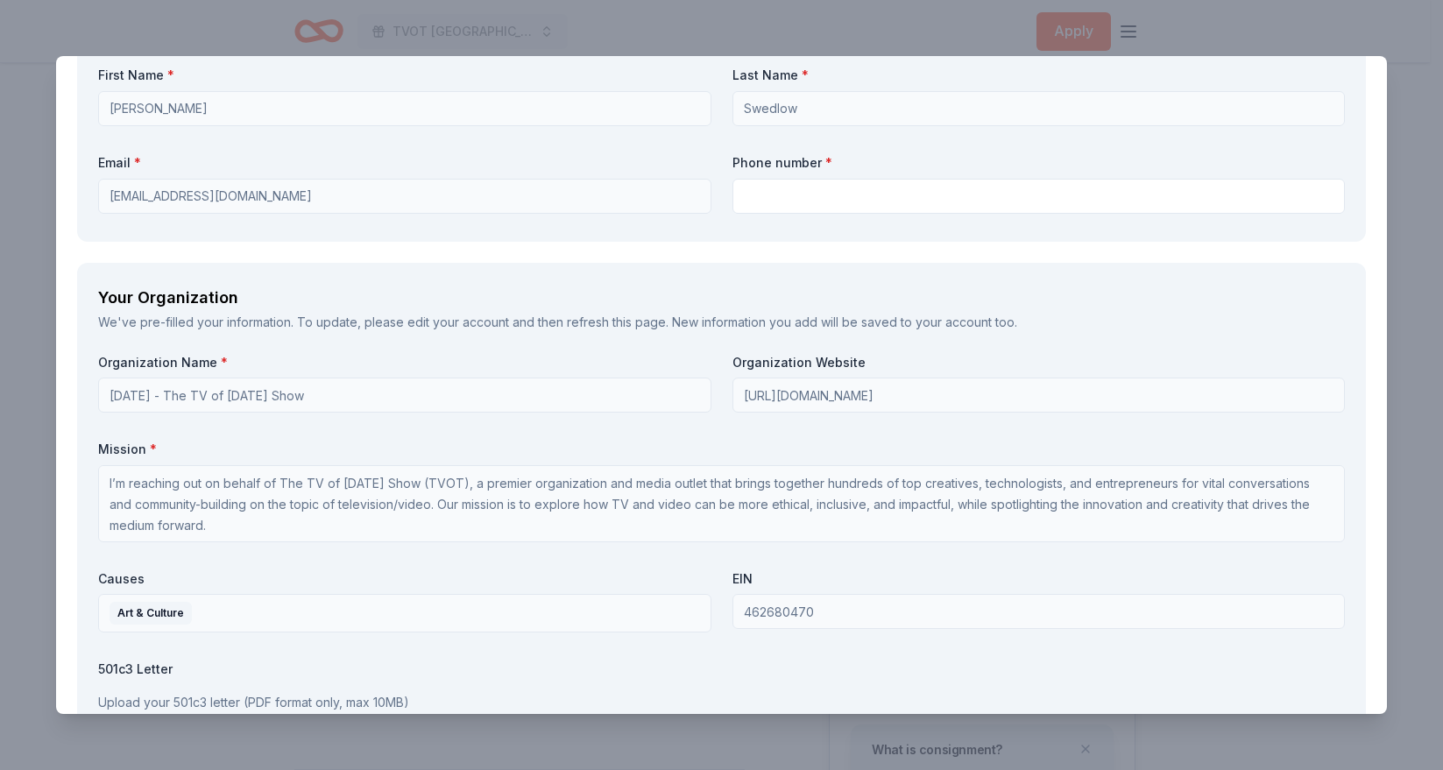
scroll to position [1286, 0]
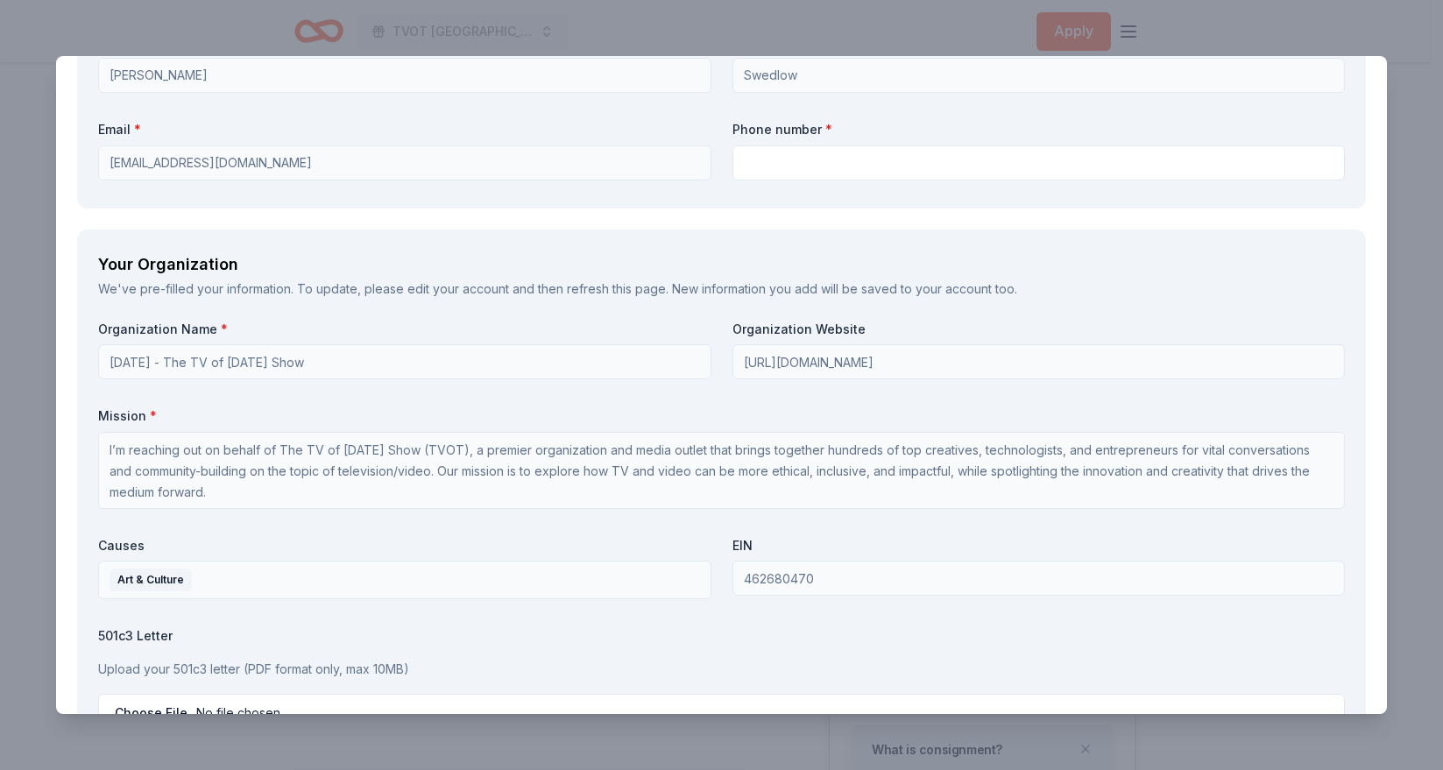
type textarea "We will put your logo on all our materials (digital and in print) across the ev…"
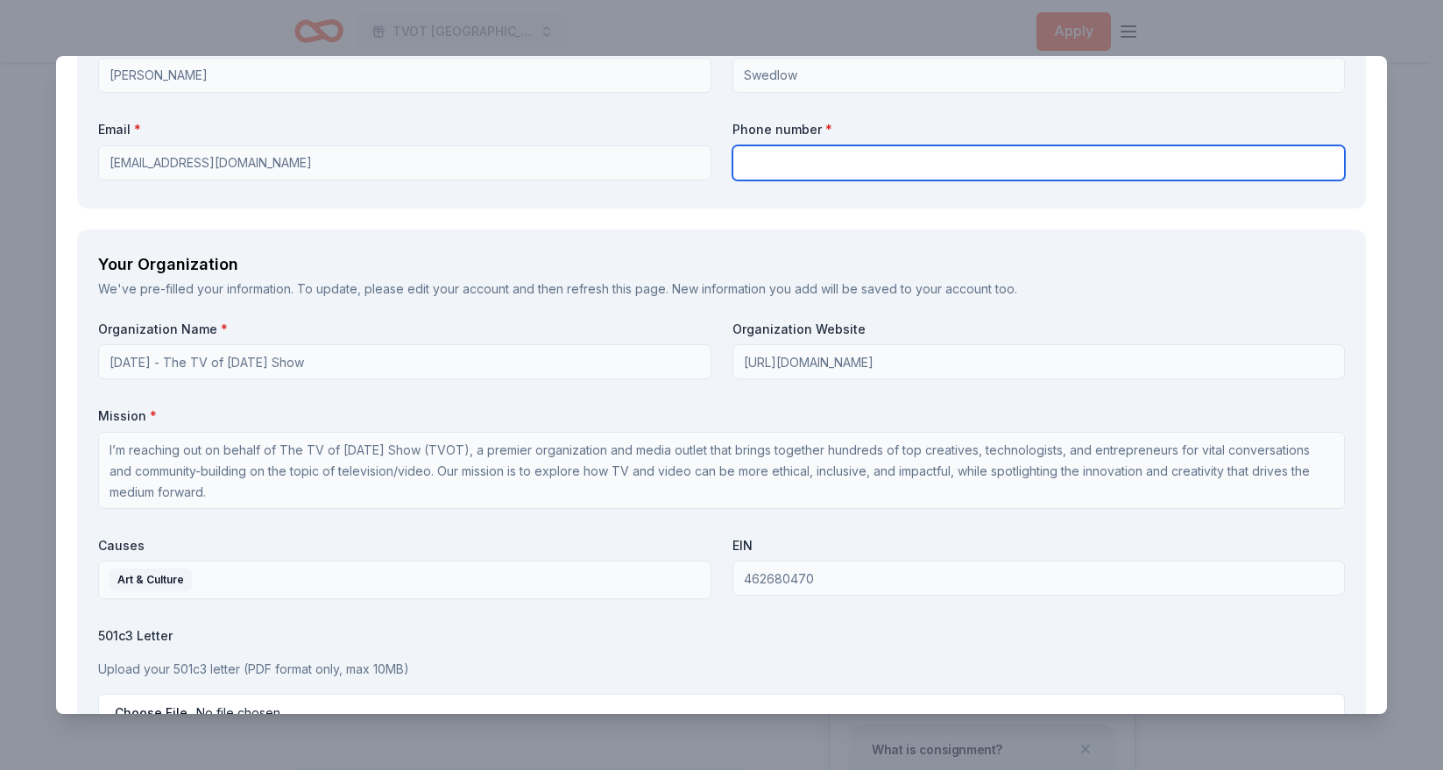
click at [747, 161] on input "text" at bounding box center [1039, 162] width 613 height 35
type input "4156084766"
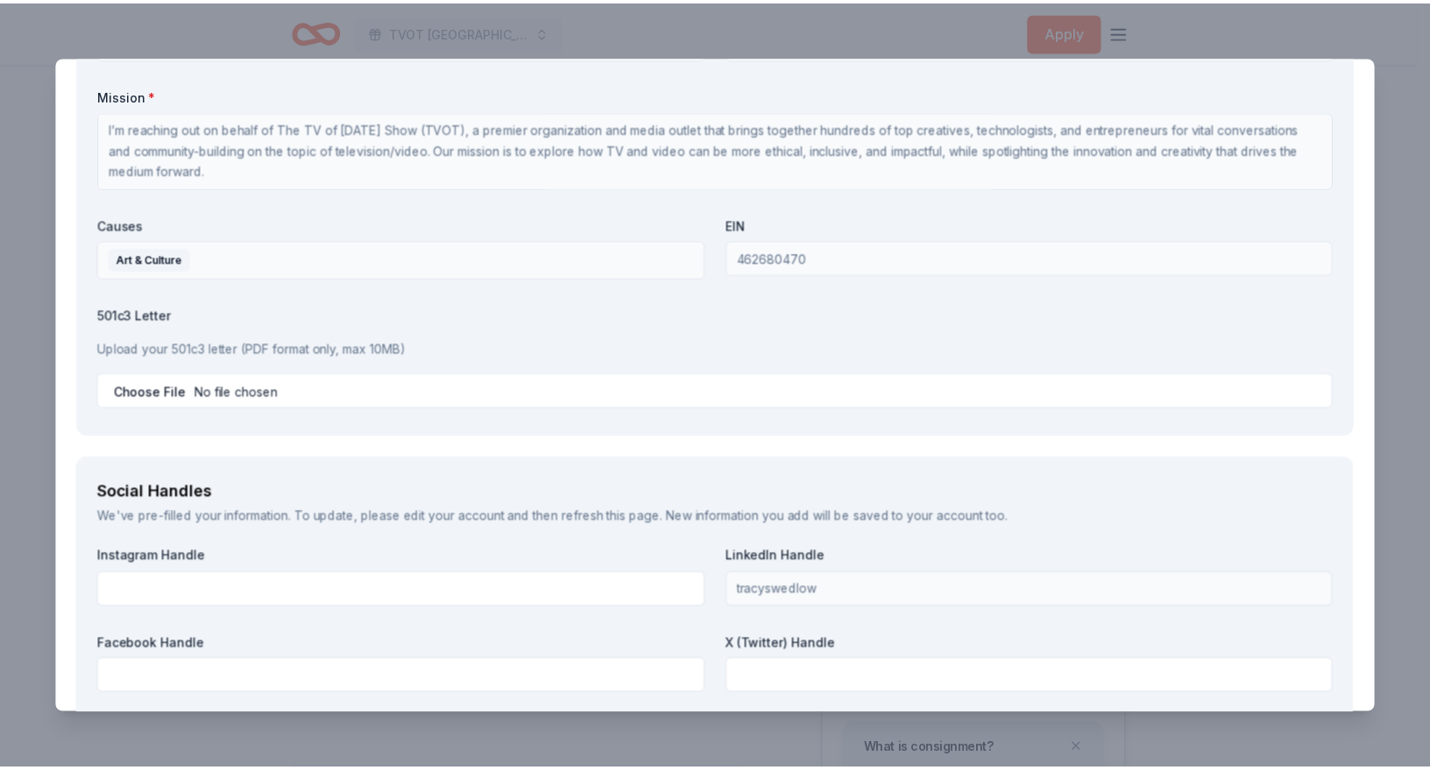
scroll to position [1920, 0]
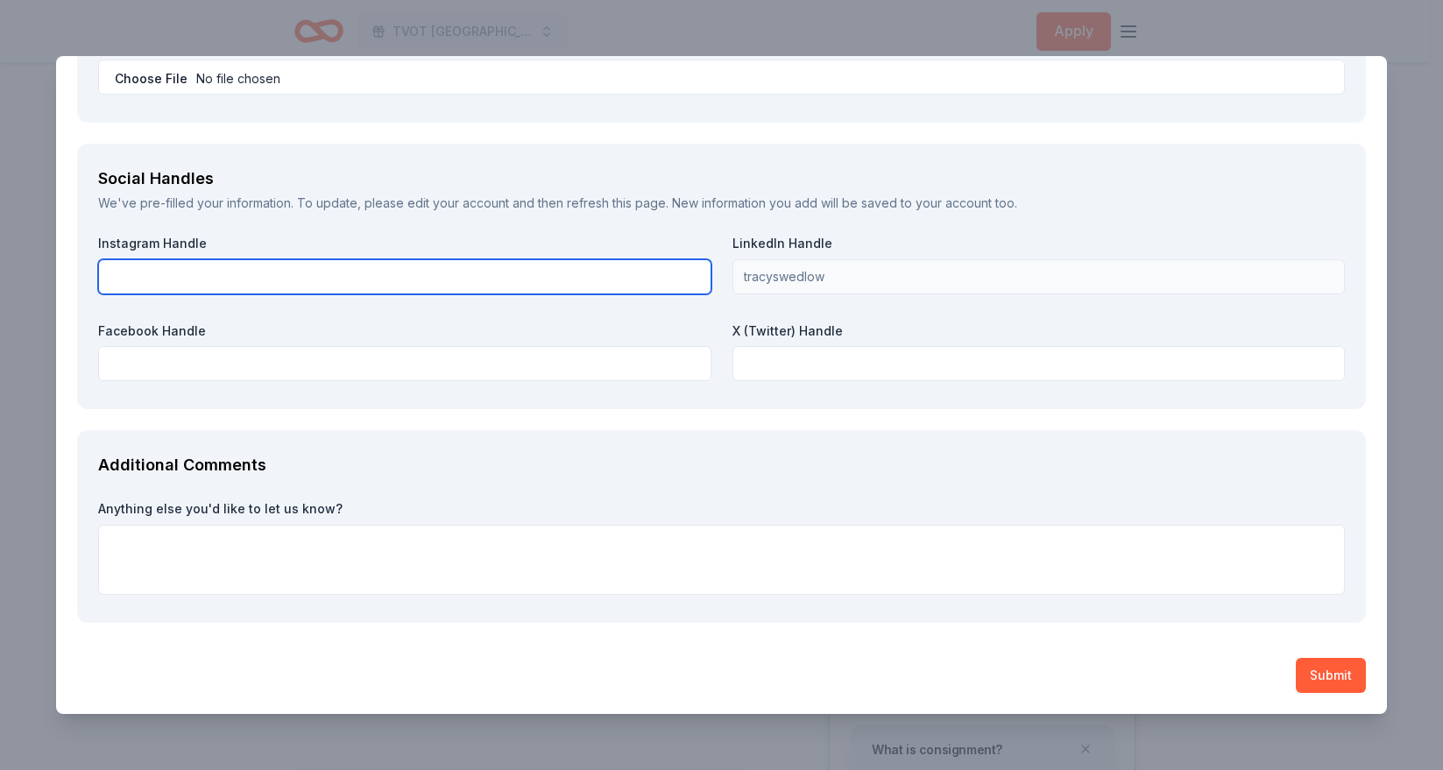
click at [167, 263] on input "text" at bounding box center [404, 276] width 613 height 35
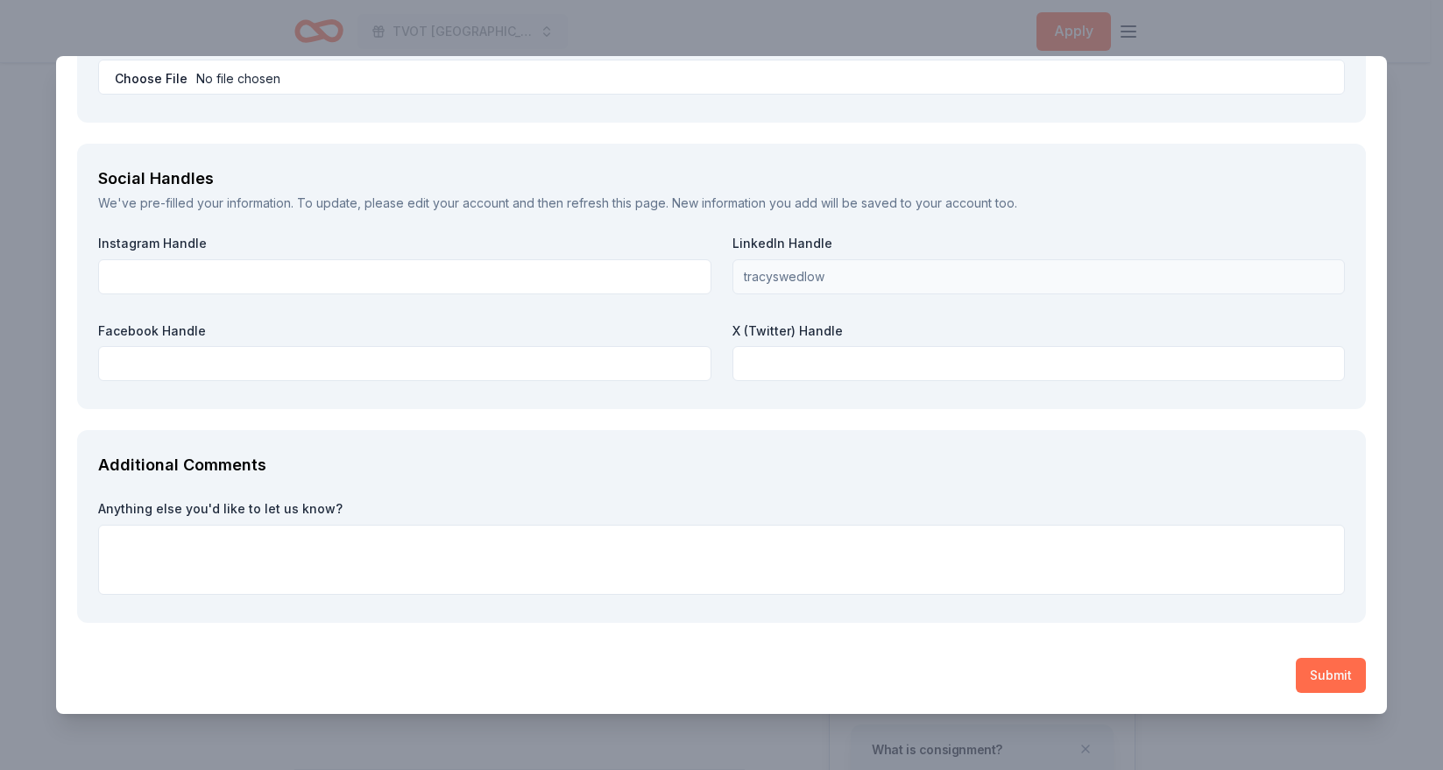
click at [1335, 675] on button "Submit" at bounding box center [1331, 675] width 70 height 35
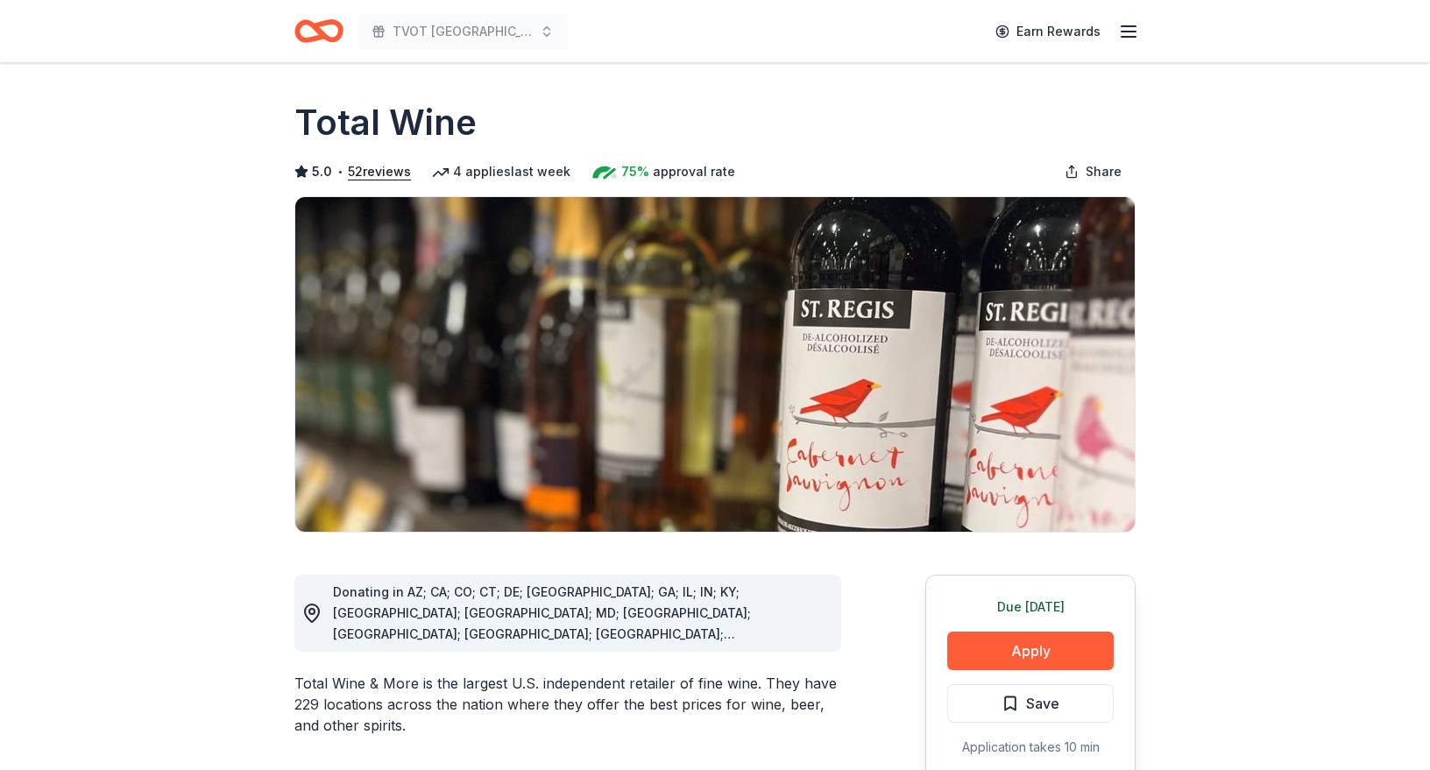
drag, startPoint x: 316, startPoint y: 36, endPoint x: 406, endPoint y: 22, distance: 91.4
click at [316, 36] on icon "Home" at bounding box center [310, 31] width 27 height 18
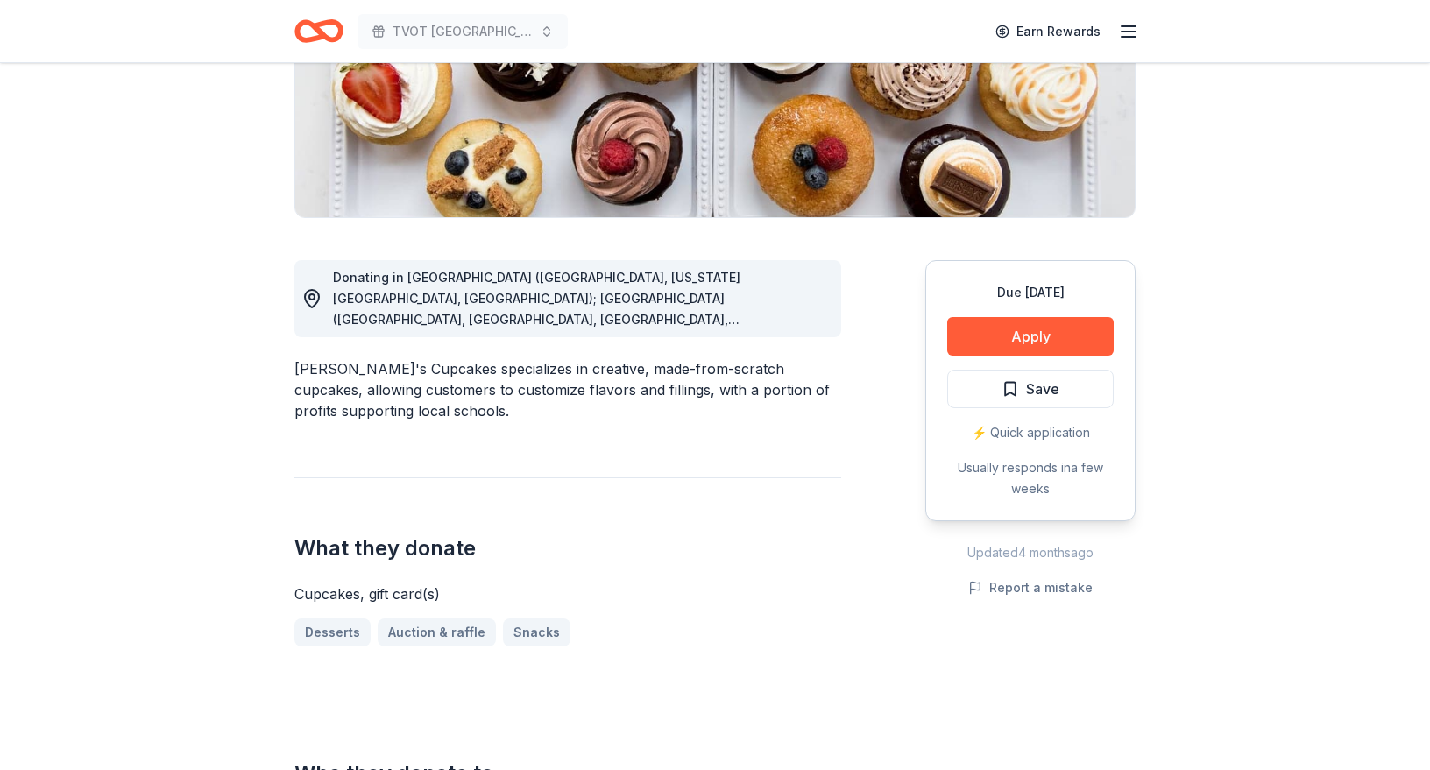
scroll to position [322, 0]
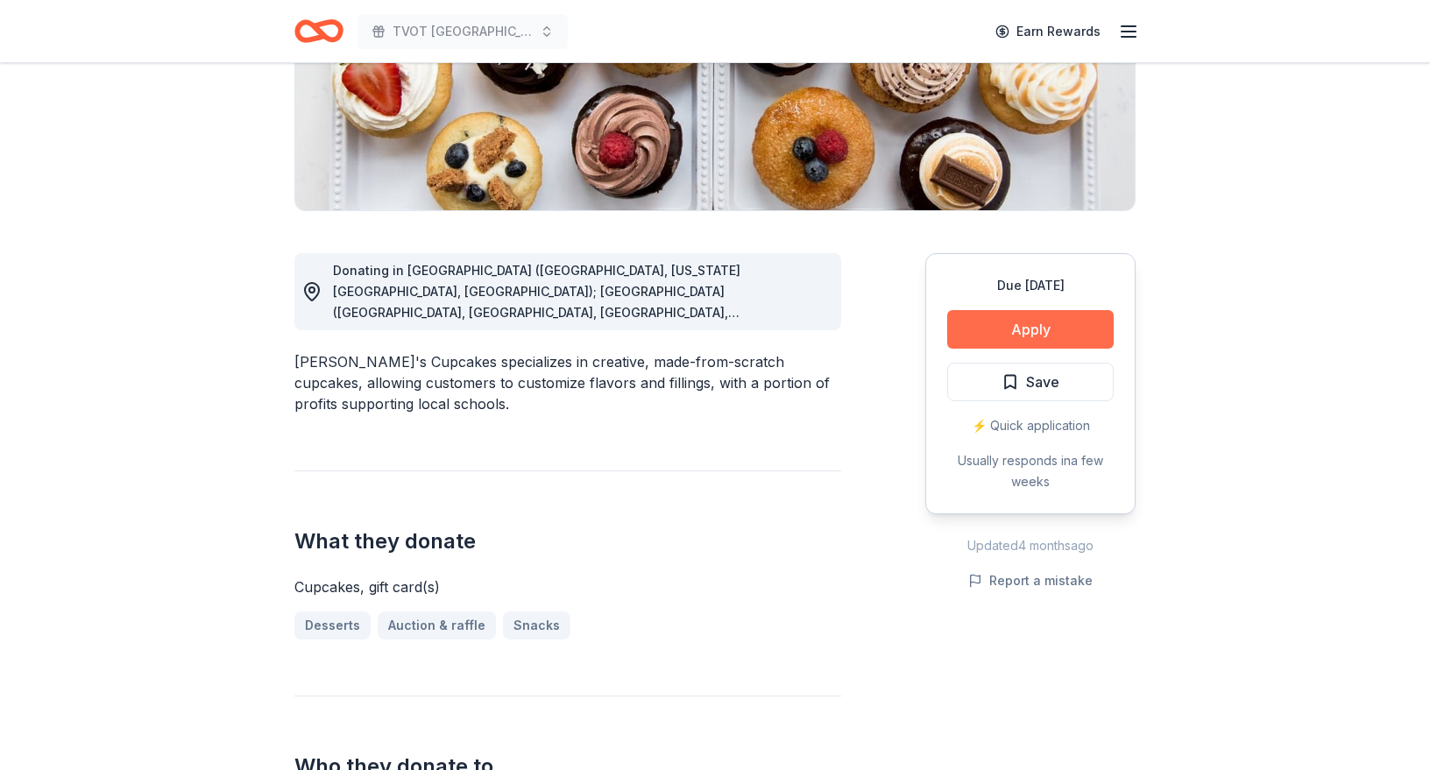
click at [1031, 322] on button "Apply" at bounding box center [1030, 329] width 167 height 39
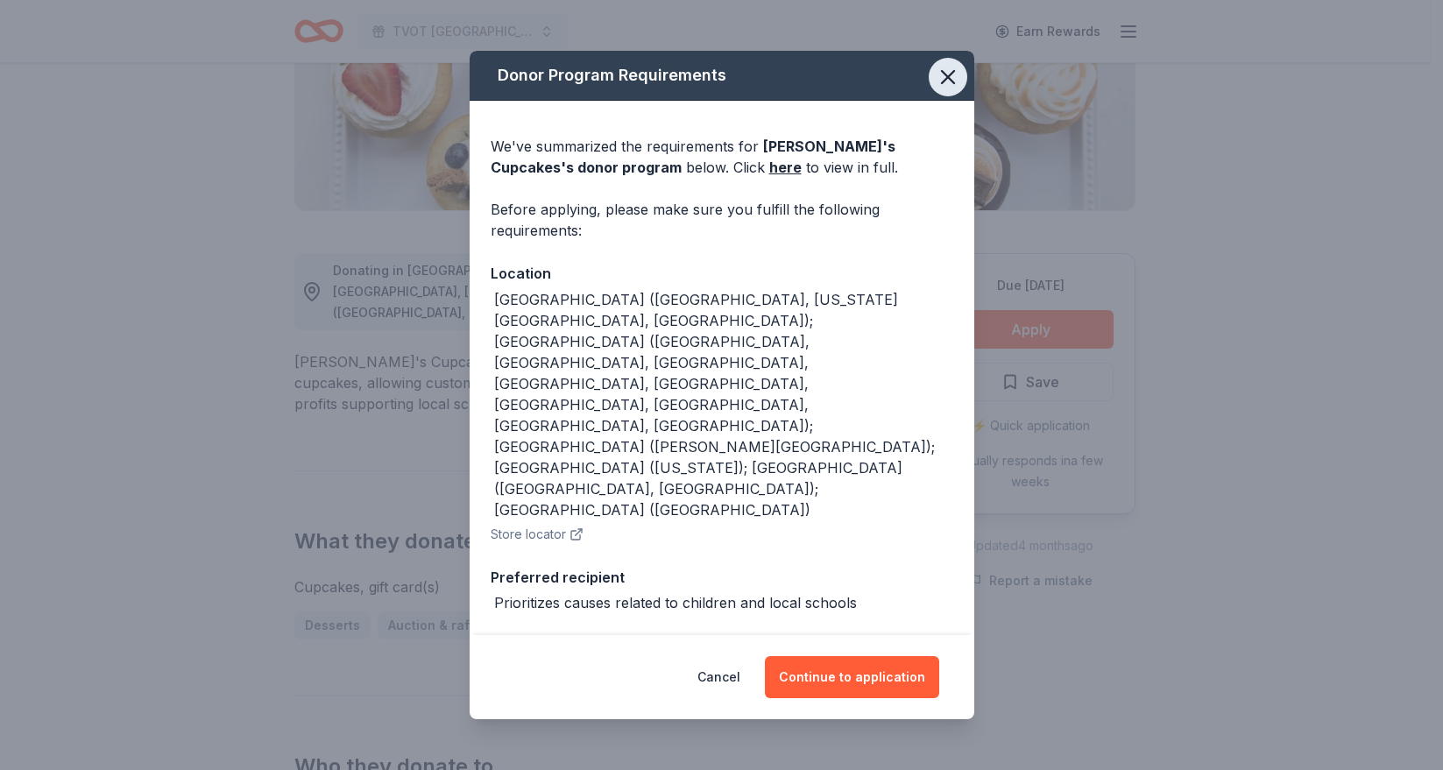
click at [946, 83] on icon "button" at bounding box center [948, 77] width 12 height 12
